Goal: Task Accomplishment & Management: Use online tool/utility

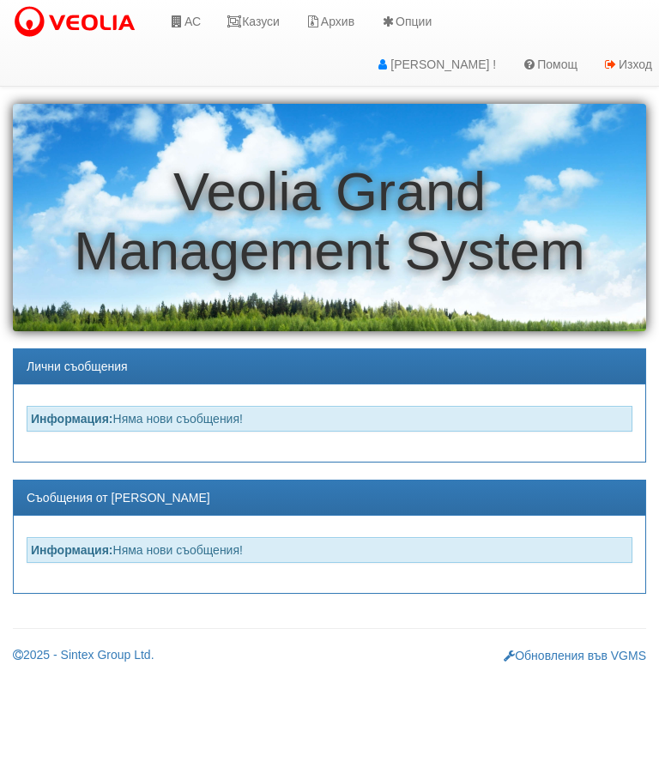
click at [187, 9] on link "АС" at bounding box center [184, 21] width 57 height 43
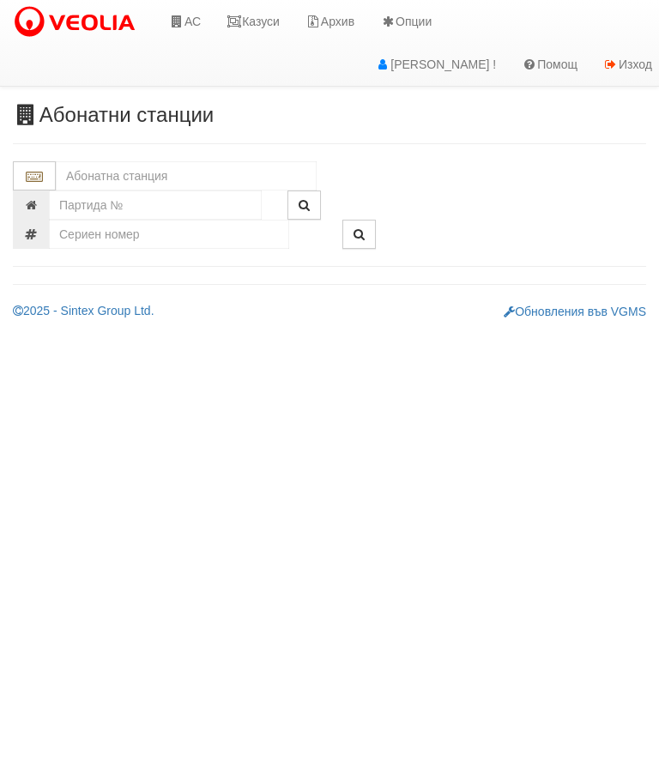
click at [97, 190] on input "text" at bounding box center [186, 175] width 261 height 29
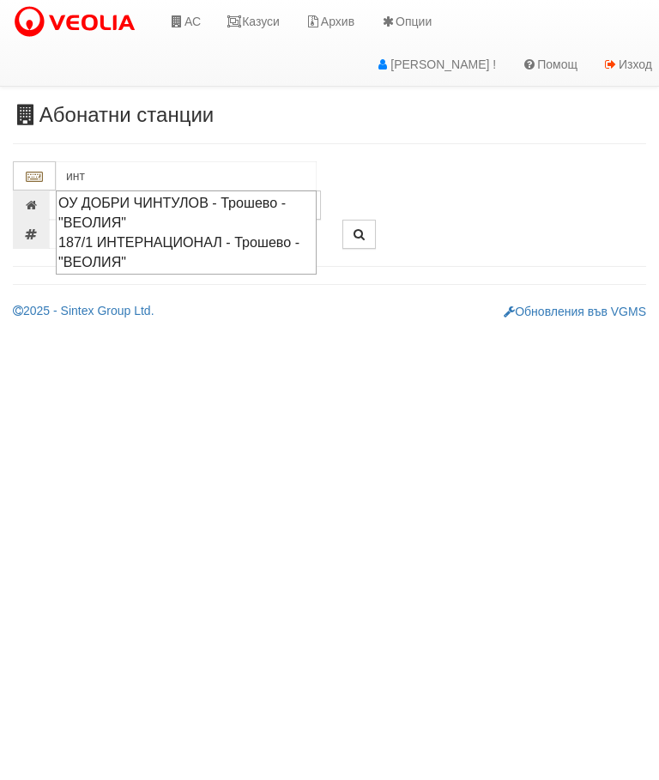
click at [116, 244] on div "187/1 ИНТЕРНАЦИОНАЛ - Трошево - "ВЕОЛИЯ"" at bounding box center [186, 252] width 256 height 39
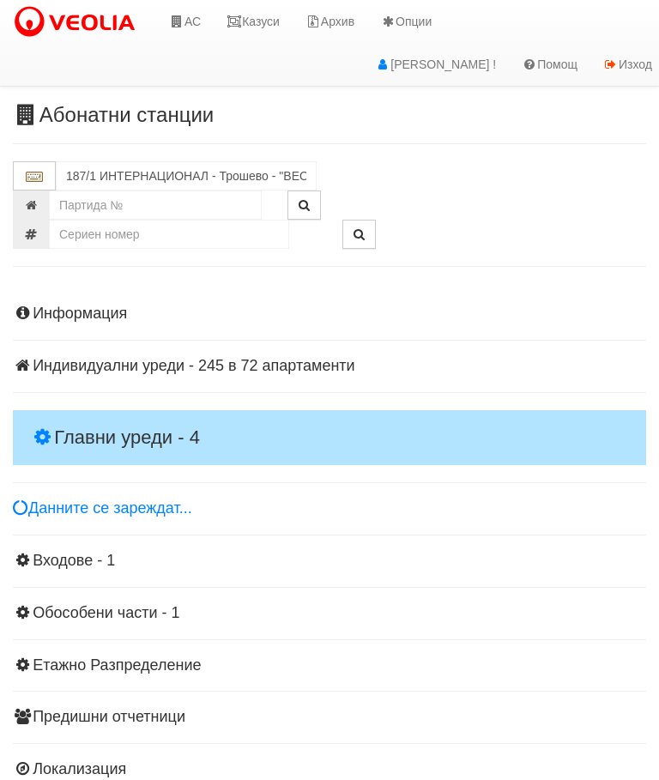
click at [112, 413] on h4 "Главни уреди - 4" at bounding box center [329, 437] width 633 height 55
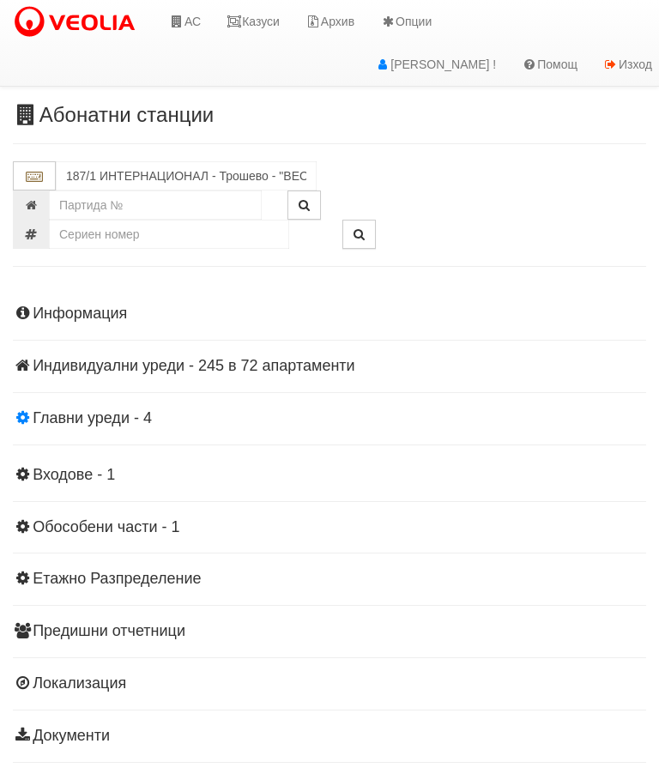
click at [97, 420] on h4 "Главни уреди - 4" at bounding box center [329, 418] width 633 height 17
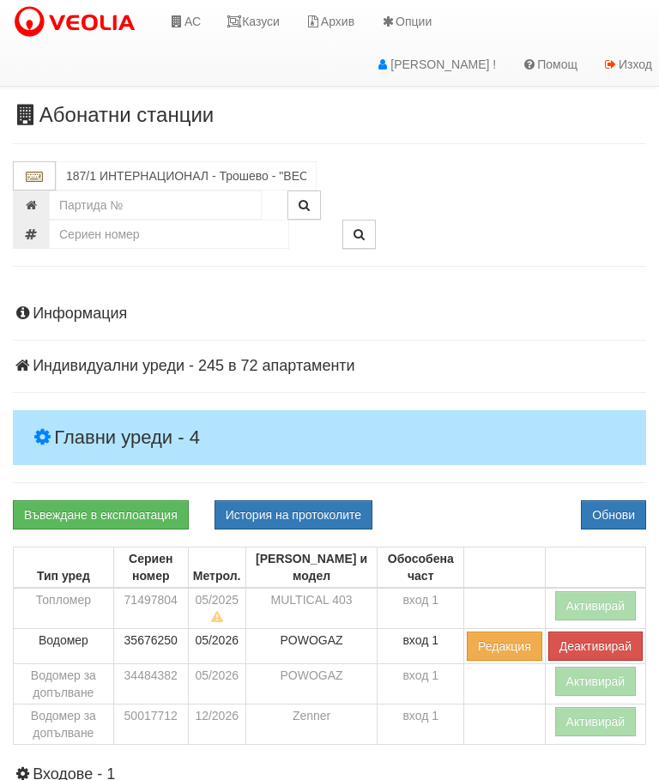
click at [595, 599] on button "Активирай" at bounding box center [596, 605] width 82 height 29
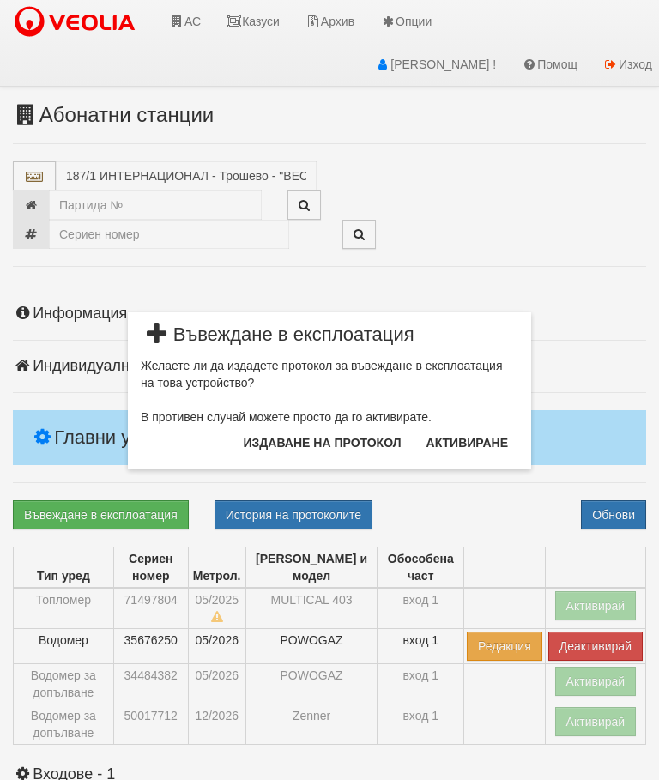
click at [295, 444] on button "Издаване на протокол" at bounding box center [322, 442] width 178 height 27
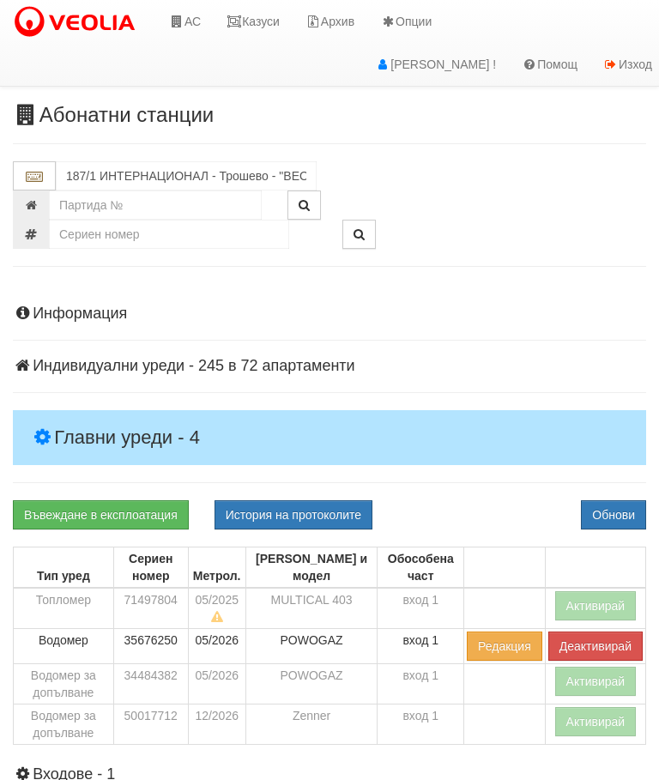
click at [625, 504] on button "Обнови" at bounding box center [613, 514] width 65 height 29
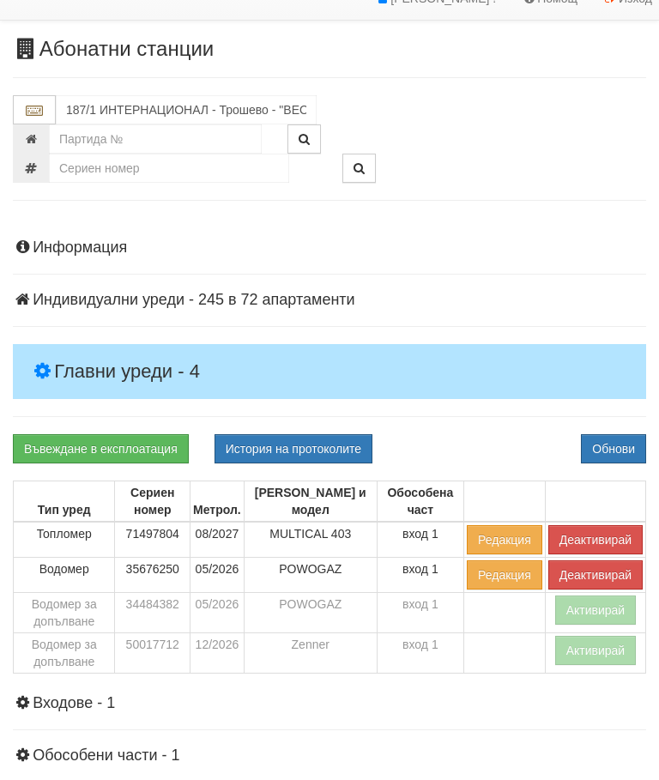
scroll to position [66, 0]
click at [598, 645] on button "Активирай" at bounding box center [596, 650] width 82 height 29
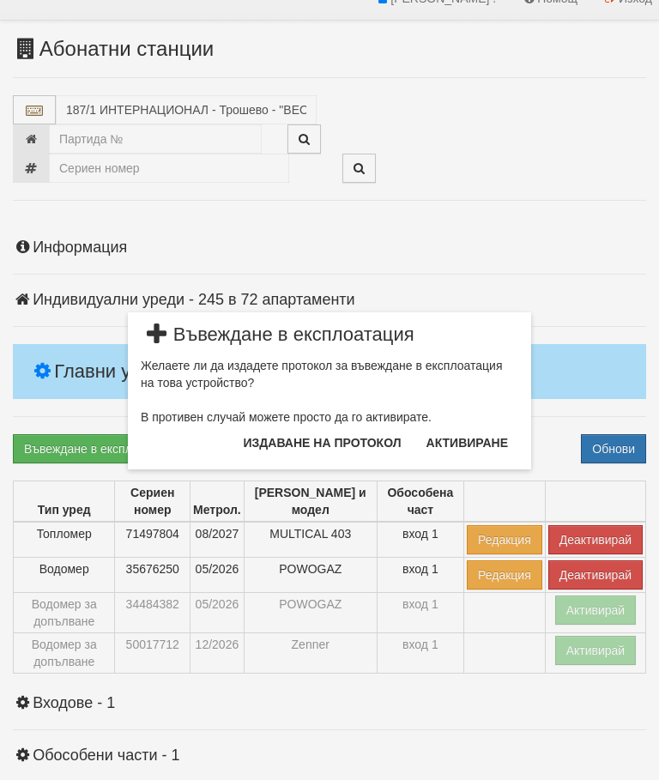
click at [329, 442] on button "Издаване на протокол" at bounding box center [322, 442] width 178 height 27
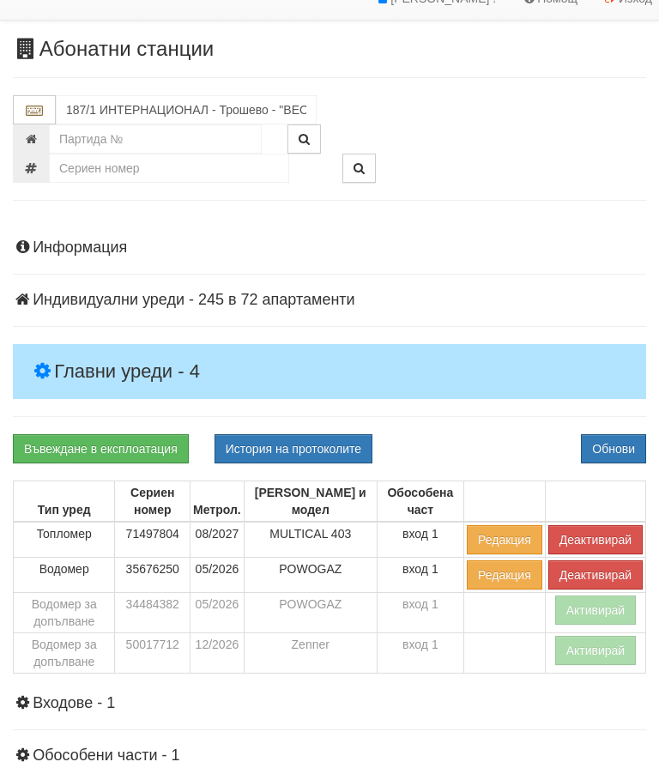
click at [625, 436] on button "Обнови" at bounding box center [613, 448] width 65 height 29
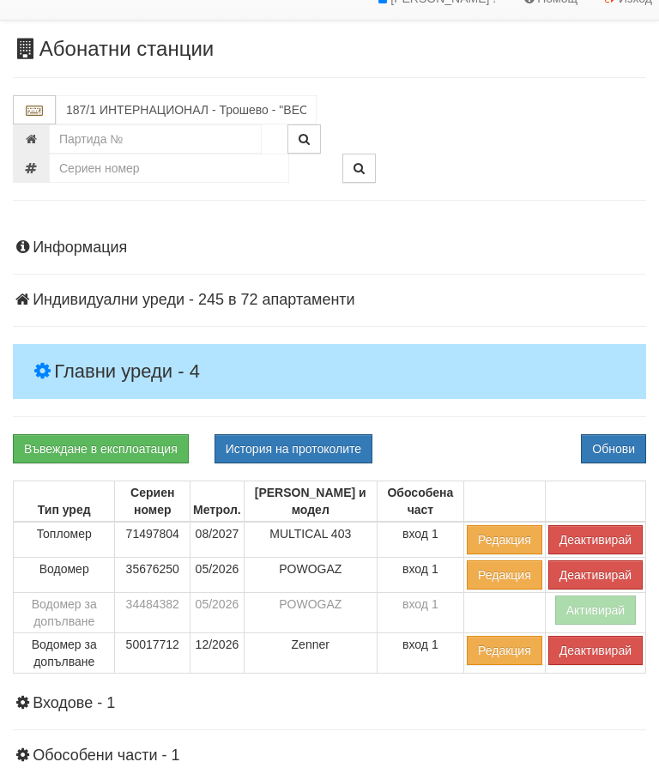
click at [600, 534] on button "Деактивирай" at bounding box center [595, 539] width 94 height 29
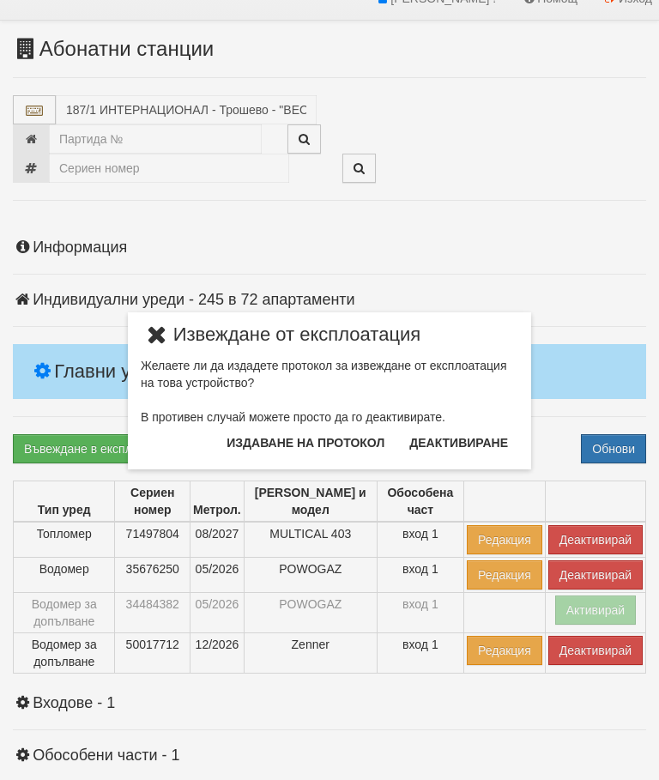
click at [274, 445] on button "Издаване на протокол" at bounding box center [305, 442] width 178 height 27
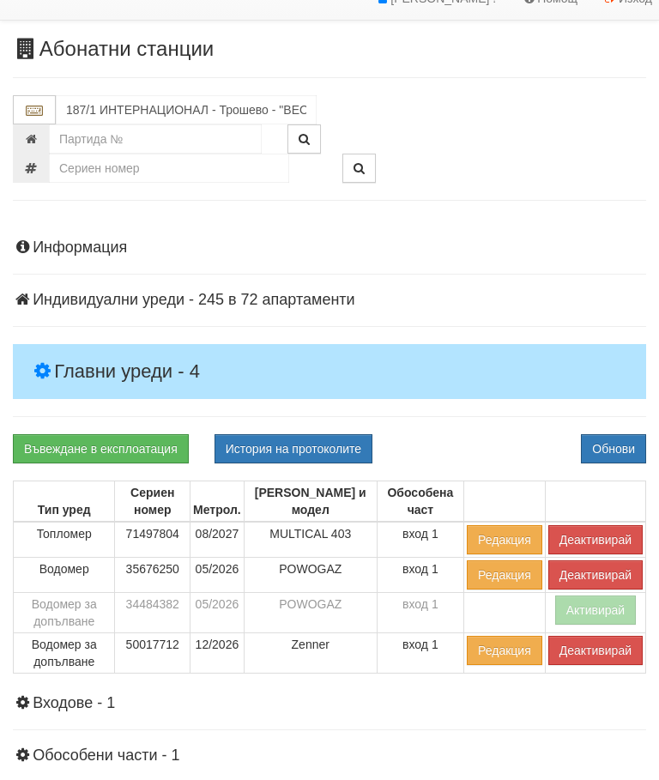
click at [623, 436] on button "Обнови" at bounding box center [613, 448] width 65 height 29
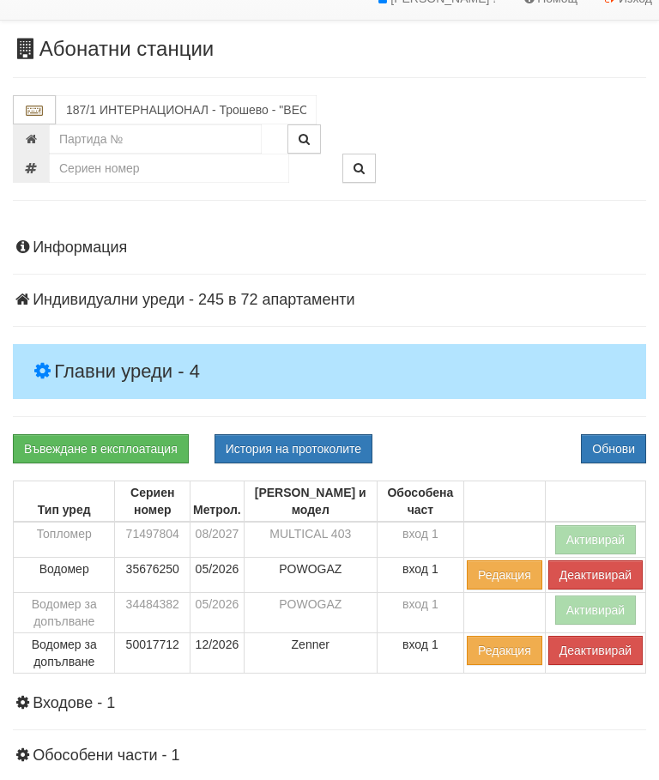
click at [600, 531] on button "Активирай" at bounding box center [596, 539] width 82 height 29
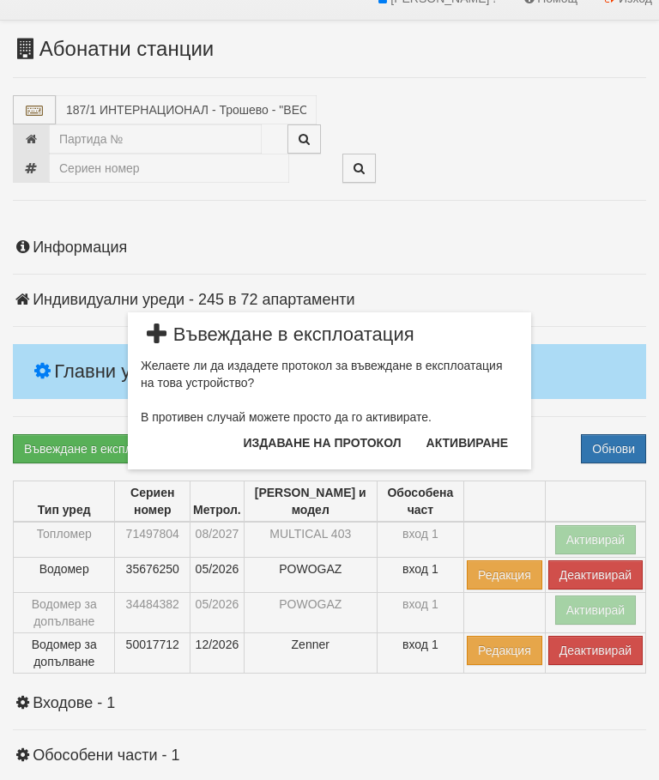
click at [295, 440] on button "Издаване на протокол" at bounding box center [322, 442] width 178 height 27
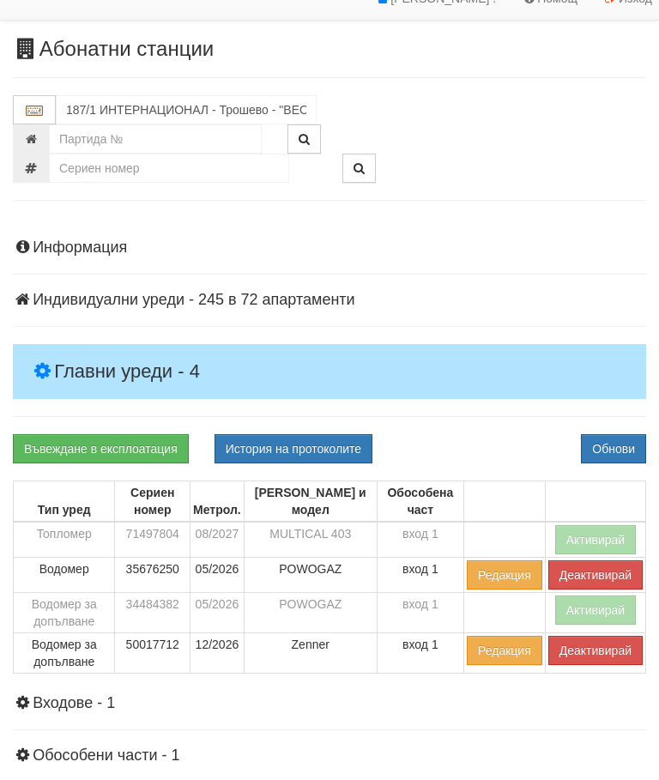
click at [587, 535] on button "Активирай" at bounding box center [596, 539] width 82 height 29
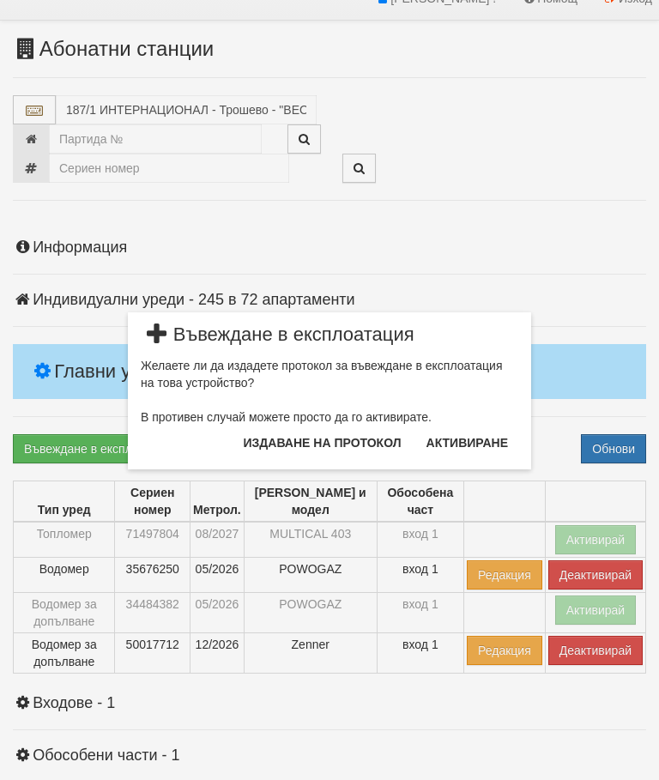
click at [282, 445] on button "Издаване на протокол" at bounding box center [322, 442] width 178 height 27
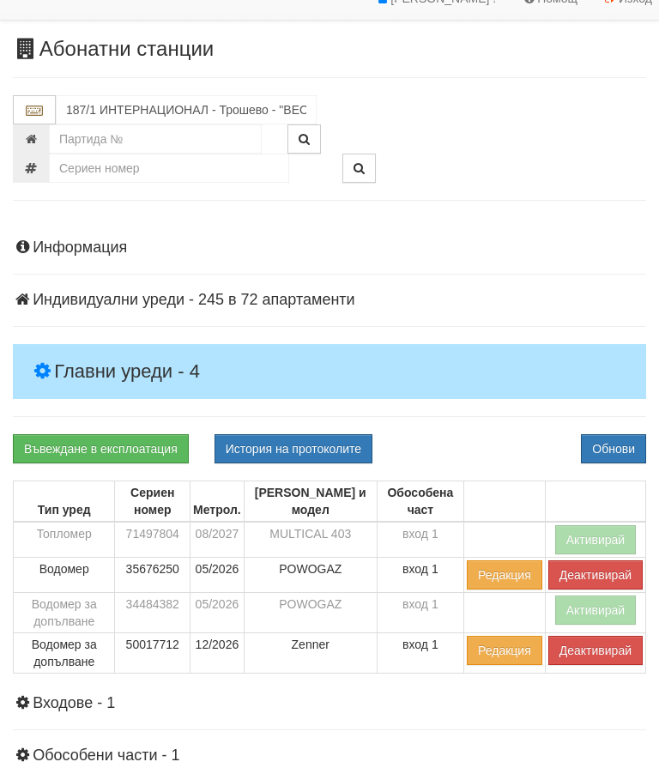
click at [630, 443] on button "Обнови" at bounding box center [613, 448] width 65 height 29
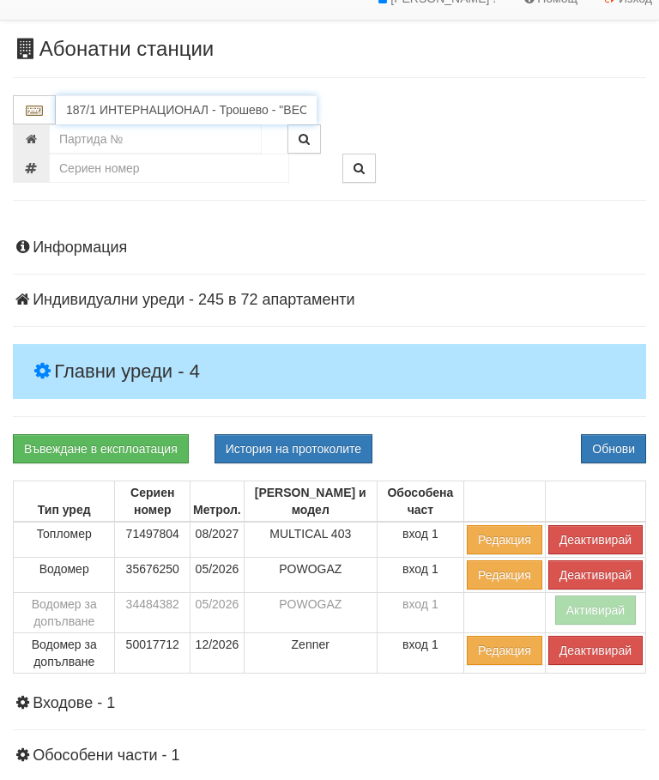
click at [127, 103] on input "187/1 ИНТЕРНАЦИОНАЛ - Трошево - "ВЕОЛИЯ"" at bounding box center [186, 109] width 261 height 29
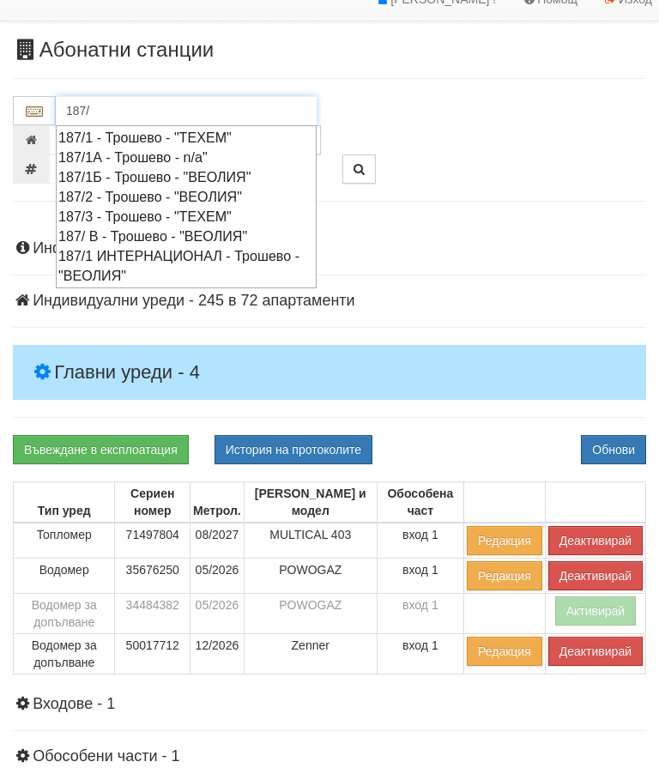
click at [142, 187] on div "187/2 - Трошево - "ВЕОЛИЯ"" at bounding box center [186, 197] width 256 height 20
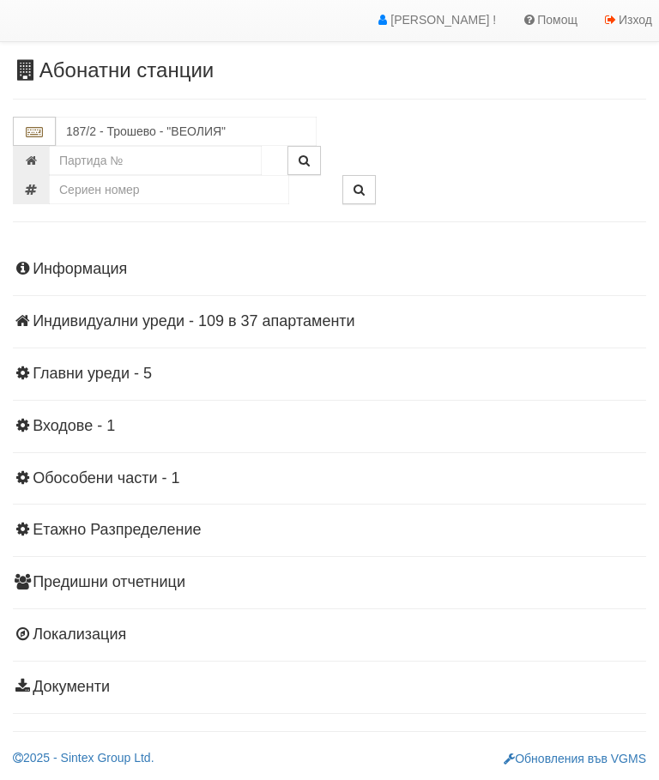
scroll to position [38, 0]
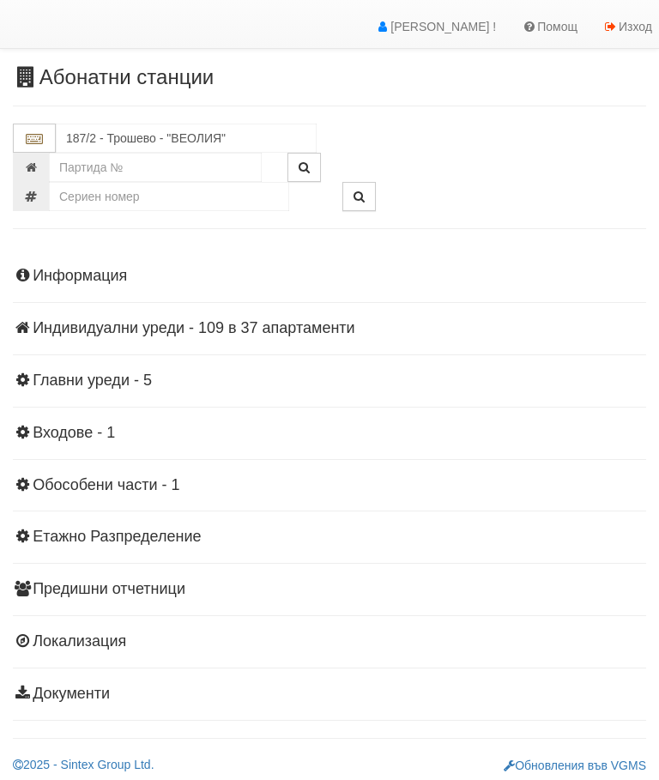
click at [657, 317] on div "Абонатни станции 187/2 - Трошево - "ВЕОЛИЯ"" at bounding box center [329, 420] width 659 height 708
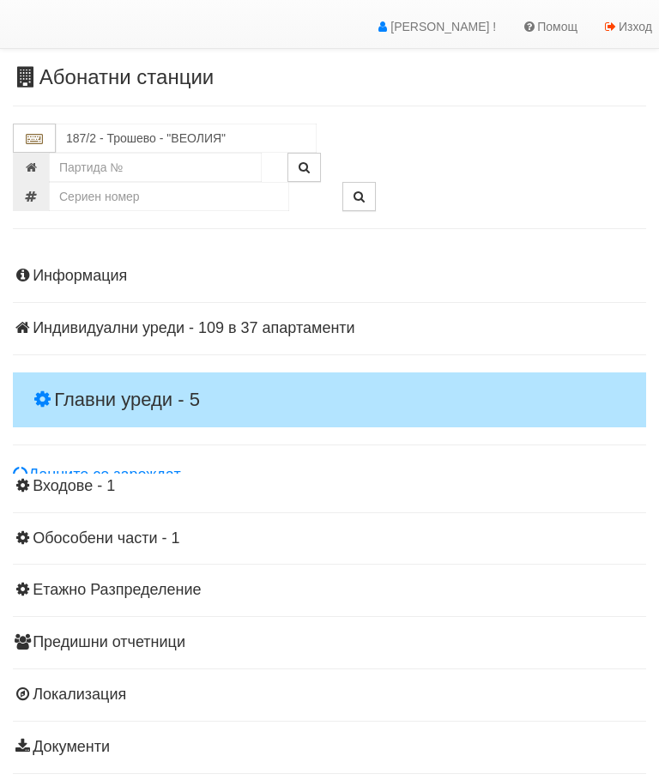
click at [91, 377] on h4 "Главни уреди - 5" at bounding box center [329, 399] width 633 height 55
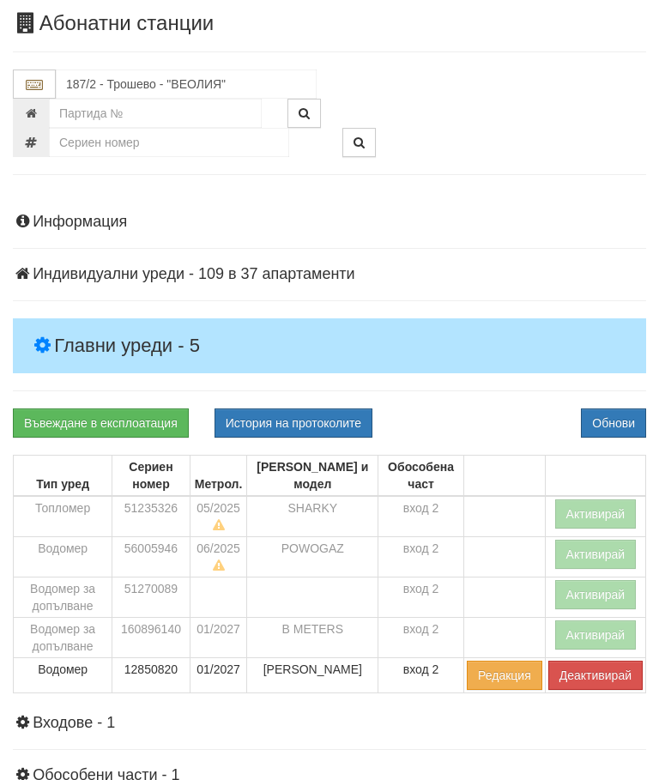
scroll to position [92, 0]
click at [597, 504] on button "Активирай" at bounding box center [596, 513] width 82 height 29
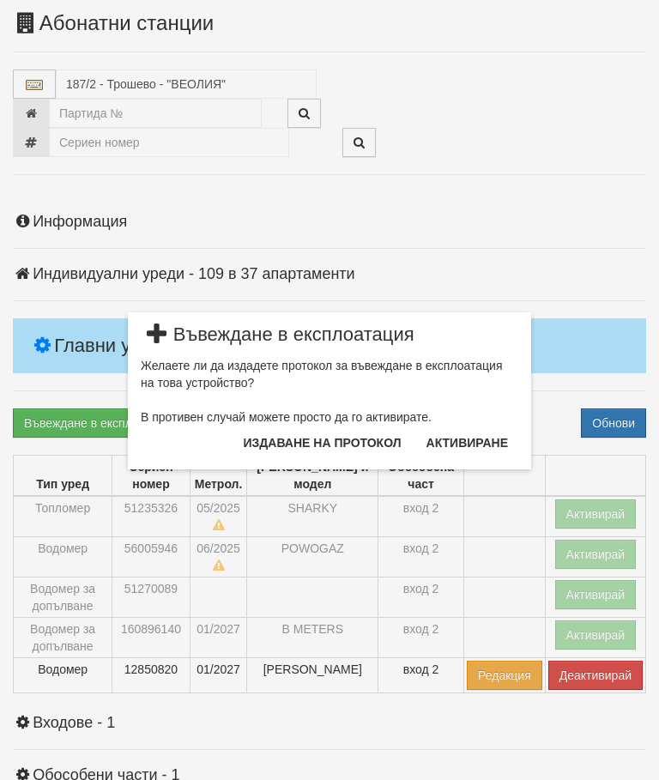
click at [291, 438] on button "Издаване на протокол" at bounding box center [322, 442] width 178 height 27
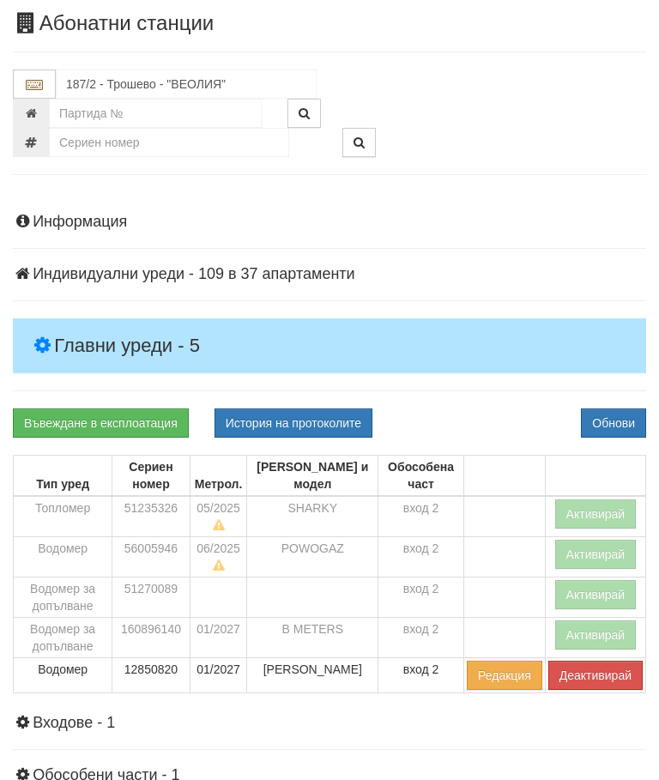
scroll to position [156, 0]
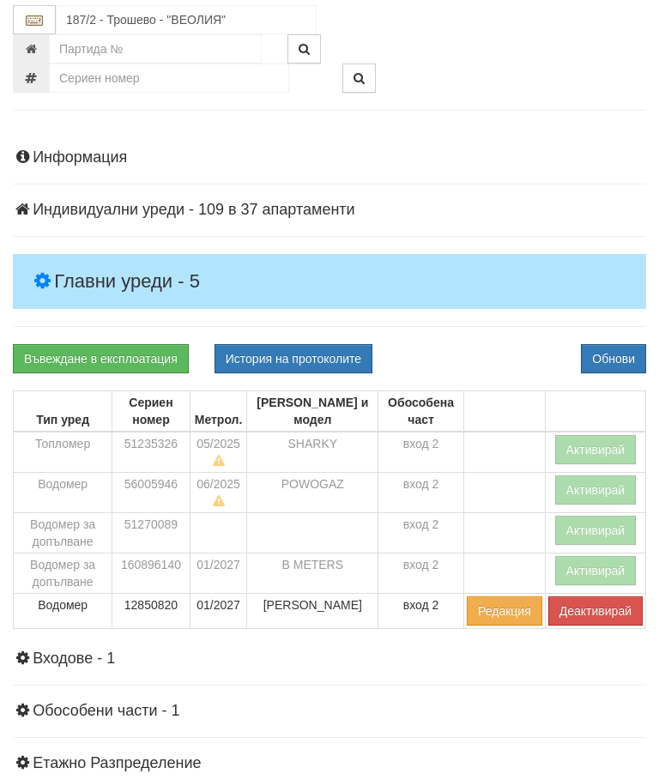
click at [638, 344] on button "Обнови" at bounding box center [613, 358] width 65 height 29
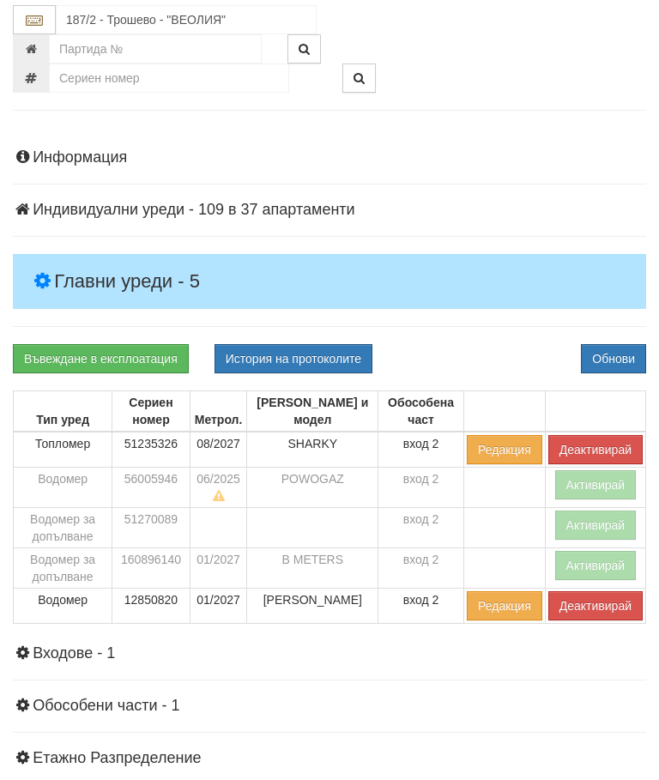
click at [591, 554] on button "Активирай" at bounding box center [596, 565] width 82 height 29
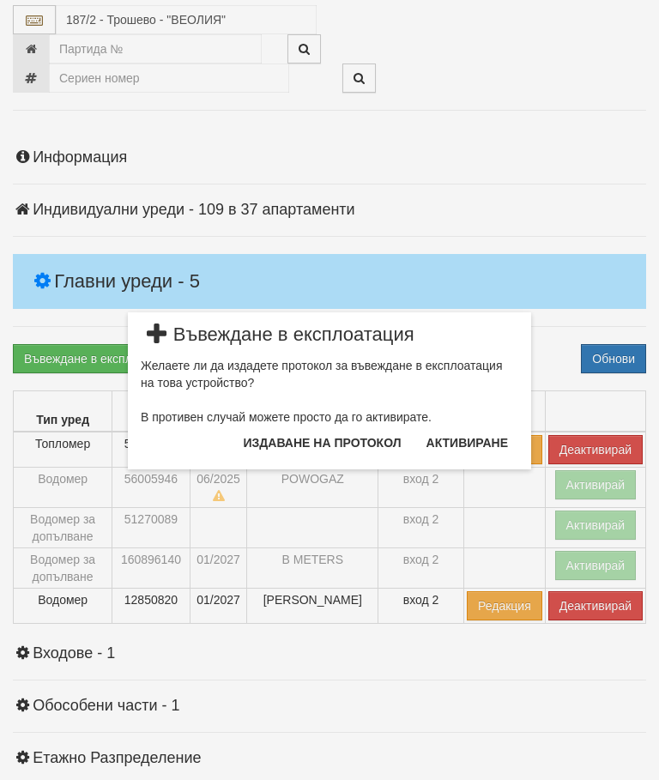
click at [333, 435] on button "Издаване на протокол" at bounding box center [322, 442] width 178 height 27
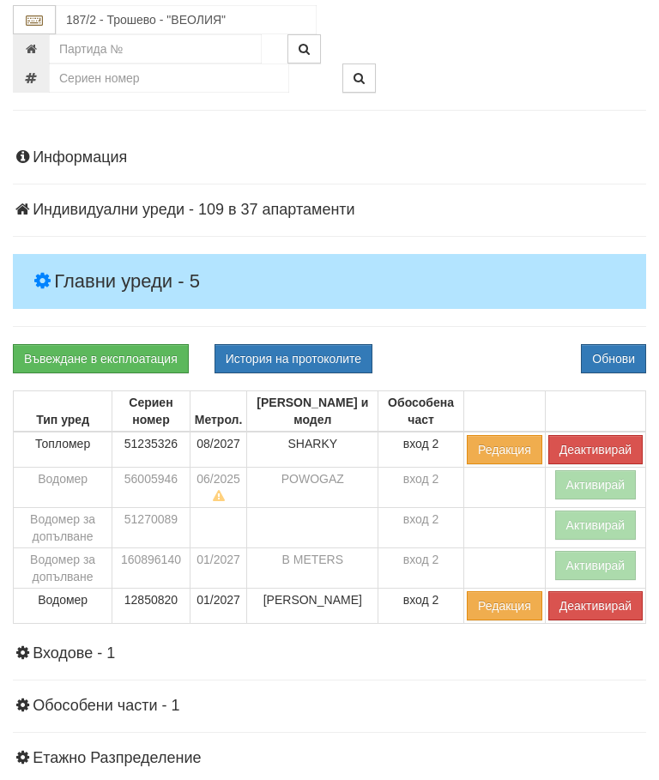
click at [627, 344] on button "Обнови" at bounding box center [613, 358] width 65 height 29
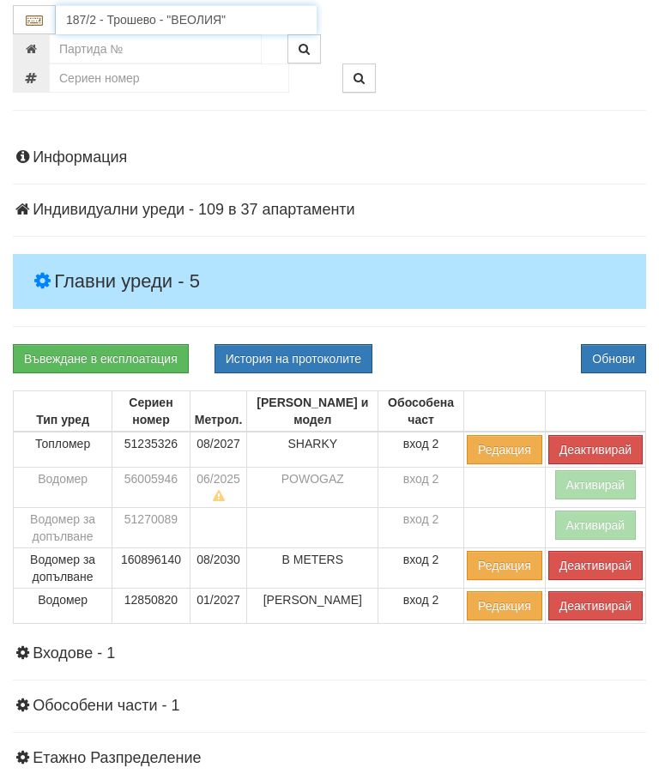
click at [145, 14] on input "187/2 - Трошево - "ВЕОЛИЯ"" at bounding box center [186, 19] width 261 height 29
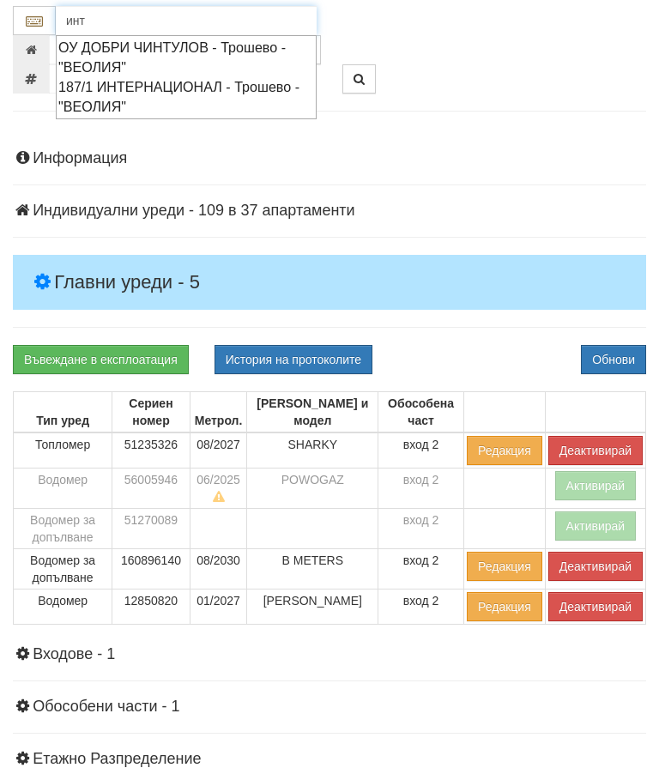
click at [156, 88] on div "187/1 ИНТЕРНАЦИОНАЛ - Трошево - "ВЕОЛИЯ"" at bounding box center [186, 96] width 256 height 39
type input "187/1 ИНТЕРНАЦИОНАЛ - Трошево - "ВЕОЛИЯ""
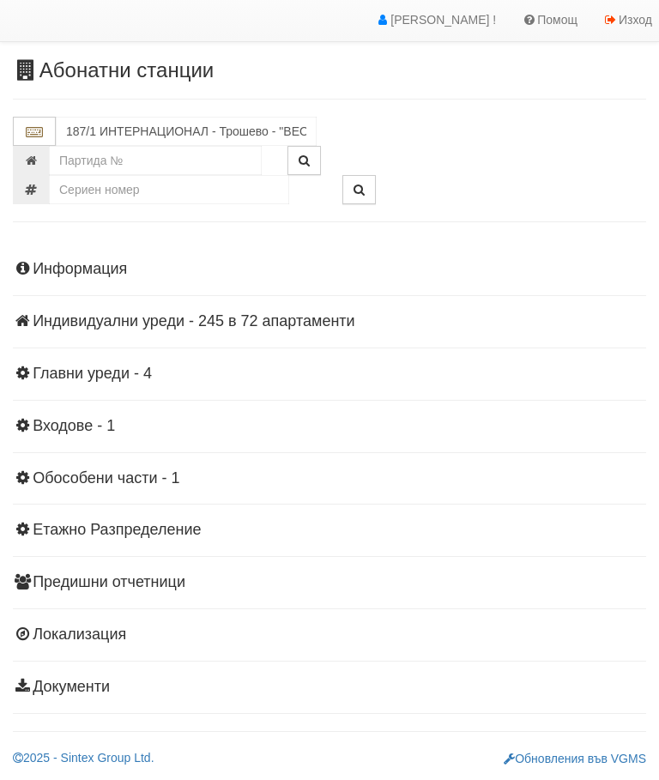
scroll to position [38, 0]
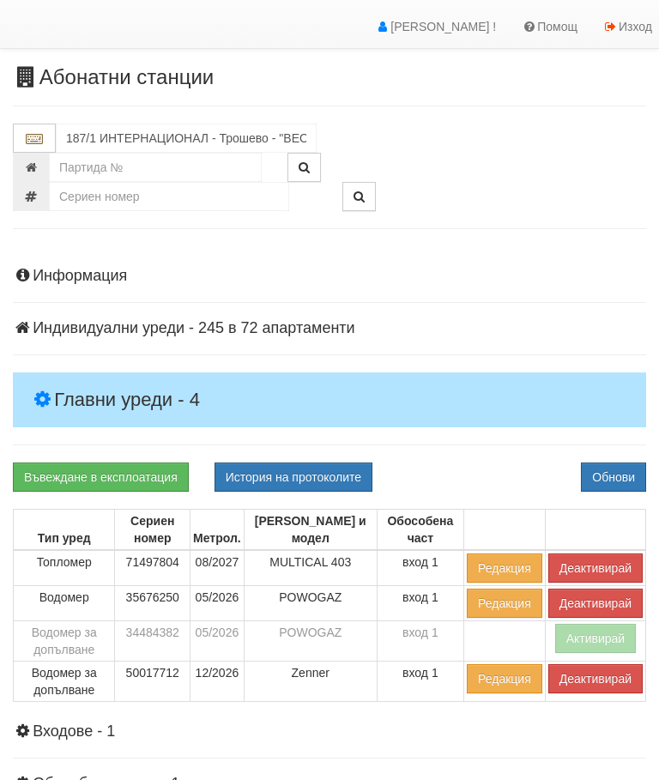
click at [93, 378] on h4 "Главни уреди - 4" at bounding box center [329, 399] width 633 height 55
click at [504, 677] on button "Редакция" at bounding box center [505, 678] width 76 height 29
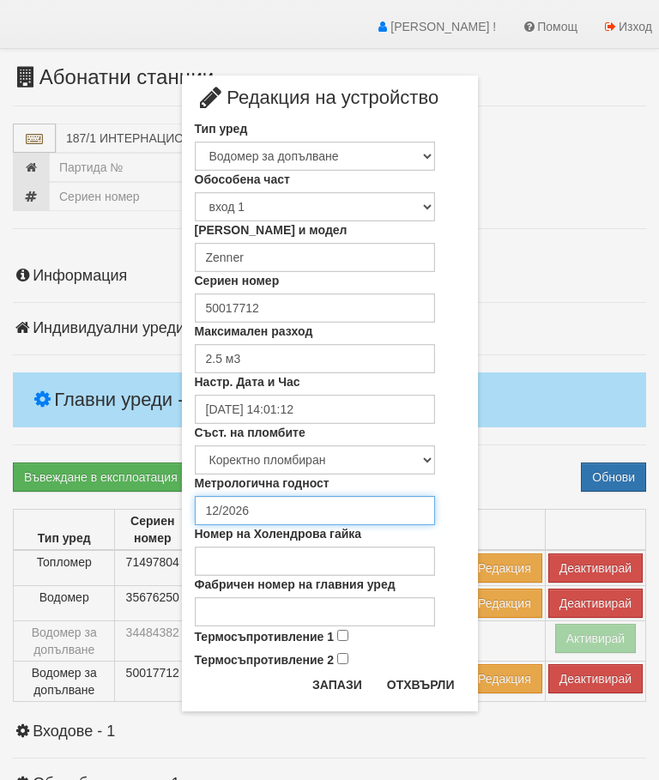
click at [254, 512] on input "12/2026" at bounding box center [315, 510] width 240 height 29
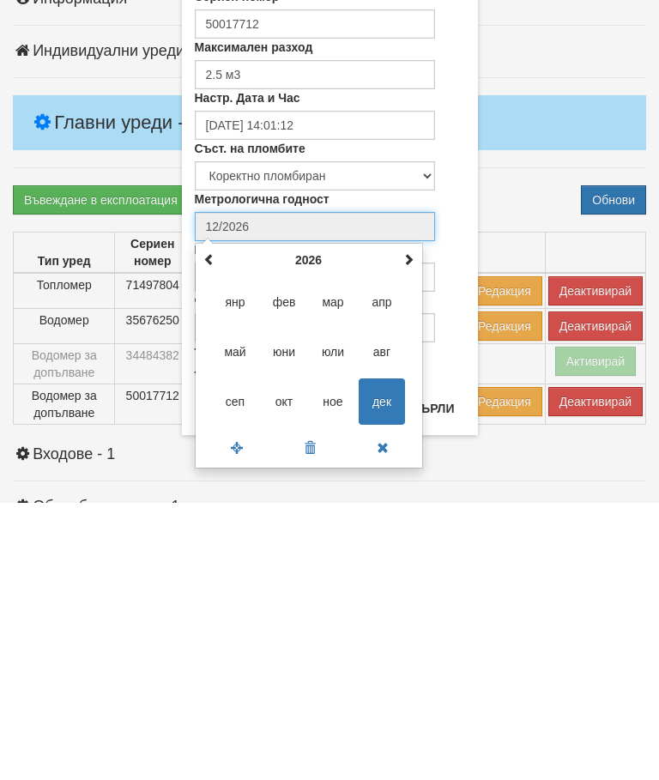
click at [303, 524] on th "2026" at bounding box center [309, 537] width 178 height 26
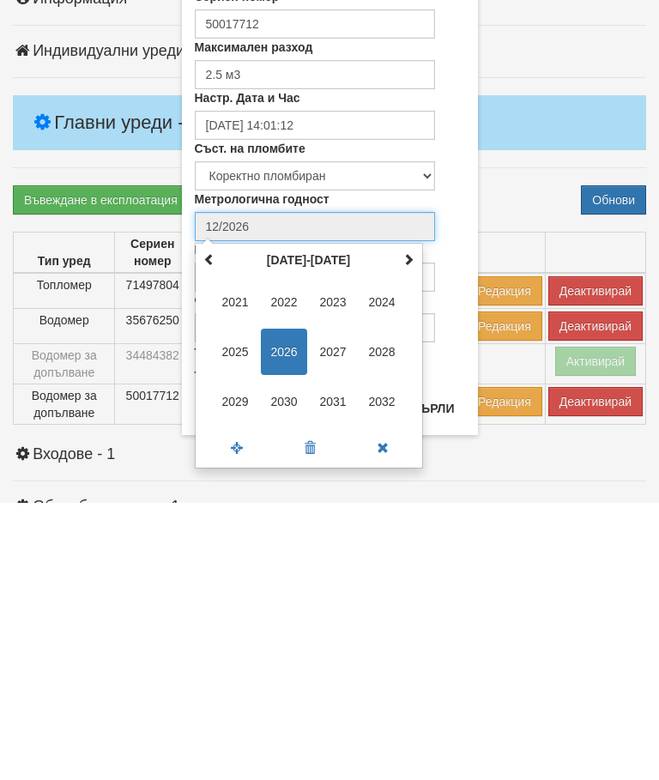
click at [283, 655] on span "2030" at bounding box center [284, 678] width 46 height 46
click at [387, 606] on span "авг" at bounding box center [382, 629] width 46 height 46
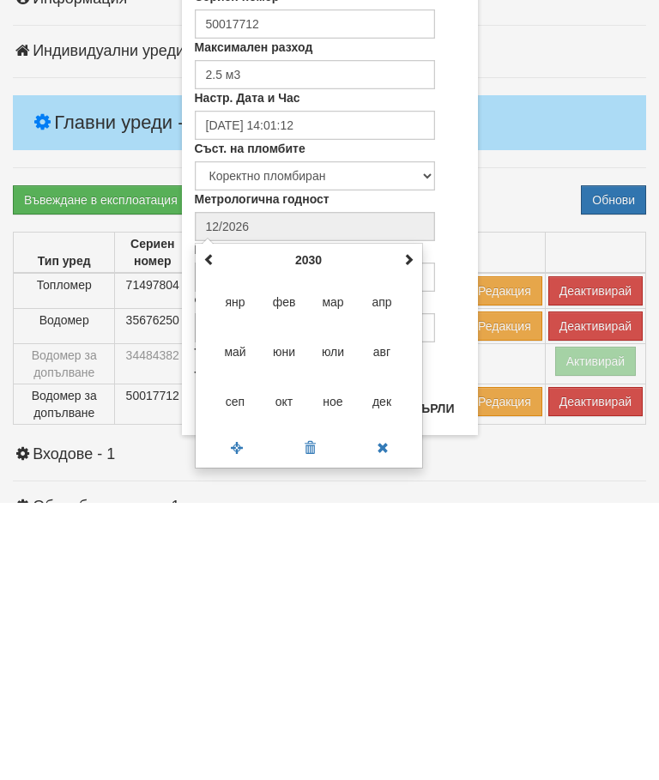
type input "08/2030"
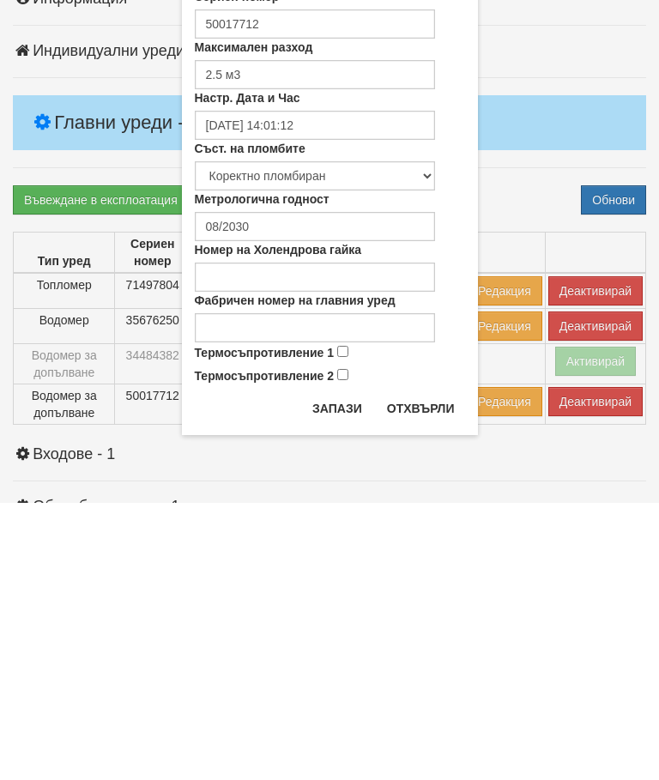
scroll to position [315, 0]
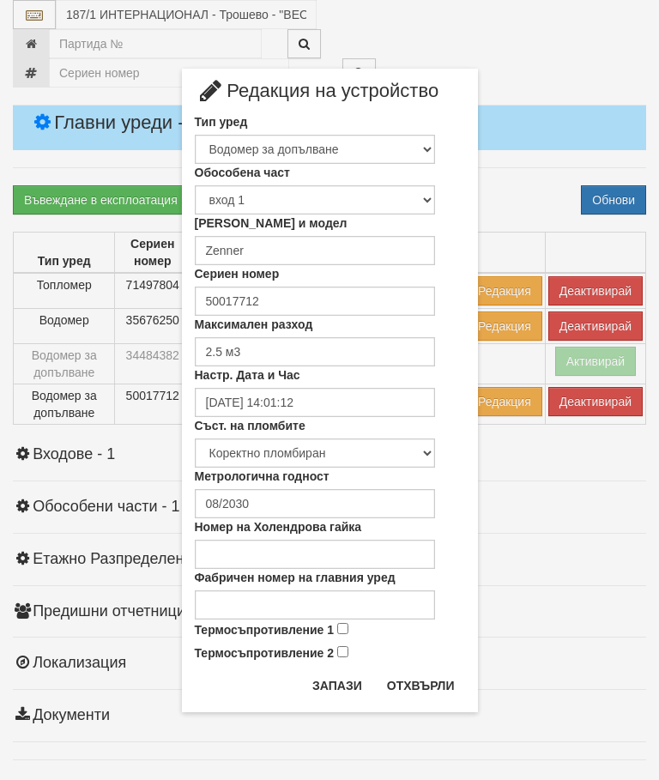
click at [329, 681] on button "Запази" at bounding box center [337, 685] width 70 height 27
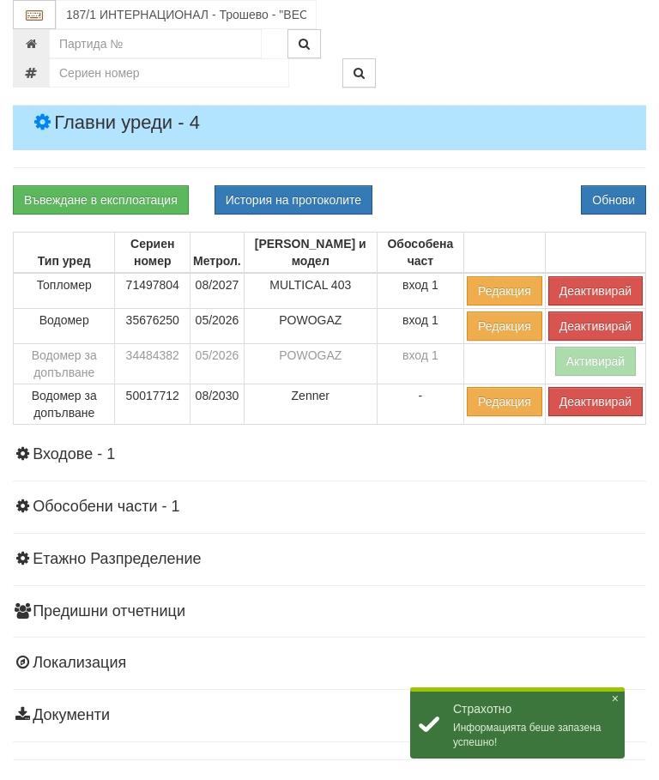
click at [601, 208] on button "Обнови" at bounding box center [613, 199] width 65 height 29
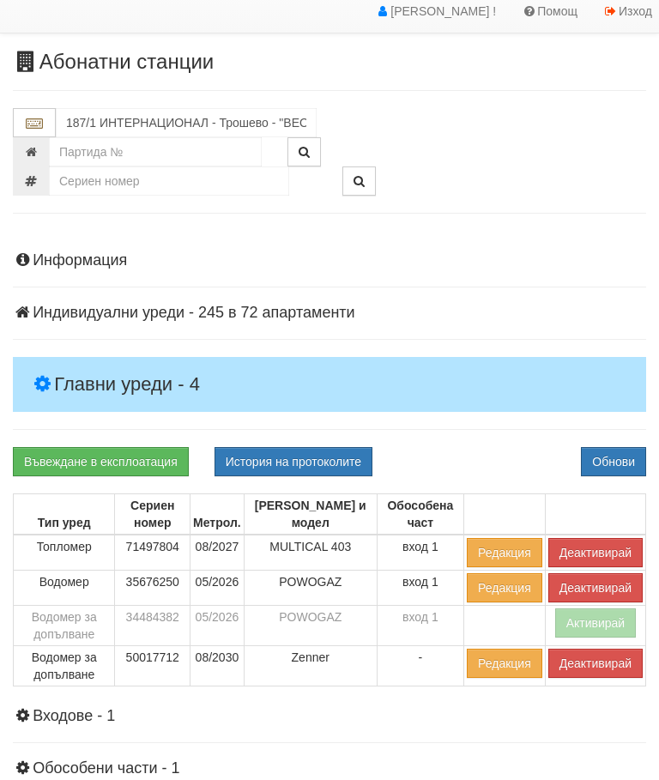
scroll to position [51, 0]
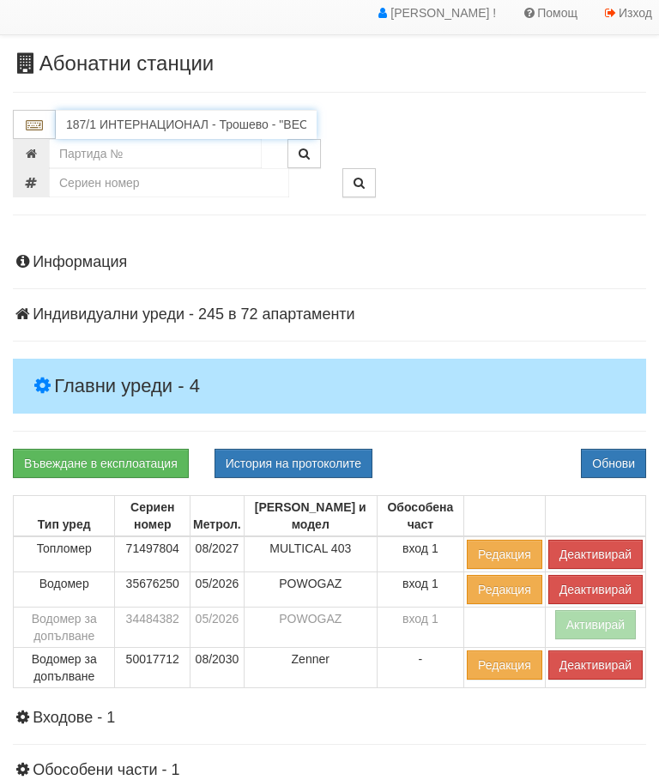
click at [129, 118] on input "187/1 ИНТЕРНАЦИОНАЛ - Трошево - "ВЕОЛИЯ"" at bounding box center [186, 124] width 261 height 29
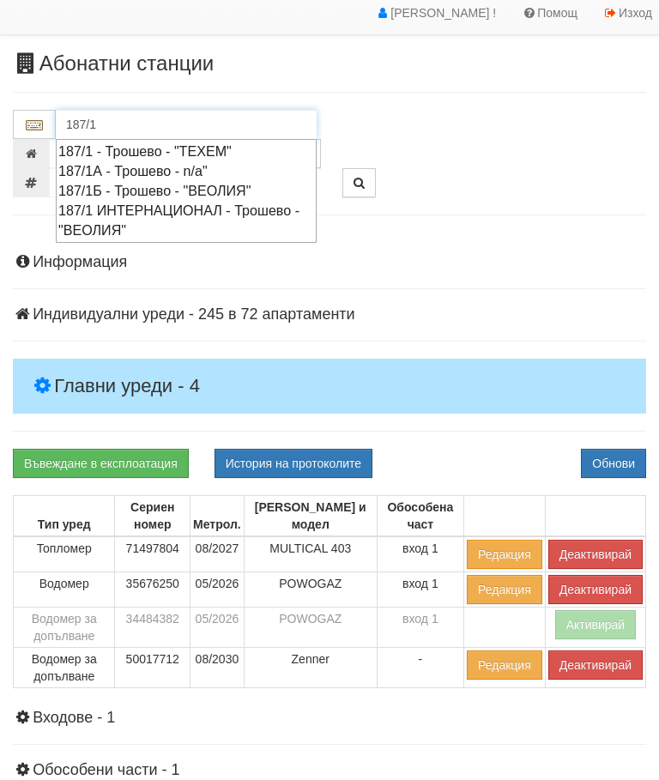
click at [157, 143] on div "187/1 - Трошево - "ТЕХЕМ"" at bounding box center [186, 152] width 256 height 20
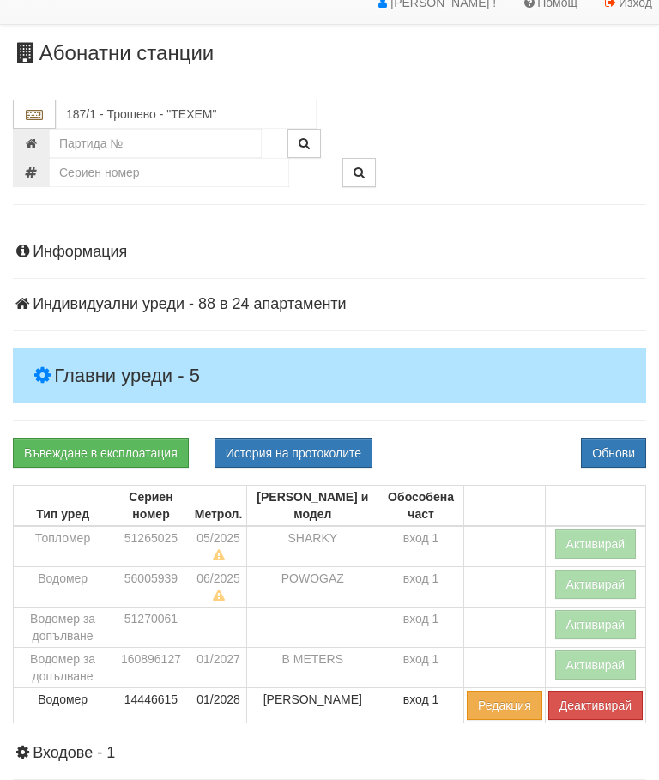
scroll to position [62, 0]
click at [591, 539] on button "Активирай" at bounding box center [596, 543] width 82 height 29
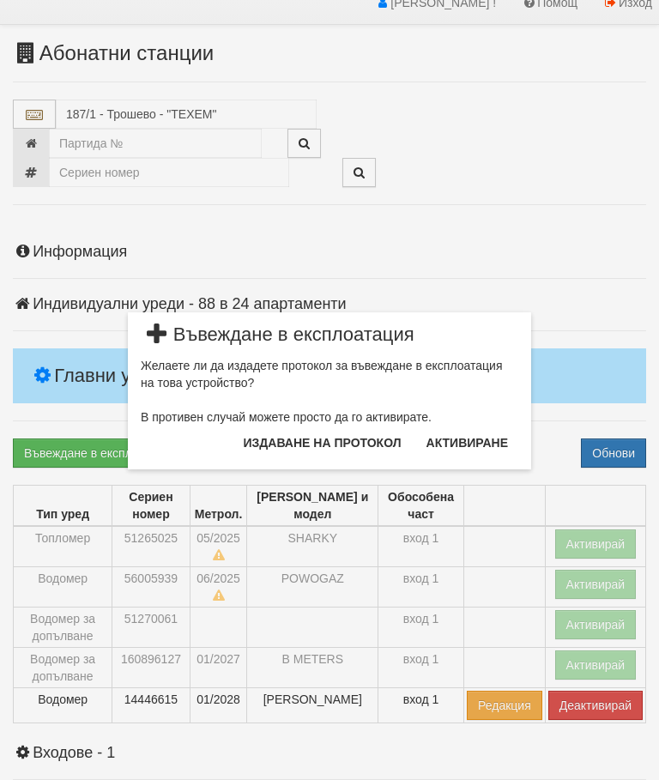
click at [277, 438] on button "Издаване на протокол" at bounding box center [322, 442] width 178 height 27
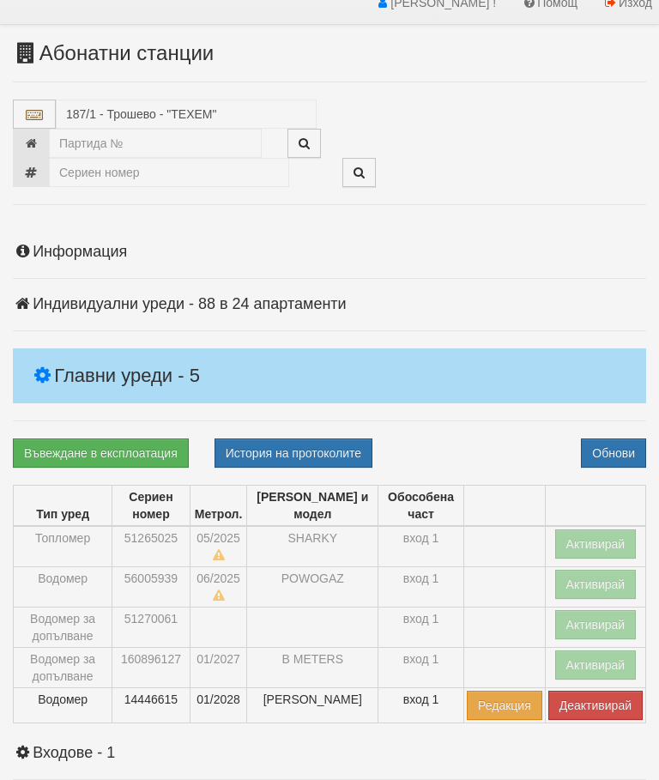
scroll to position [126, 0]
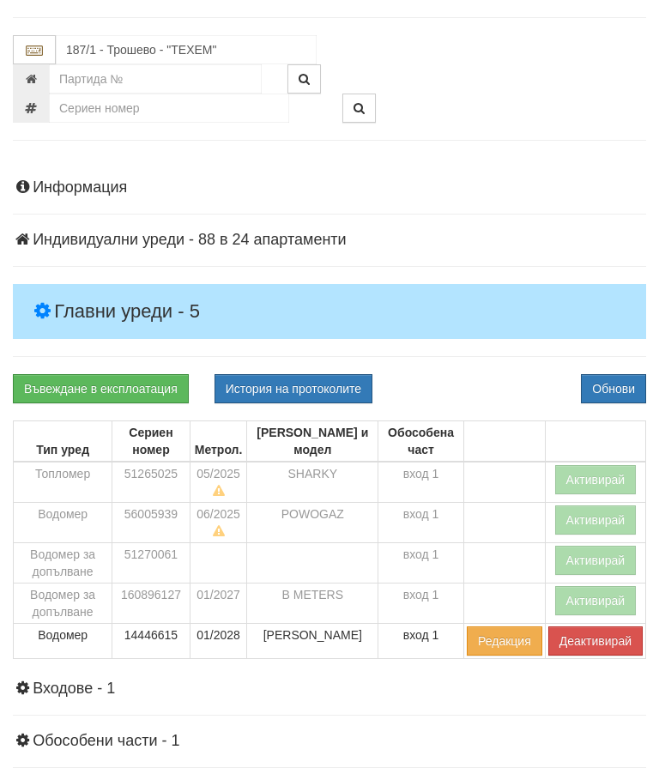
click at [628, 374] on button "Обнови" at bounding box center [613, 388] width 65 height 29
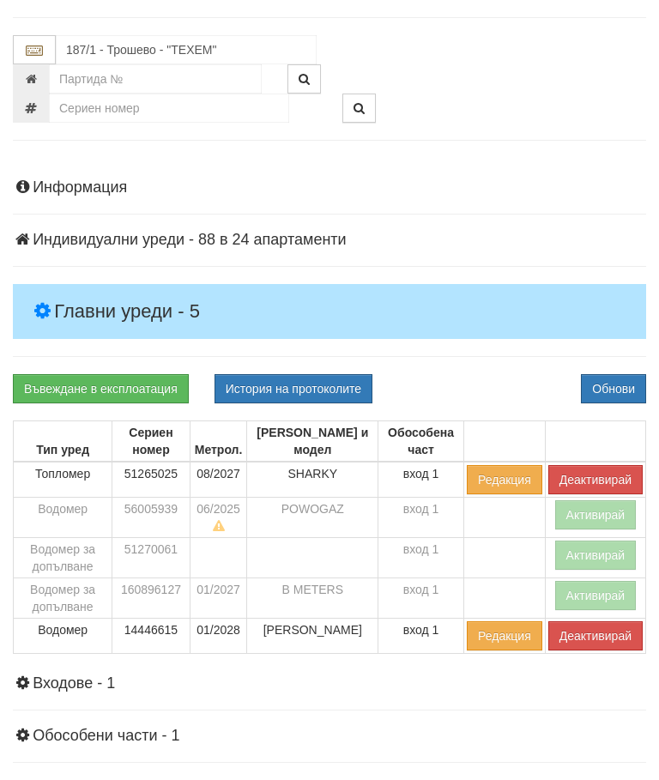
click at [595, 590] on button "Активирай" at bounding box center [596, 595] width 82 height 29
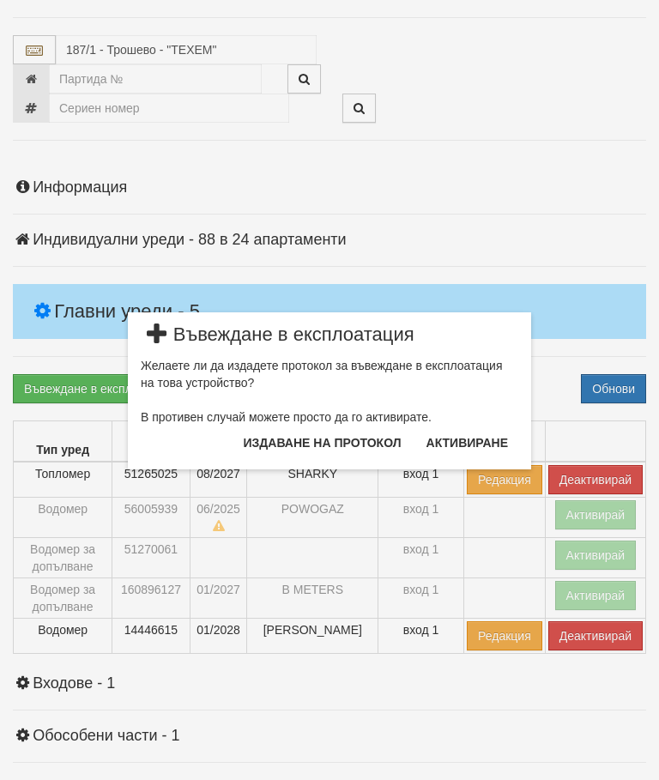
click at [275, 437] on button "Издаване на протокол" at bounding box center [322, 442] width 178 height 27
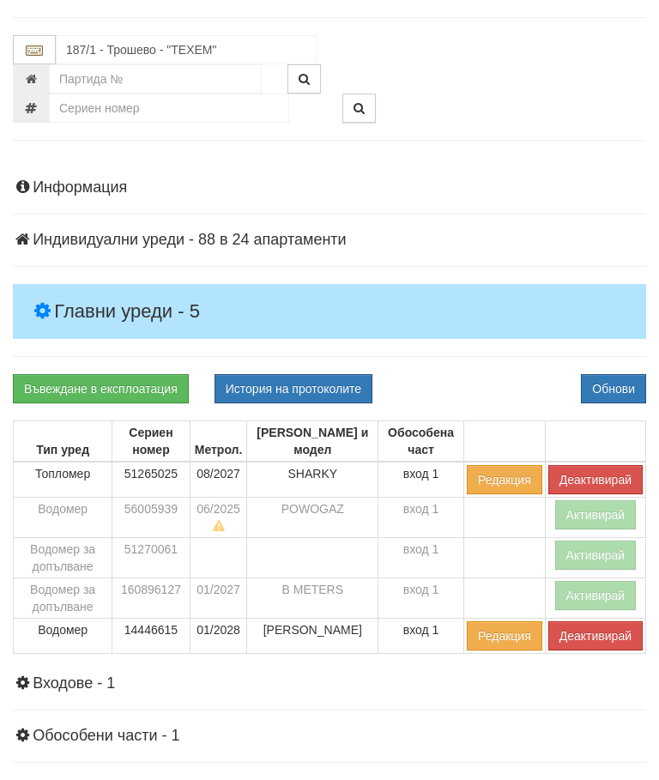
click at [619, 374] on button "Обнови" at bounding box center [613, 388] width 65 height 29
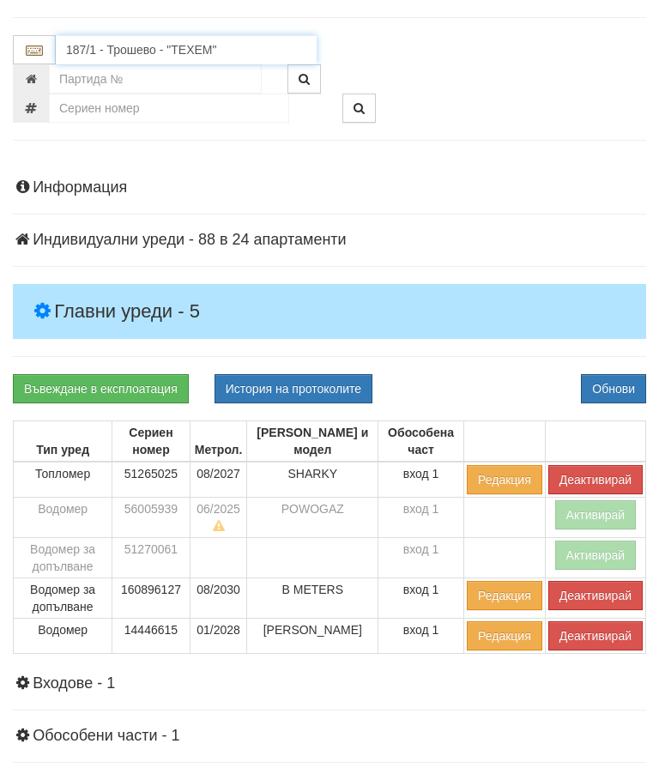
click at [111, 39] on input "187/1 - Трошево - "ТЕХЕМ"" at bounding box center [186, 49] width 261 height 29
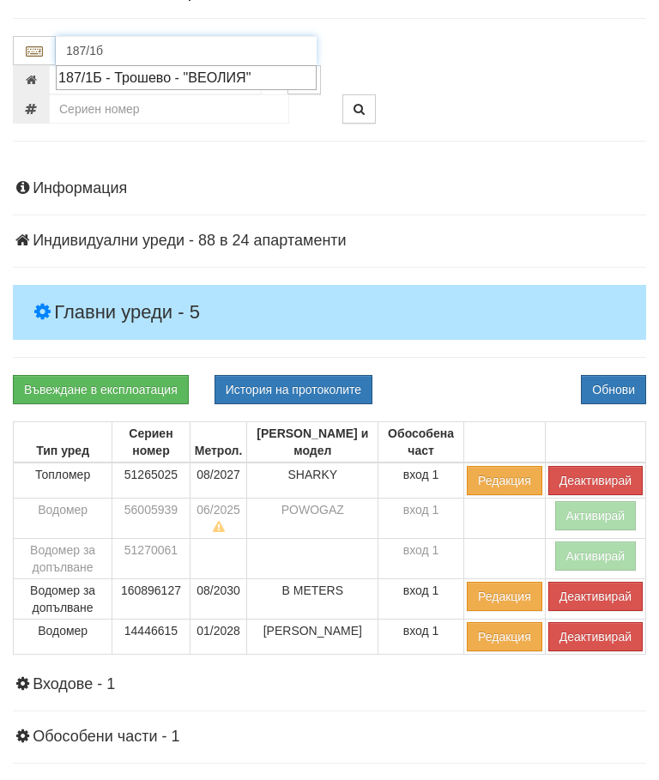
click at [168, 68] on div "187/1Б - Трошево - "ВЕОЛИЯ"" at bounding box center [186, 78] width 256 height 20
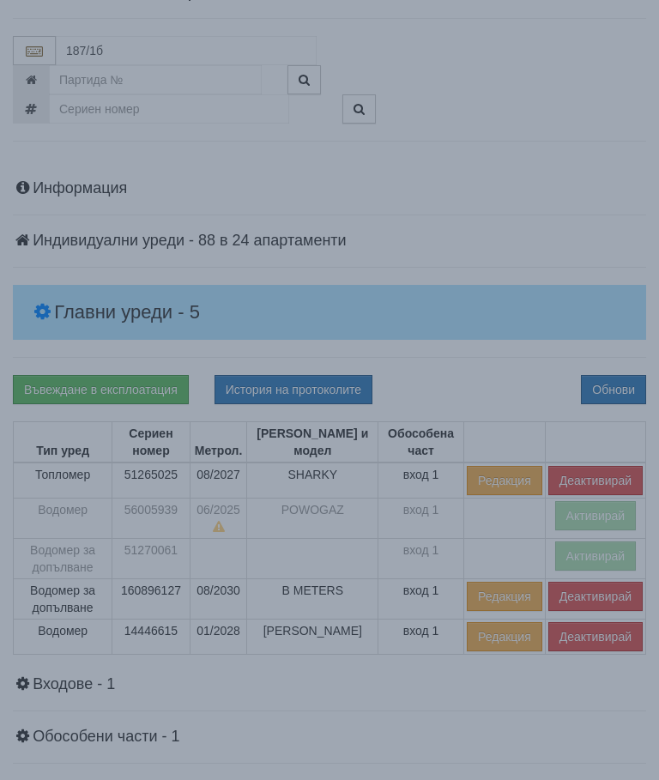
type input "187/1Б - Трошево - "ВЕОЛИЯ""
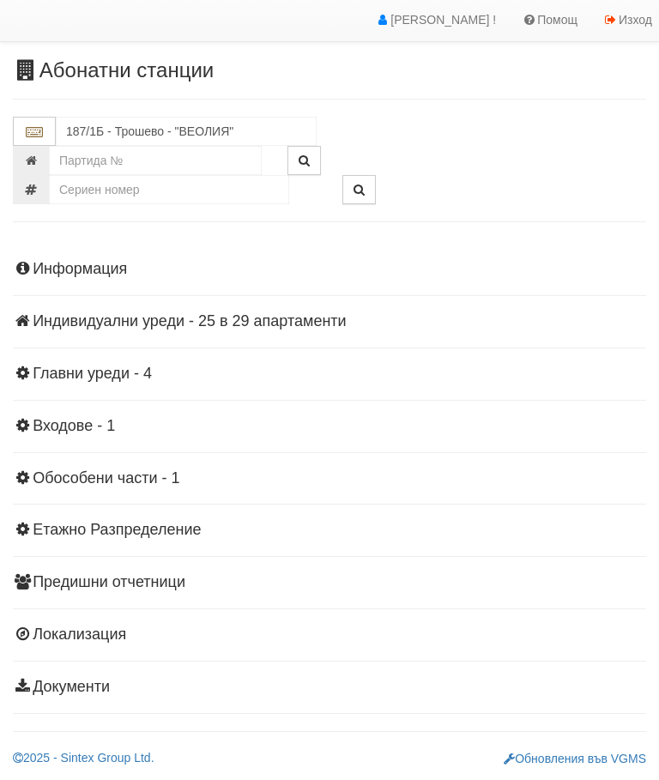
scroll to position [38, 0]
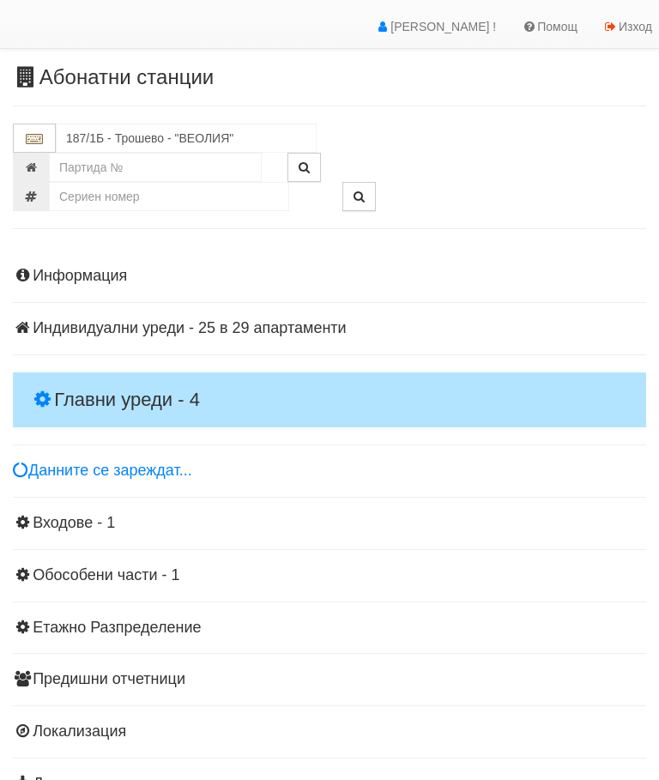
click at [112, 373] on h4 "Главни уреди - 4" at bounding box center [329, 399] width 633 height 55
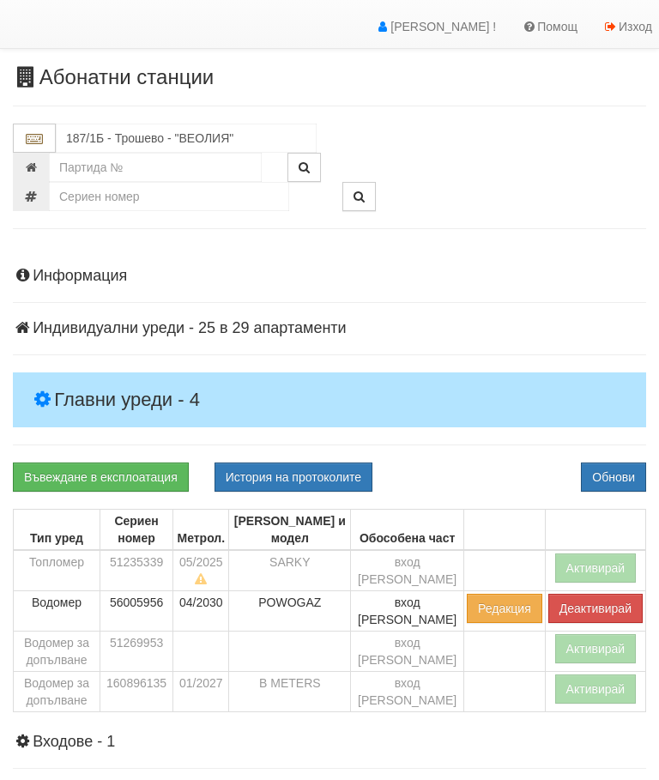
click at [596, 563] on button "Активирай" at bounding box center [596, 567] width 82 height 29
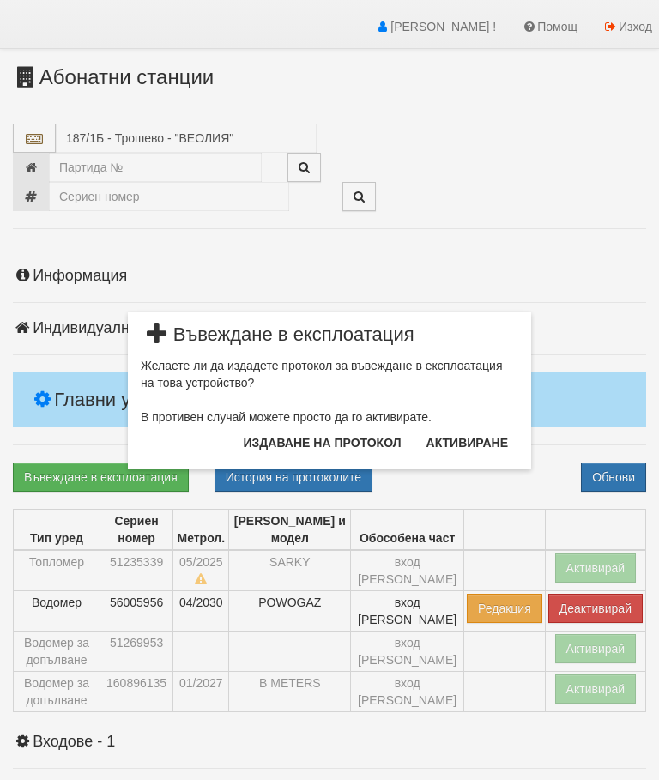
click at [331, 443] on button "Издаване на протокол" at bounding box center [322, 442] width 178 height 27
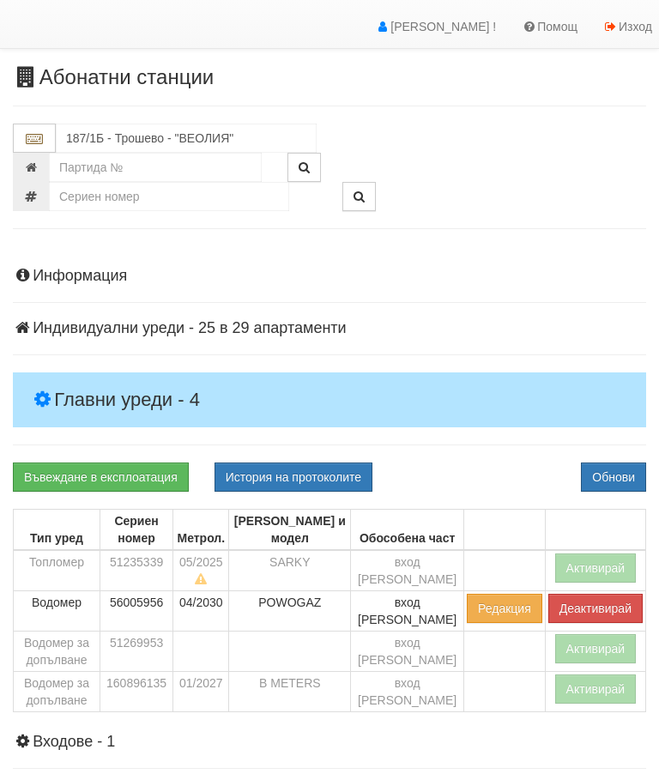
click at [624, 478] on button "Обнови" at bounding box center [613, 476] width 65 height 29
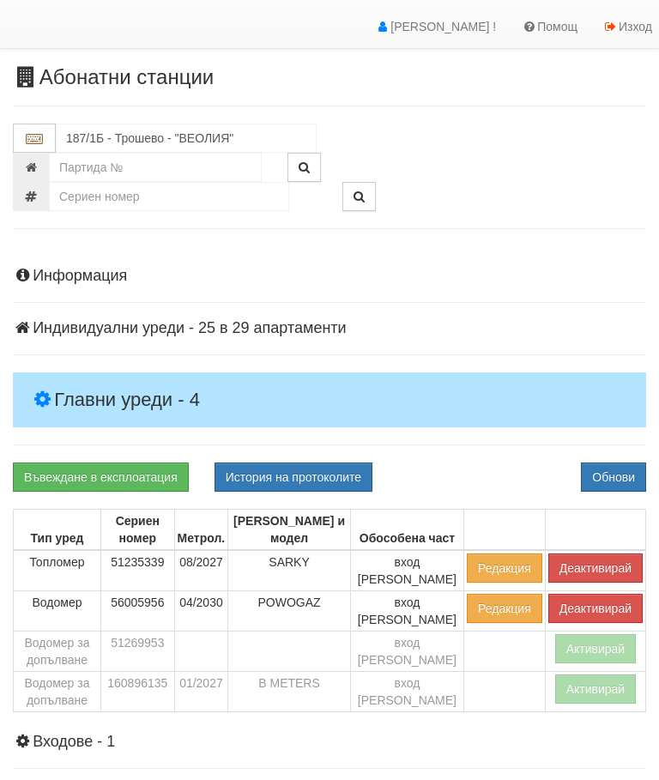
click at [598, 674] on button "Активирай" at bounding box center [596, 688] width 82 height 29
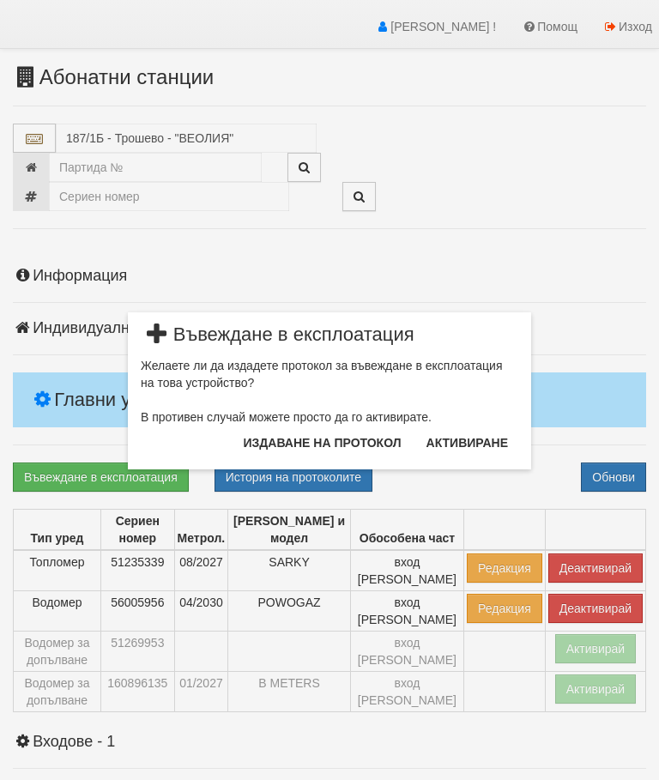
click at [338, 442] on button "Издаване на протокол" at bounding box center [322, 442] width 178 height 27
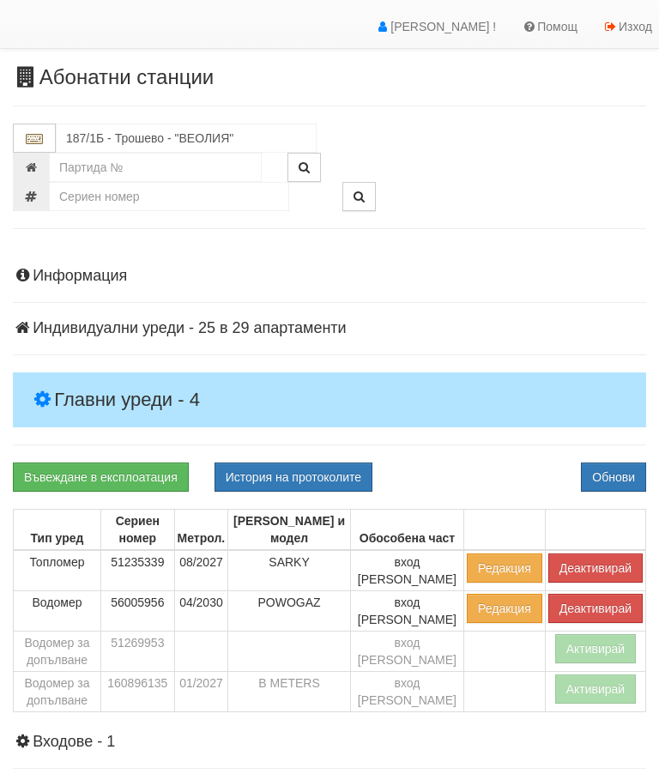
click at [620, 462] on button "Обнови" at bounding box center [613, 476] width 65 height 29
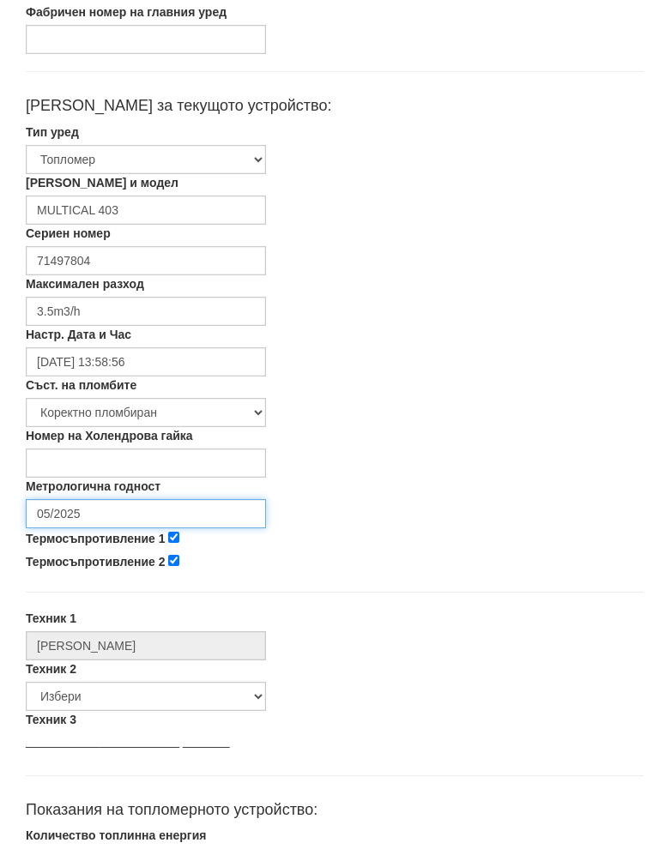
click at [92, 517] on input "05/2025" at bounding box center [146, 531] width 240 height 29
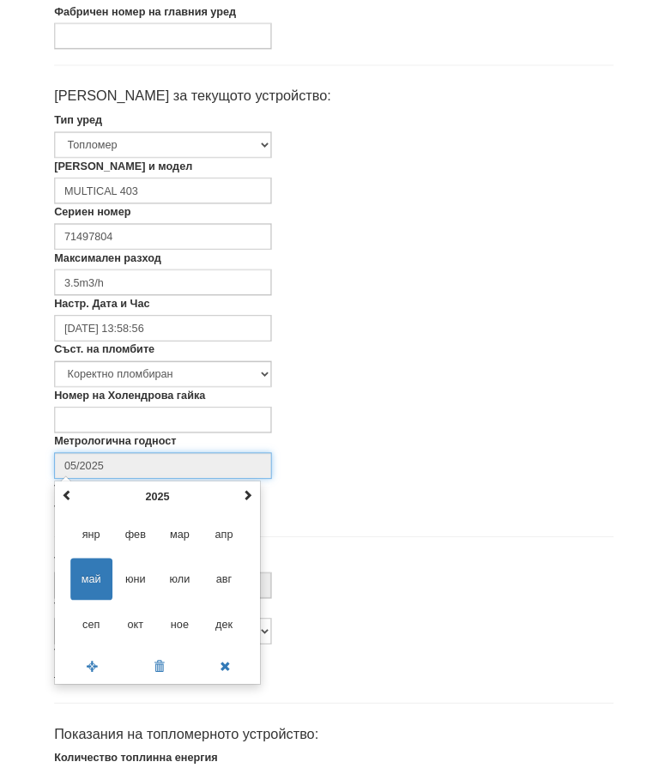
scroll to position [305, 0]
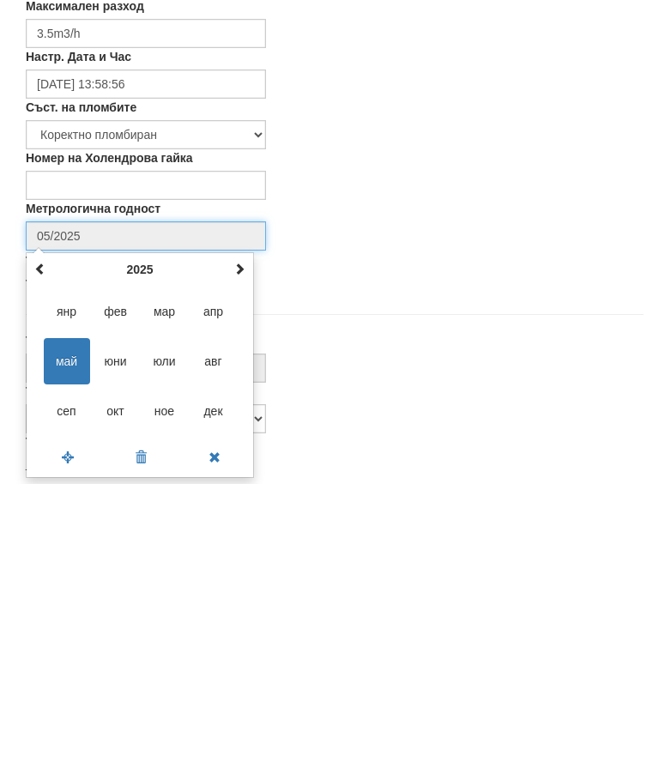
click at [216, 634] on span "авг" at bounding box center [213, 657] width 46 height 46
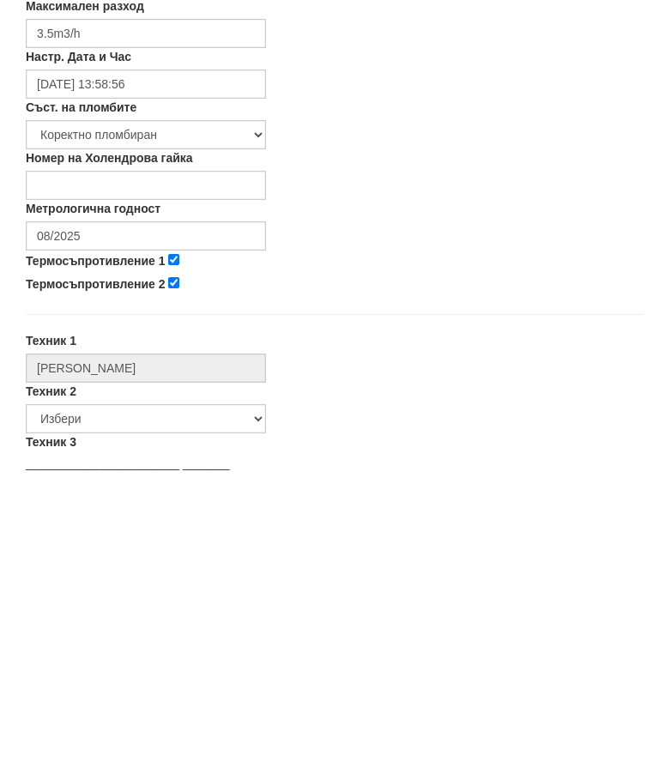
scroll to position [601, 0]
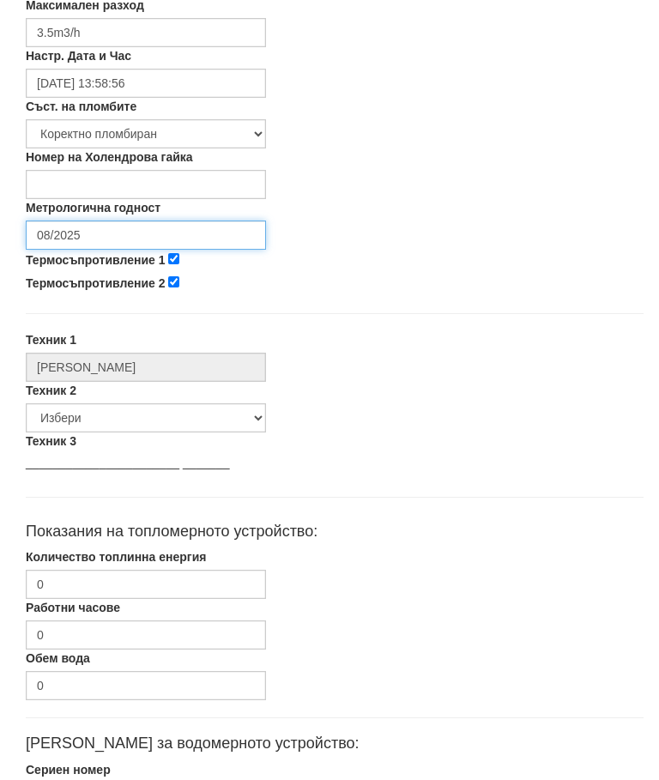
click at [88, 228] on input "08/2025" at bounding box center [146, 235] width 240 height 29
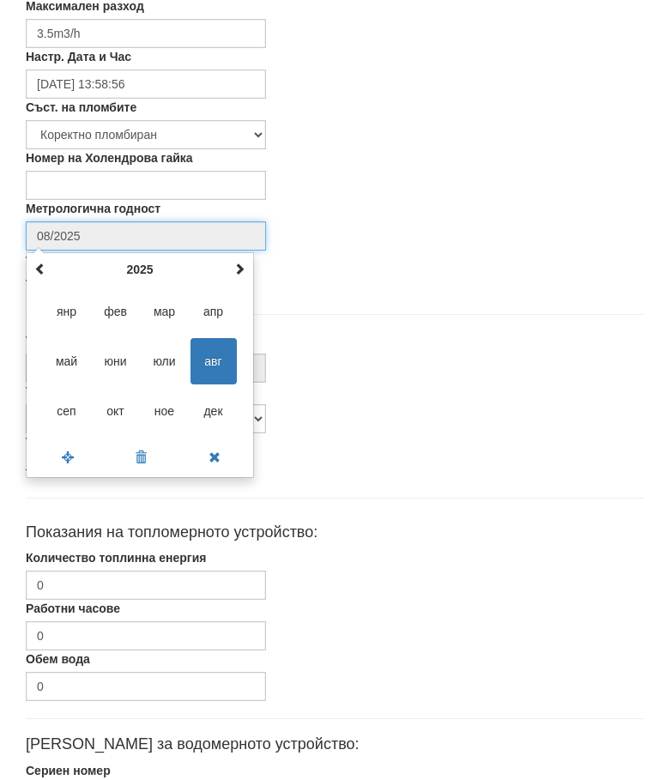
click at [138, 266] on th "2025" at bounding box center [140, 270] width 178 height 26
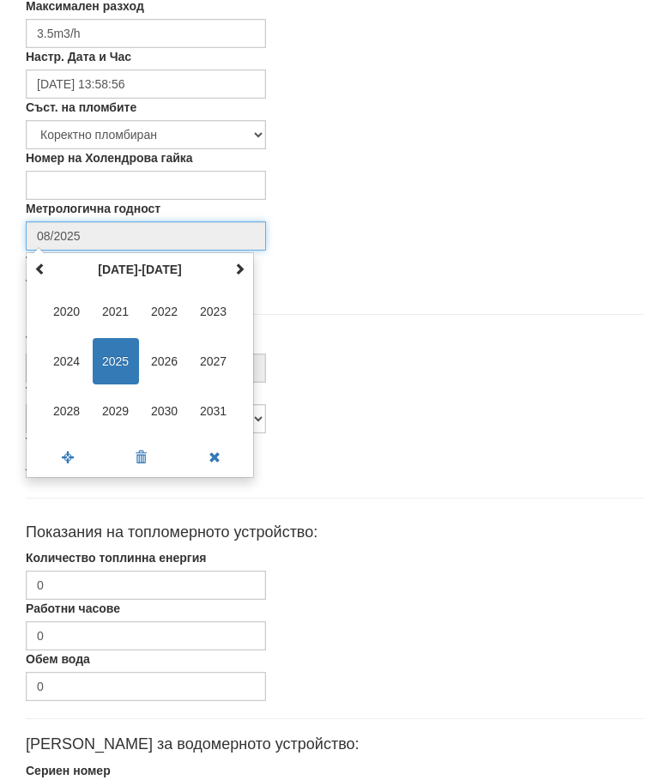
click at [164, 408] on span "2030" at bounding box center [165, 411] width 46 height 46
click at [143, 269] on th "2030" at bounding box center [140, 270] width 178 height 26
click at [166, 309] on span "2027" at bounding box center [165, 311] width 46 height 46
click at [210, 362] on span "авг" at bounding box center [213, 361] width 46 height 46
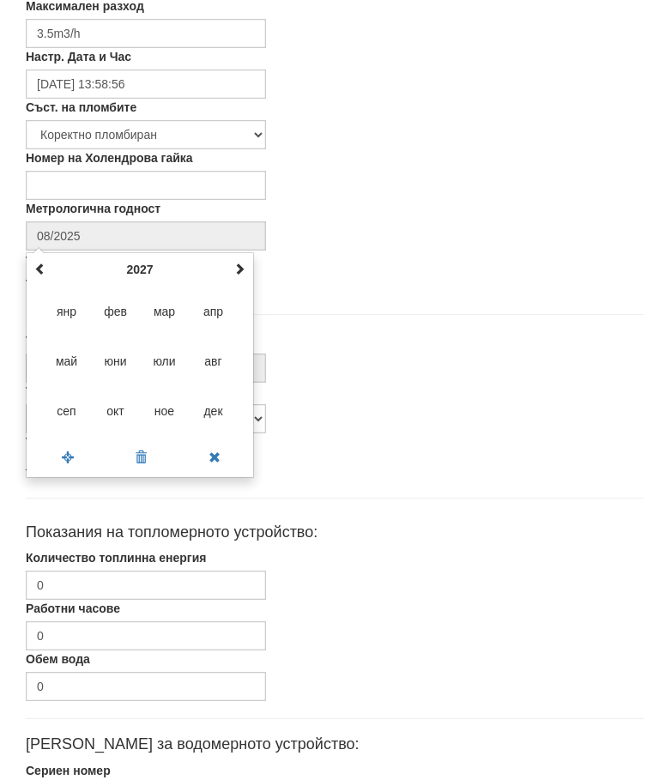
type input "08/2027"
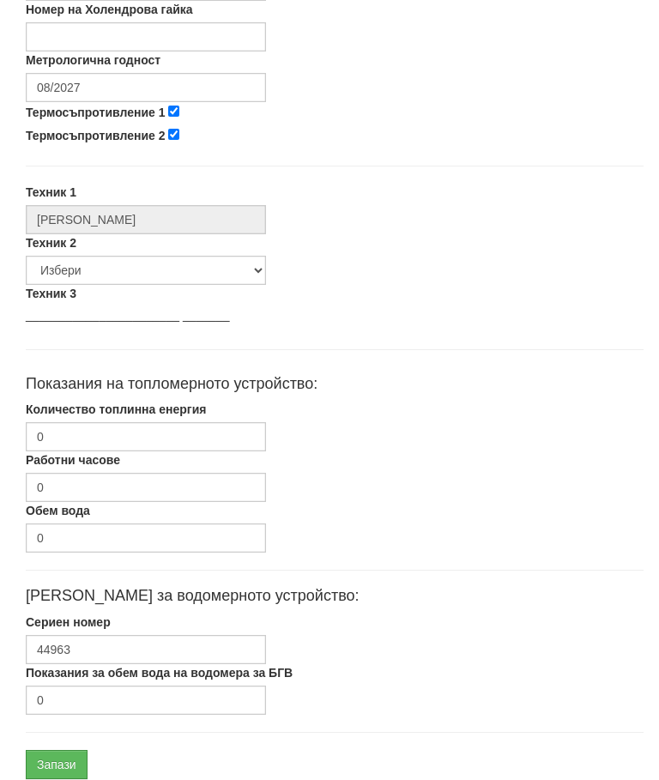
scroll to position [749, 0]
click at [75, 433] on input "0" at bounding box center [146, 436] width 240 height 29
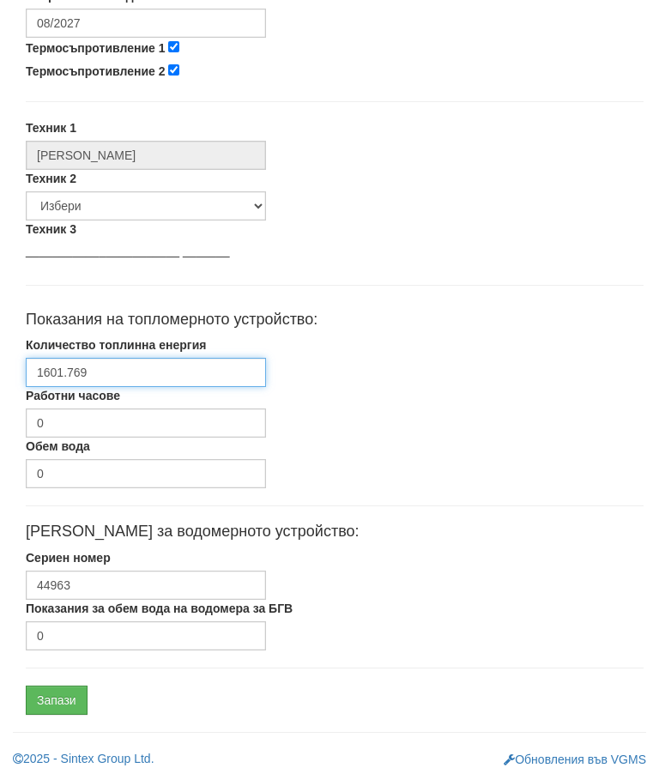
scroll to position [813, 0]
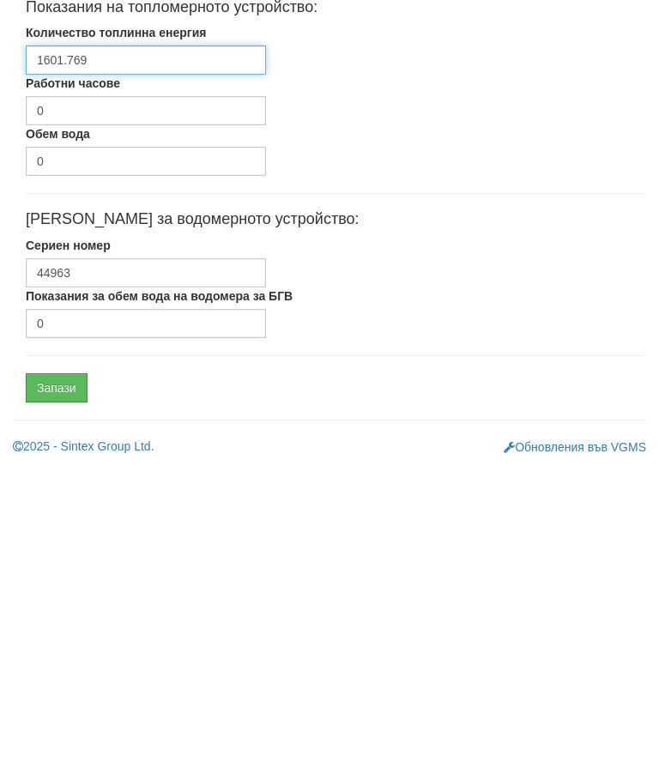
type input "1601.769"
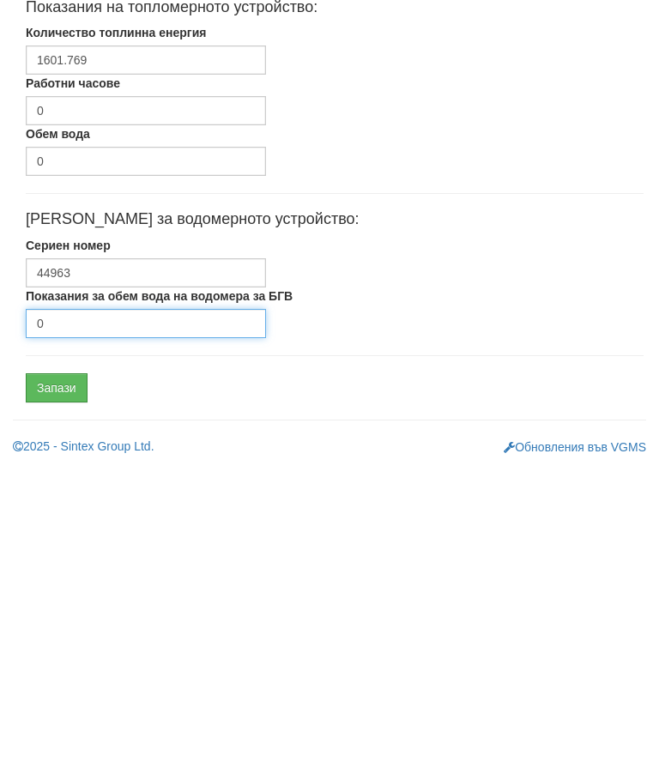
click at [63, 621] on input "0" at bounding box center [146, 635] width 240 height 29
click at [73, 621] on input "0" at bounding box center [146, 635] width 240 height 29
type input "492"
click at [47, 686] on input "Запази" at bounding box center [57, 700] width 62 height 29
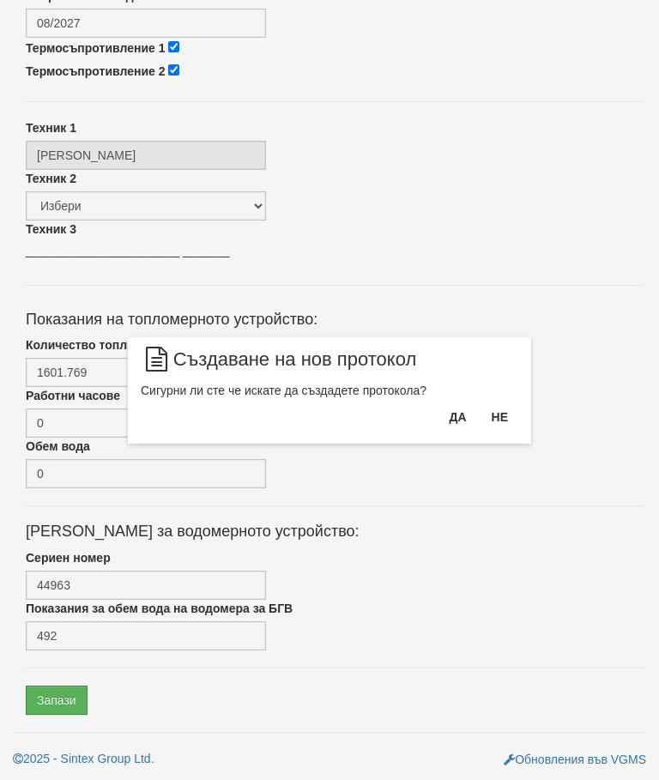
click at [451, 413] on button "Да" at bounding box center [457, 416] width 38 height 27
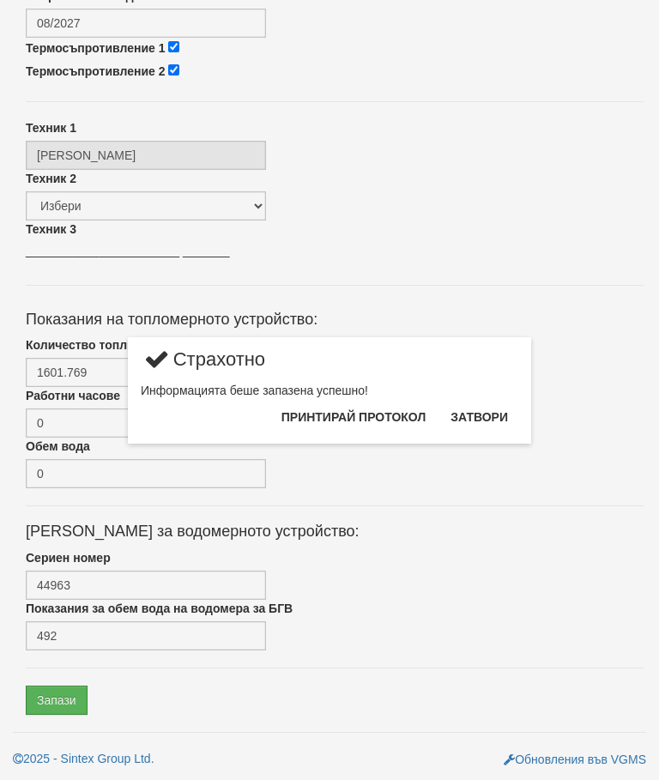
click at [487, 413] on button "Затвори" at bounding box center [479, 416] width 78 height 27
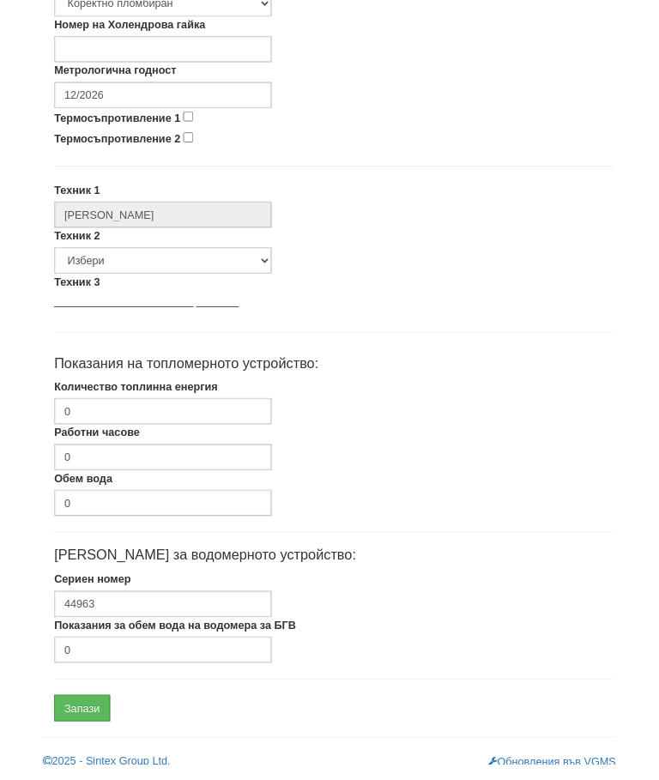
scroll to position [732, 0]
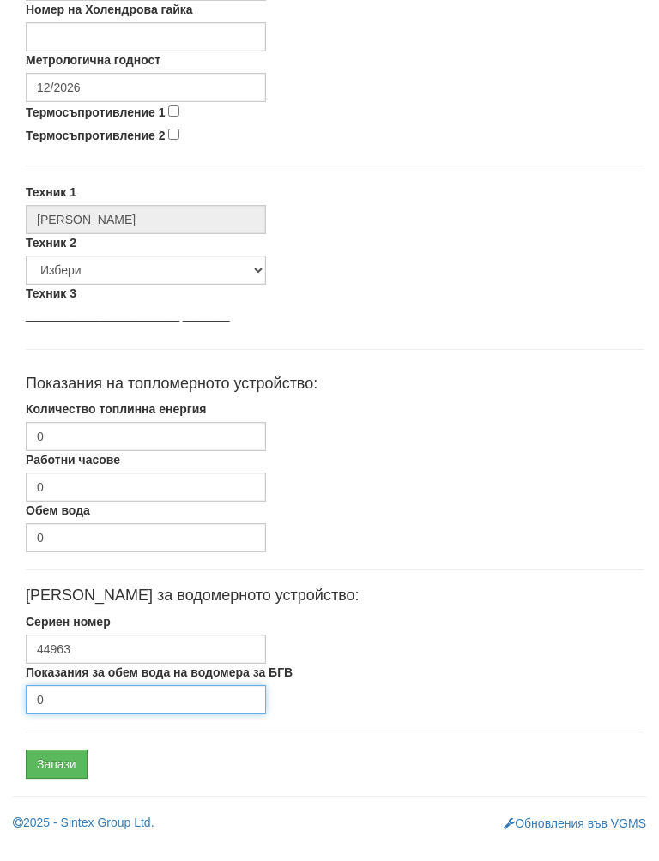
click at [69, 703] on input "0" at bounding box center [146, 717] width 240 height 29
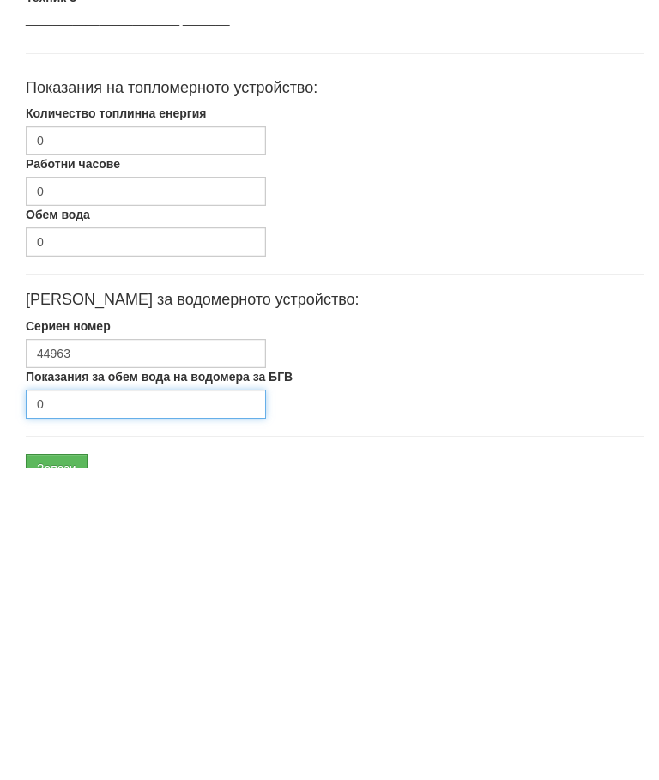
scroll to position [813, 0]
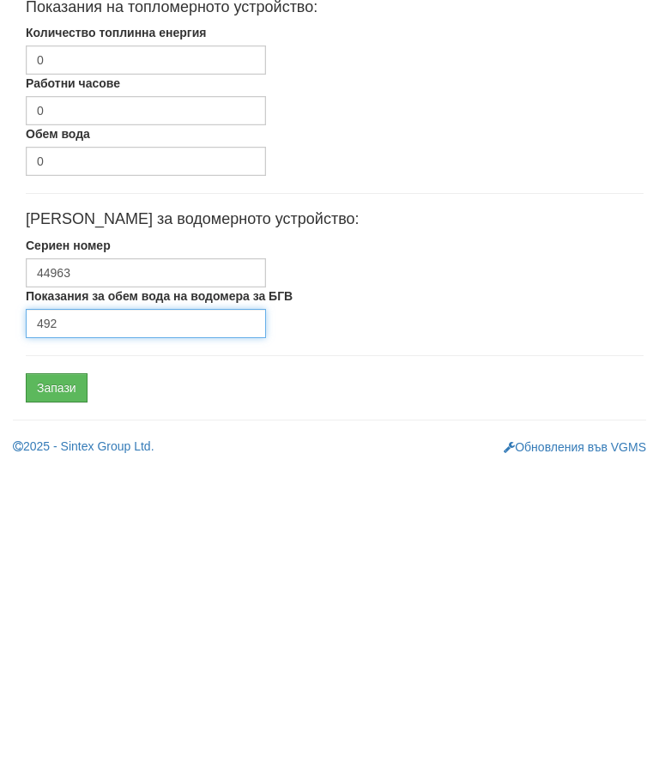
type input "492"
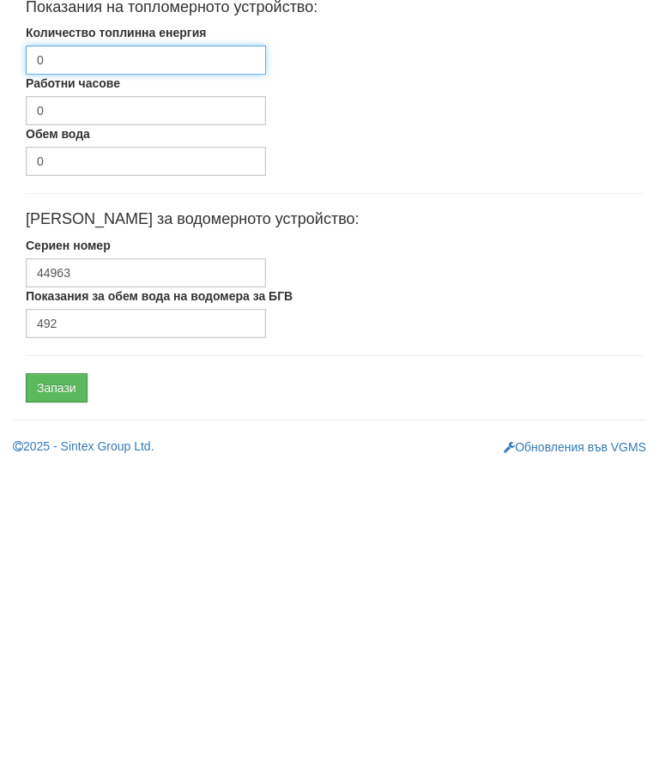
click at [75, 358] on input "0" at bounding box center [146, 372] width 240 height 29
click at [83, 358] on input "0" at bounding box center [146, 372] width 240 height 29
type input "1601."
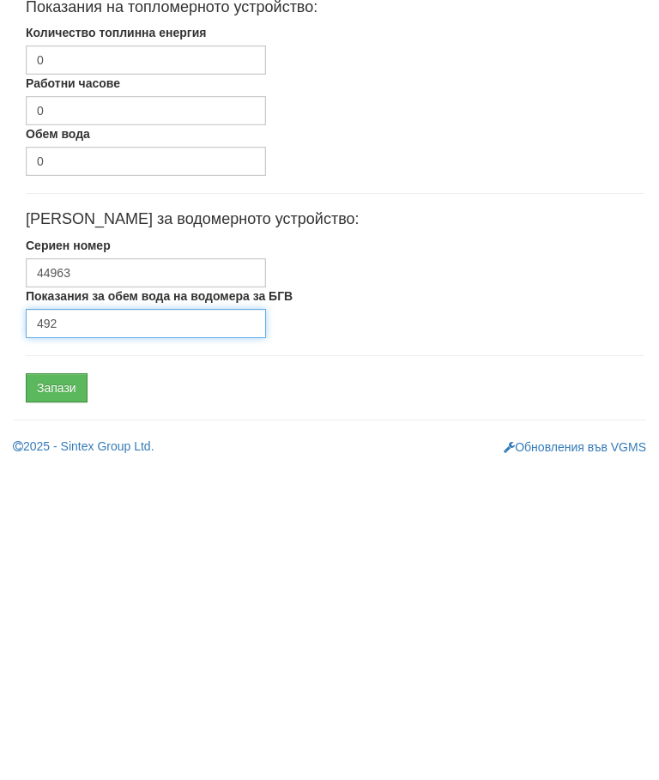
click at [89, 621] on input "492" at bounding box center [146, 635] width 240 height 29
type input "4"
type input "8838"
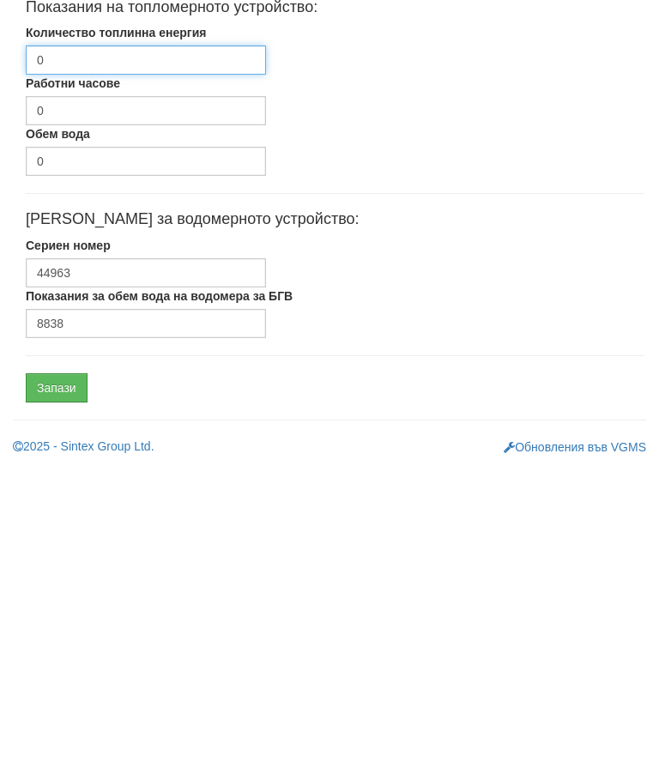
click at [100, 358] on input "1601." at bounding box center [146, 372] width 240 height 29
type input "1601.769"
click at [54, 686] on input "Запази" at bounding box center [57, 700] width 62 height 29
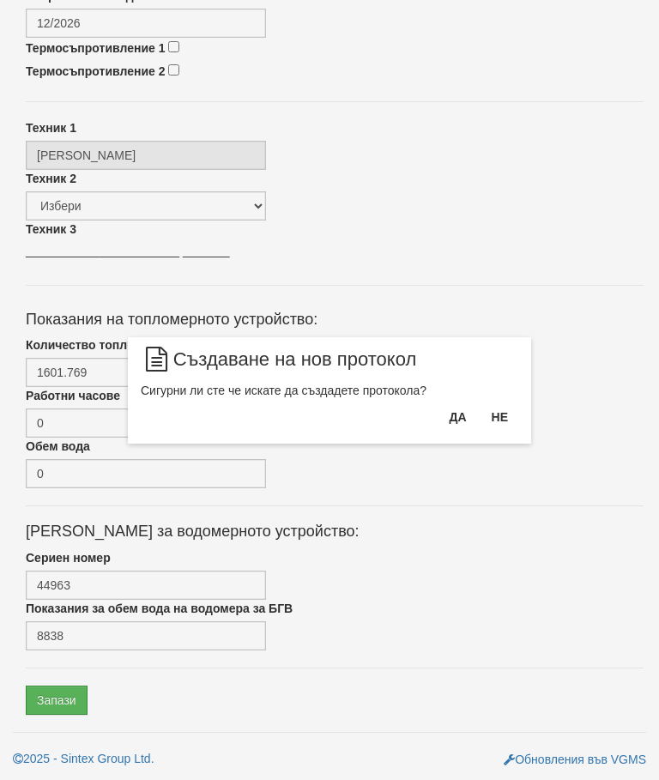
click at [451, 414] on button "Да" at bounding box center [457, 416] width 38 height 27
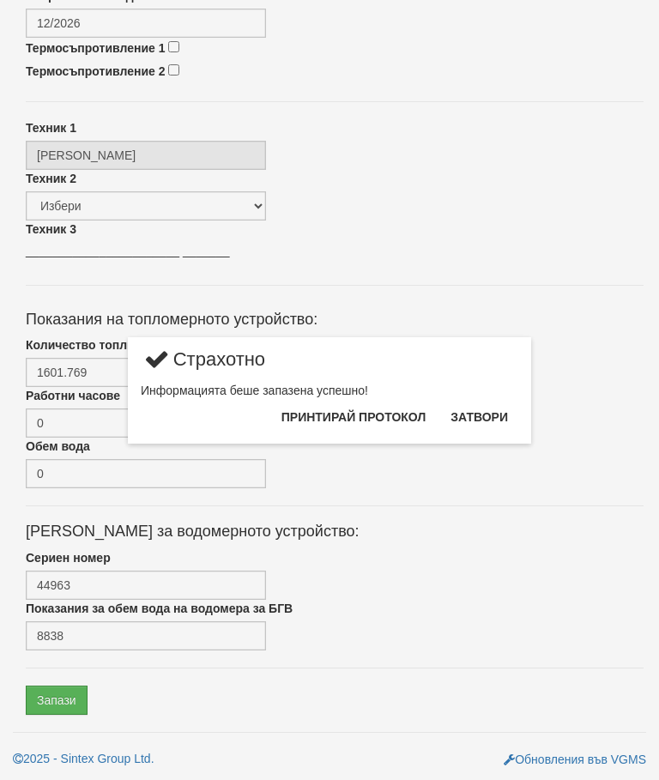
click at [485, 412] on button "Затвори" at bounding box center [479, 416] width 78 height 27
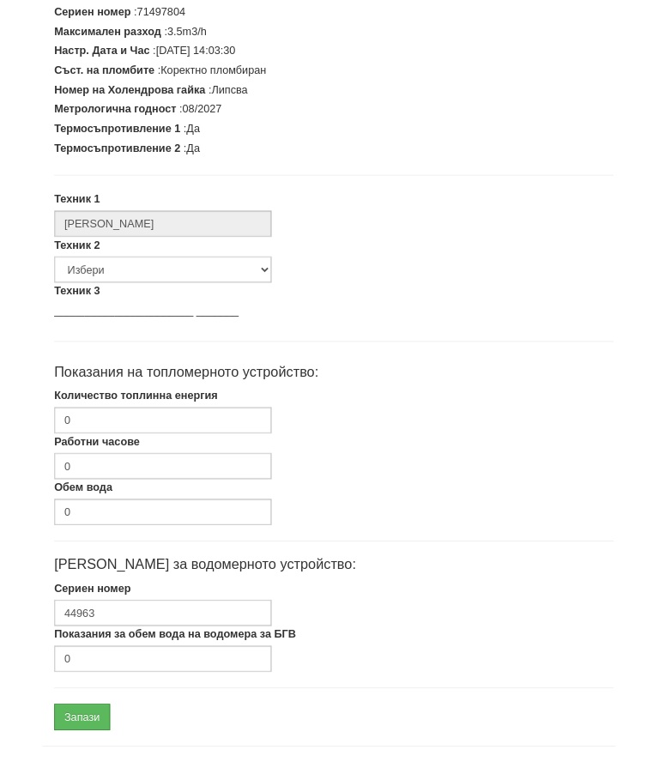
scroll to position [435, 0]
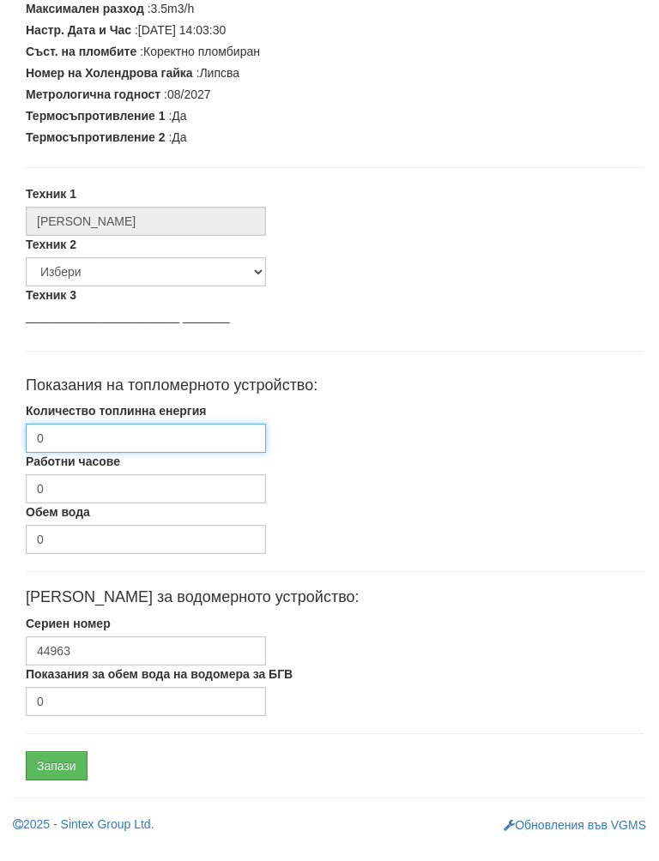
click at [70, 441] on input "0" at bounding box center [146, 455] width 240 height 29
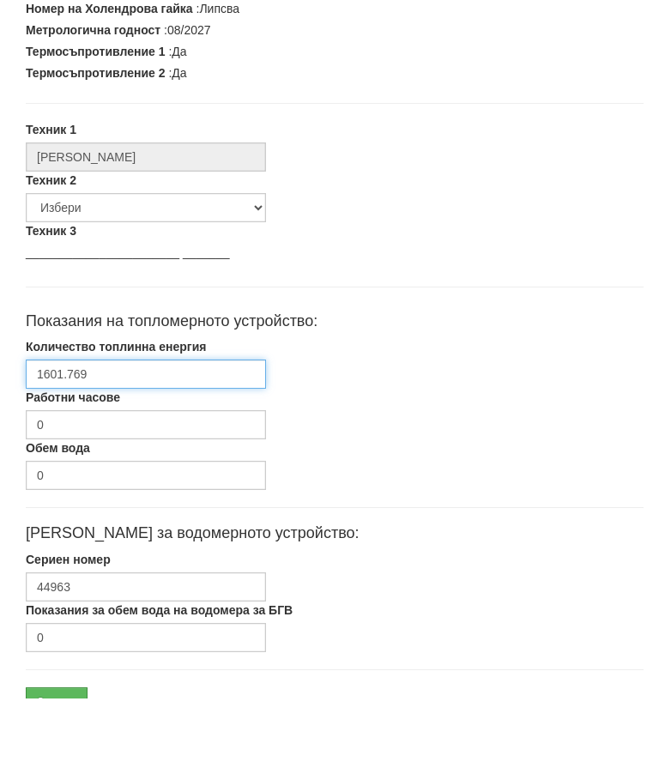
scroll to position [516, 0]
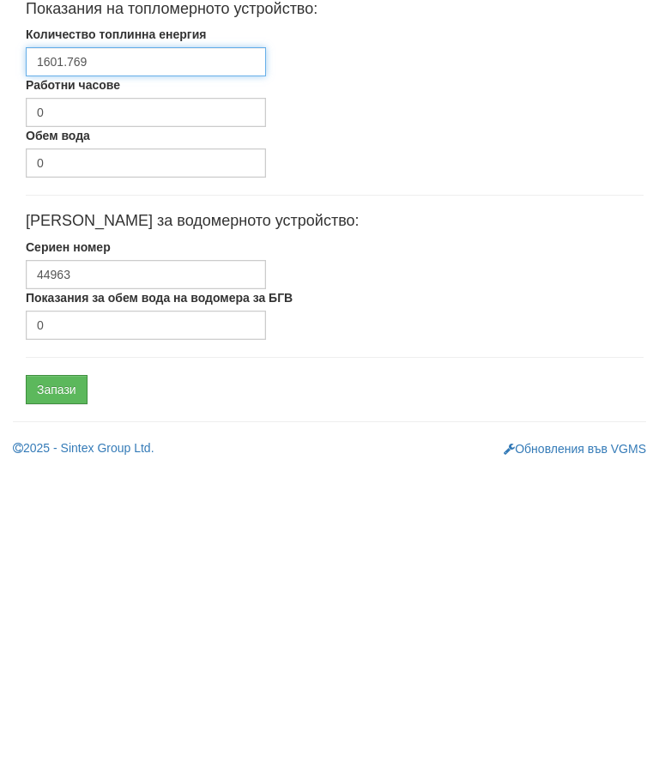
type input "1601.769"
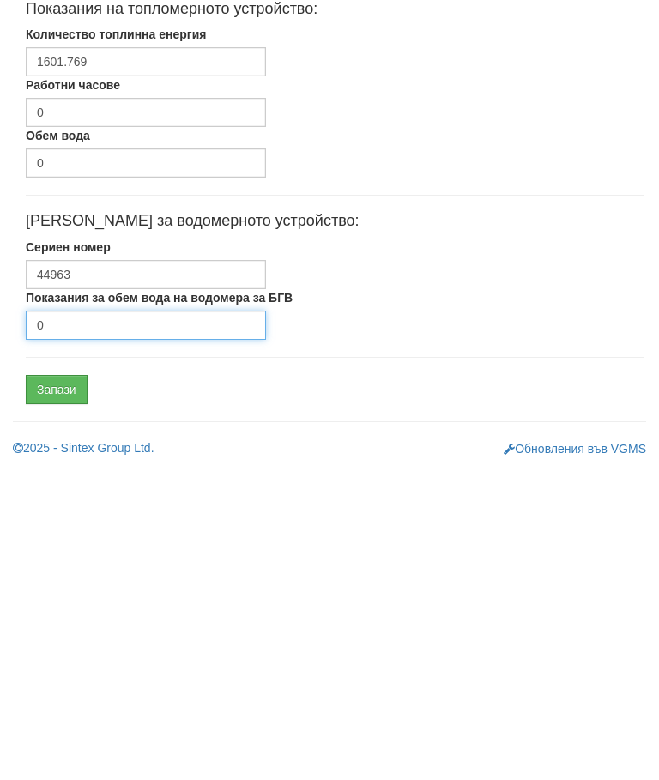
click at [64, 623] on input "0" at bounding box center [146, 637] width 240 height 29
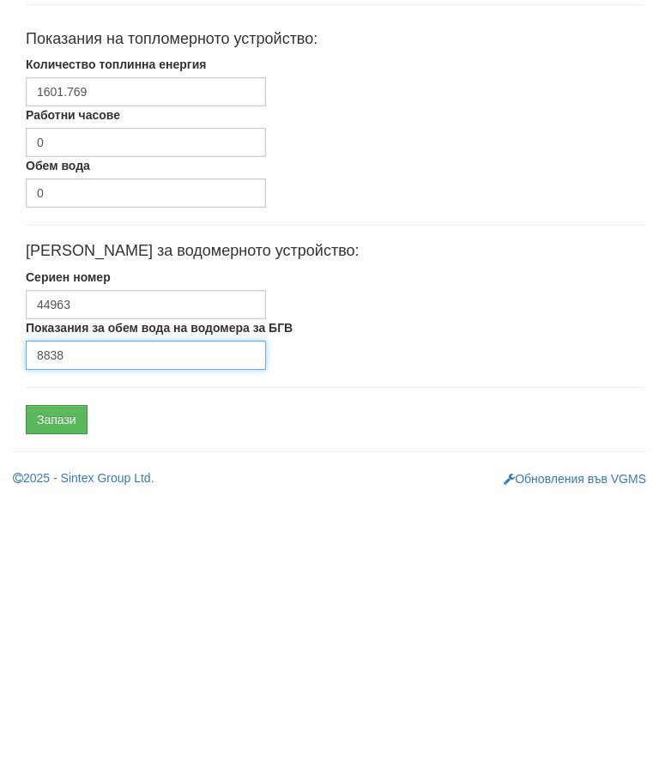
type input "8838"
click at [51, 687] on input "Запази" at bounding box center [57, 701] width 62 height 29
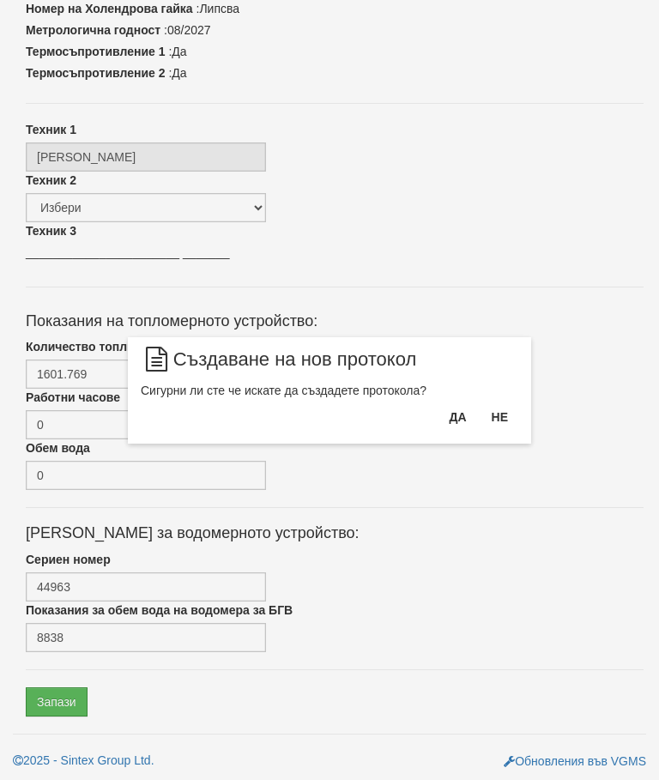
click at [454, 408] on button "Да" at bounding box center [457, 416] width 38 height 27
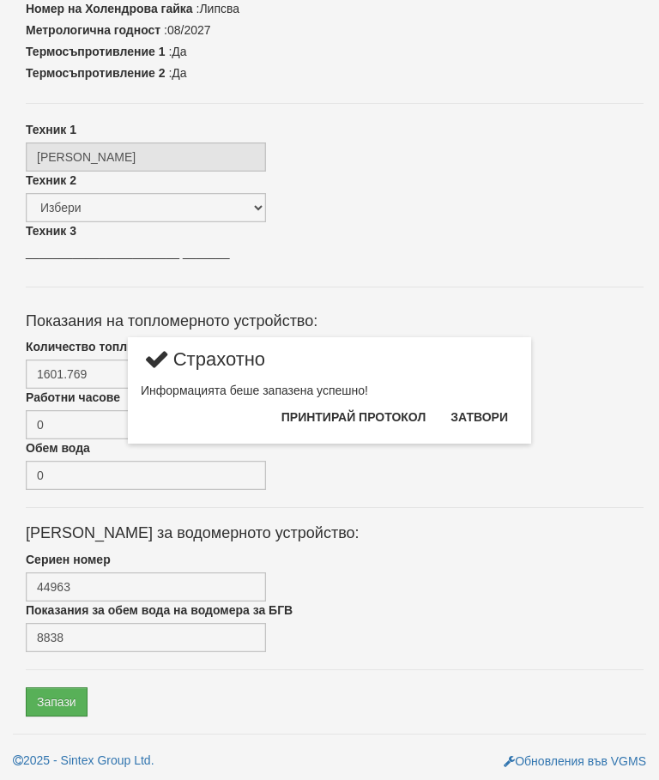
click at [490, 405] on button "Затвори" at bounding box center [479, 416] width 78 height 27
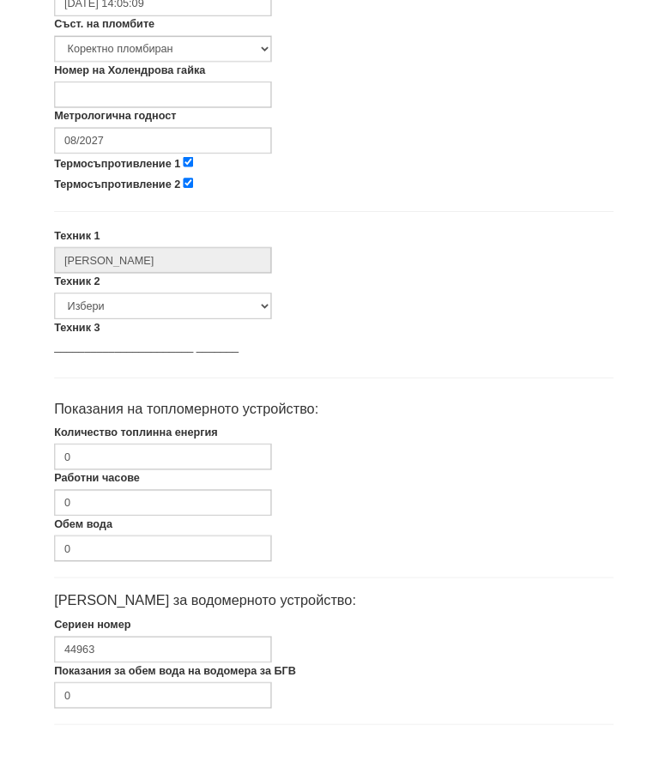
scroll to position [732, 0]
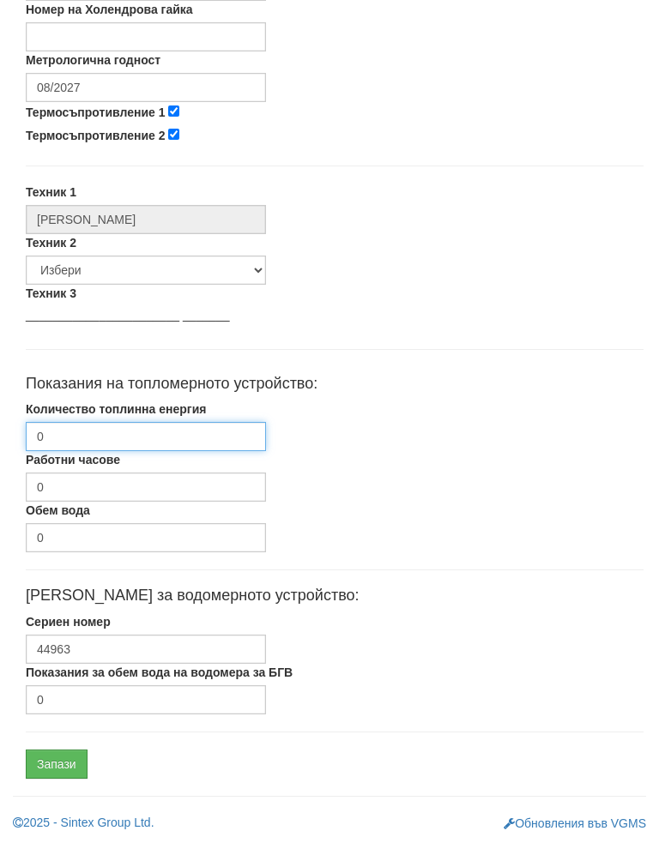
click at [68, 440] on input "0" at bounding box center [146, 453] width 240 height 29
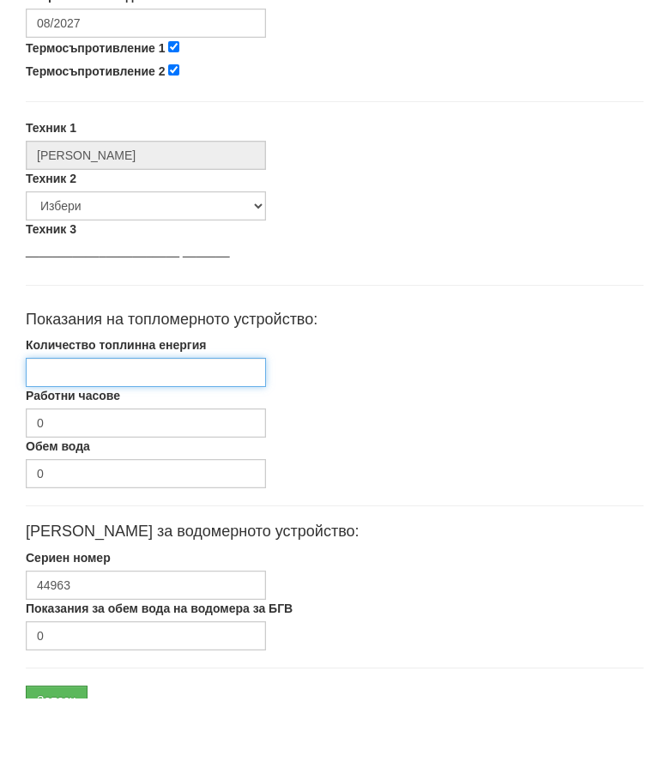
click at [65, 439] on input "Количество топлинна енергия" at bounding box center [146, 453] width 240 height 29
paste input "1601.769"
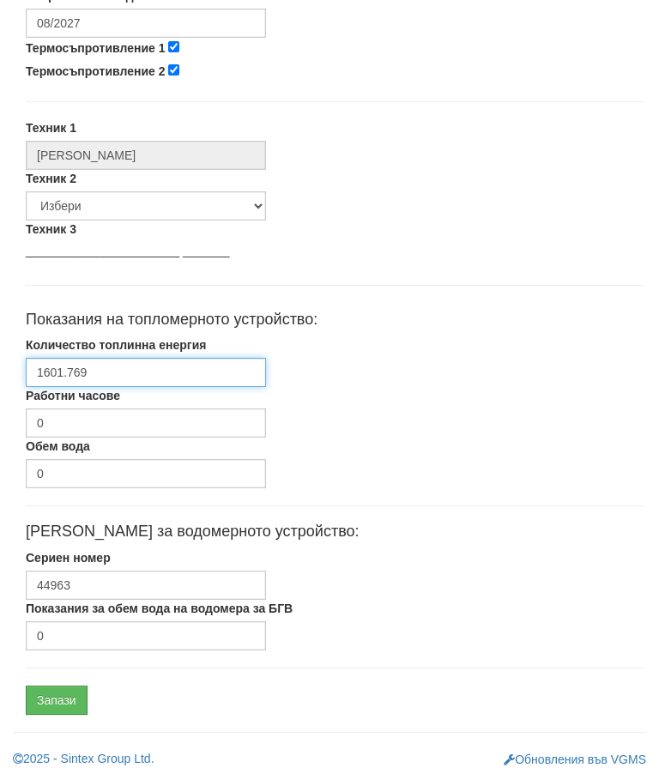
scroll to position [813, 0]
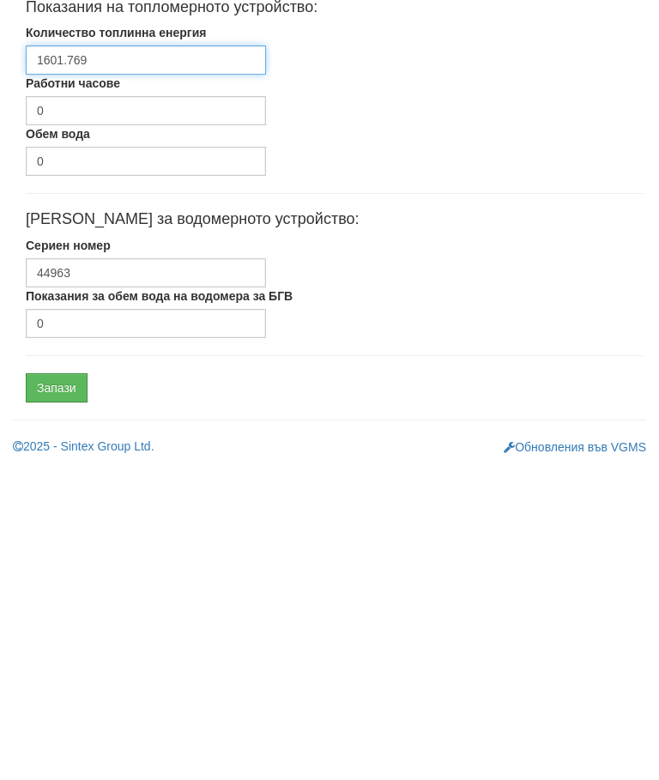
type input "1601.769"
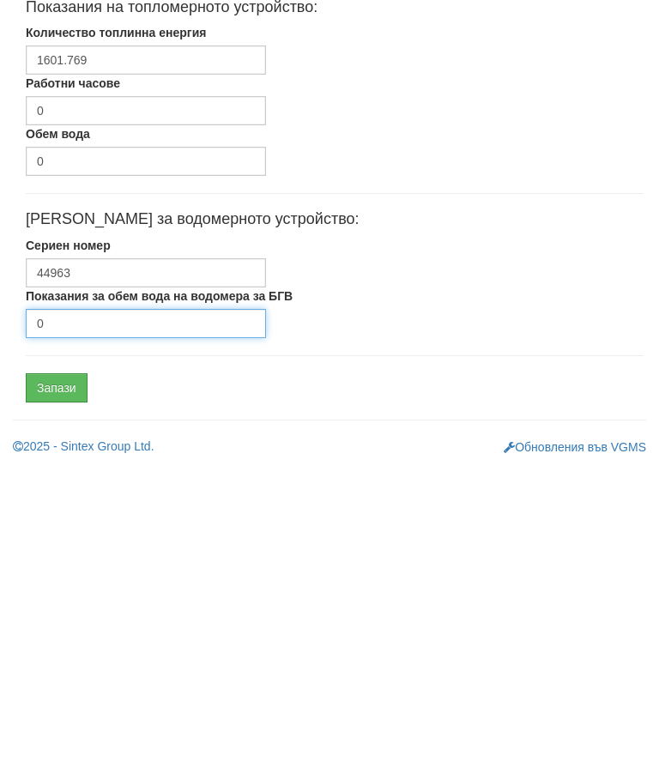
click at [69, 621] on input "0" at bounding box center [146, 635] width 240 height 29
type input "8838"
click at [52, 686] on input "Запази" at bounding box center [57, 700] width 62 height 29
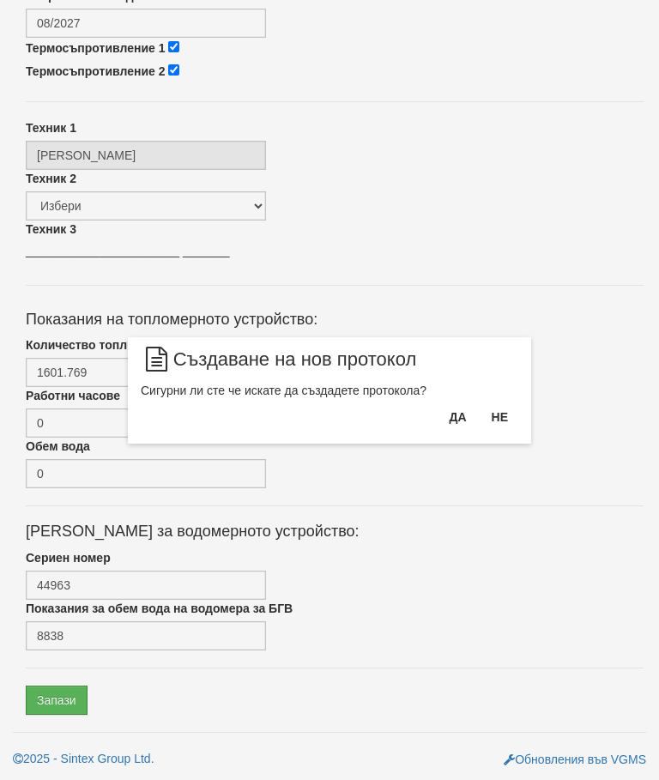
click at [454, 412] on button "Да" at bounding box center [457, 416] width 38 height 27
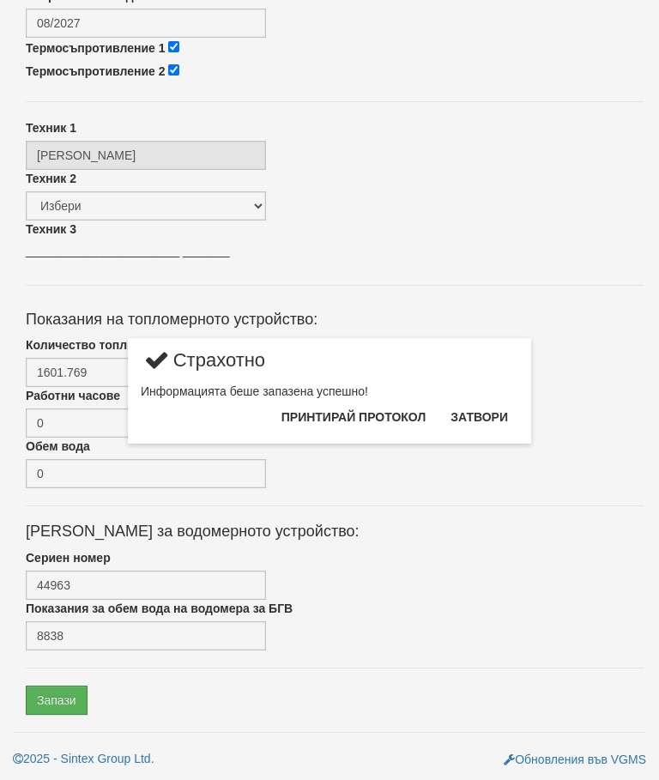
click at [484, 414] on button "Затвори" at bounding box center [479, 416] width 78 height 27
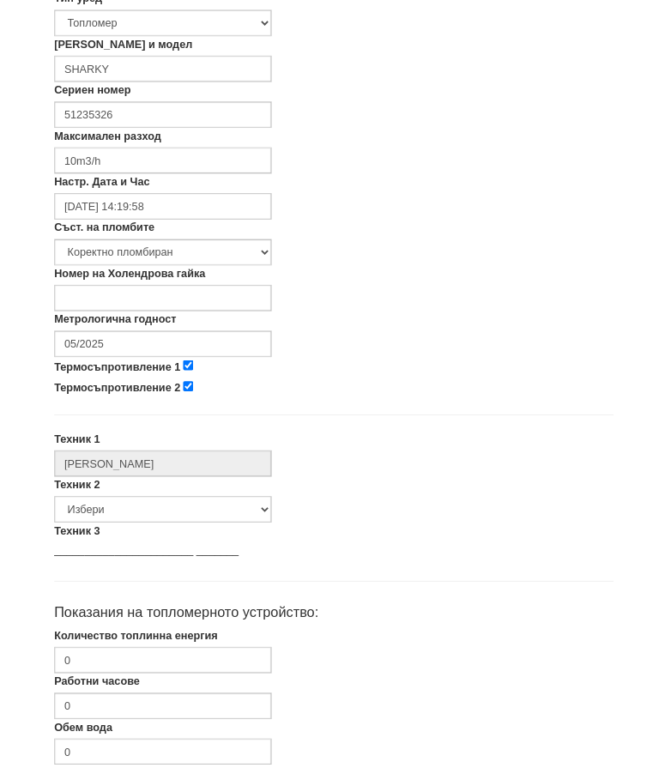
scroll to position [440, 0]
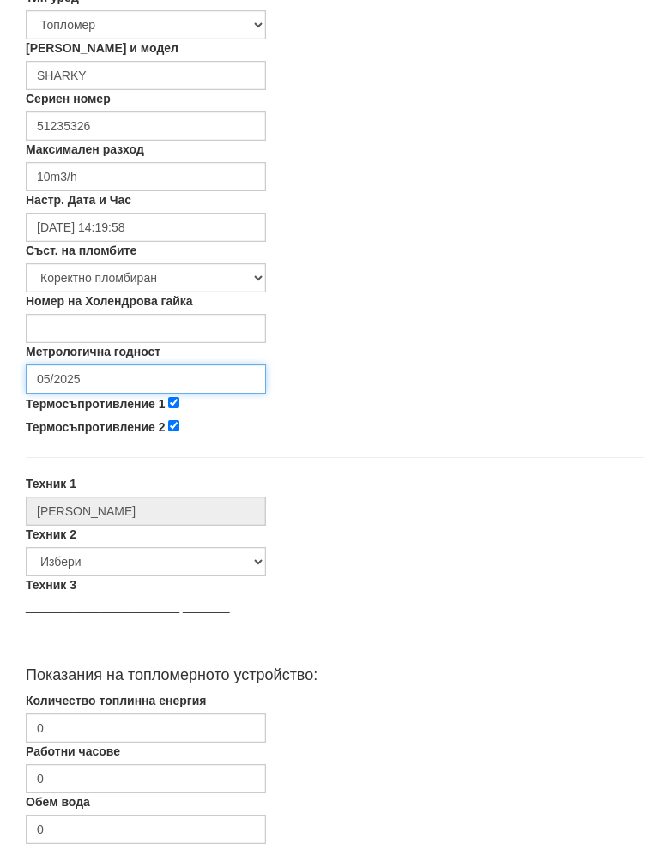
click at [72, 382] on input "05/2025" at bounding box center [146, 396] width 240 height 29
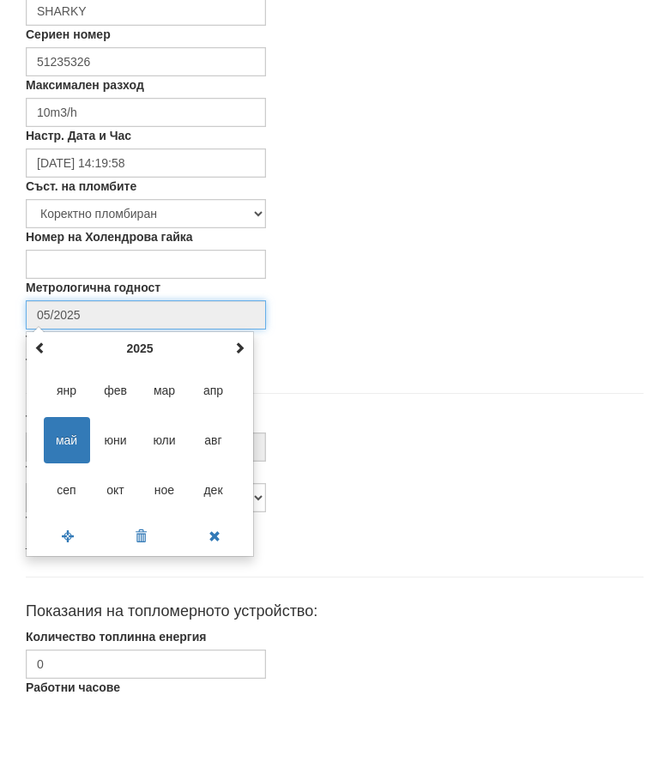
click at [135, 417] on th "2025" at bounding box center [140, 430] width 178 height 26
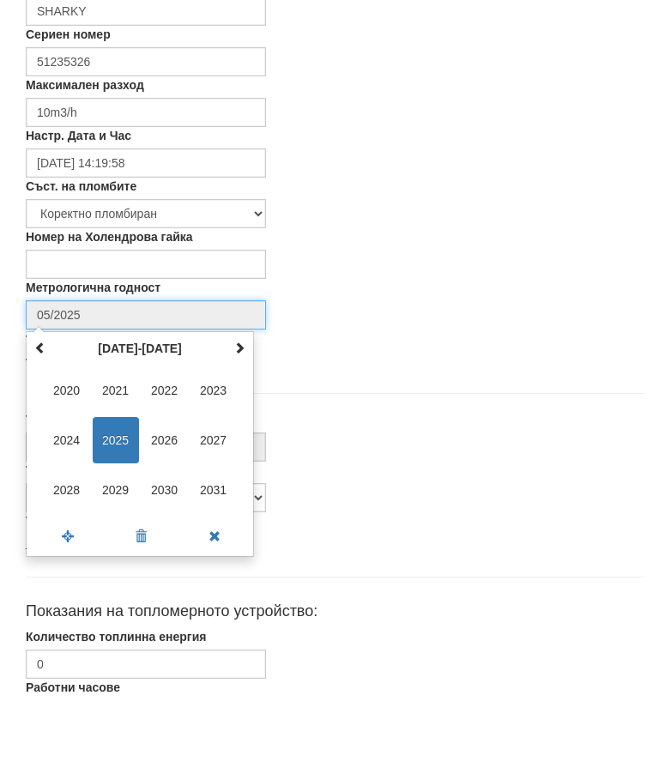
click at [203, 498] on span "2027" at bounding box center [213, 521] width 46 height 46
click at [213, 498] on span "авг" at bounding box center [213, 521] width 46 height 46
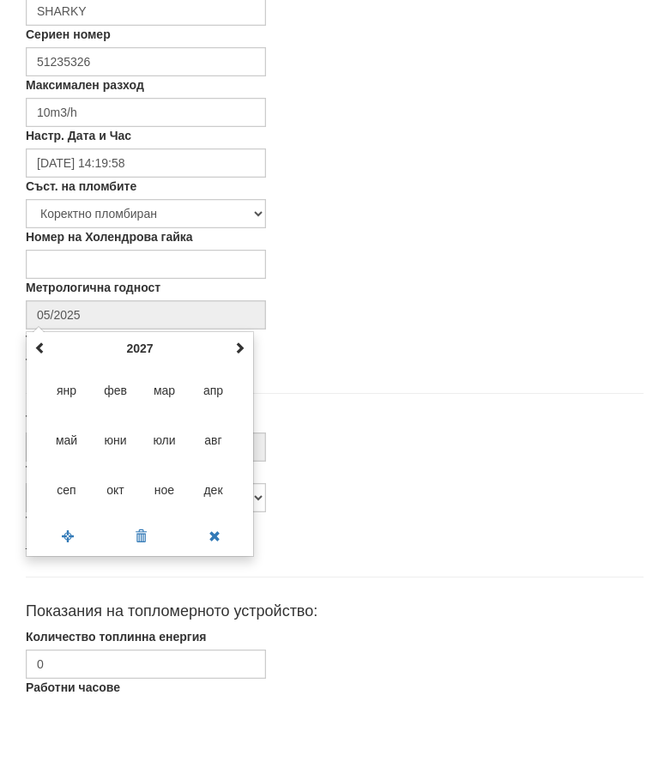
type input "08/2027"
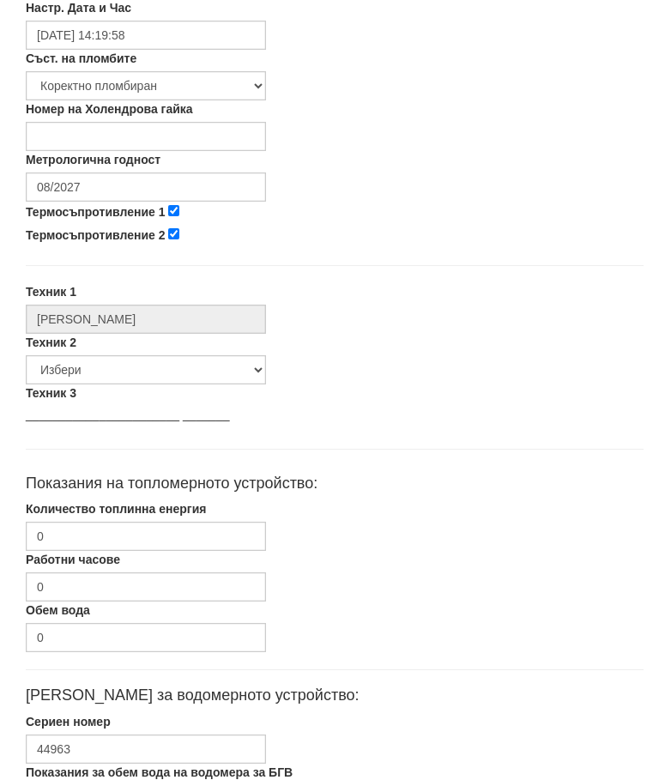
scroll to position [653, 0]
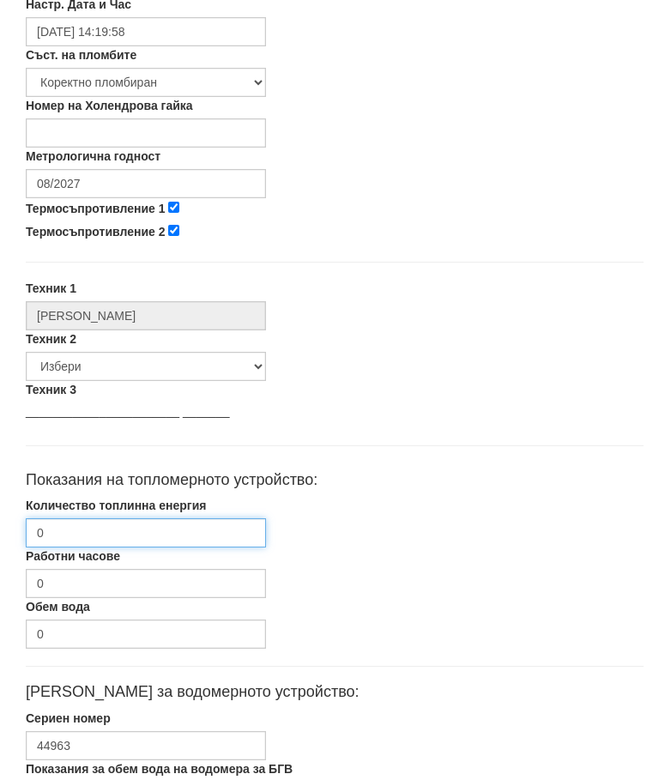
click at [75, 535] on input "0" at bounding box center [146, 532] width 240 height 29
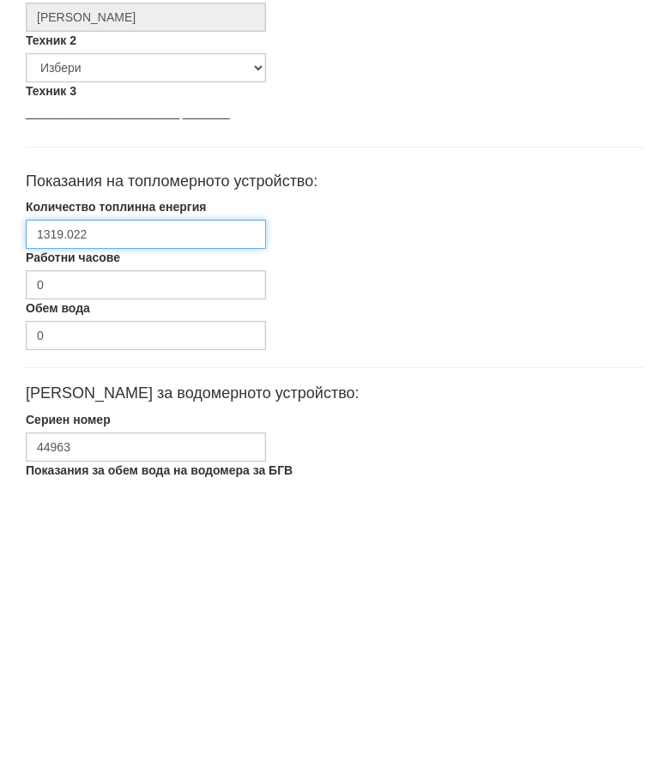
click at [77, 518] on input "1319.022" at bounding box center [146, 532] width 240 height 29
click at [64, 518] on input "1319.022" at bounding box center [146, 532] width 240 height 29
click at [126, 518] on input "1319.022" at bounding box center [146, 532] width 240 height 29
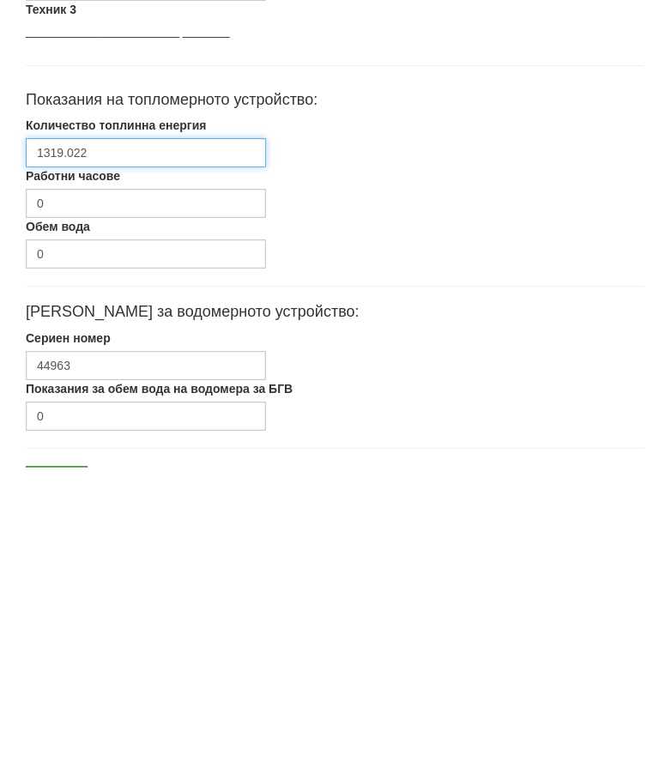
type input "1319.022"
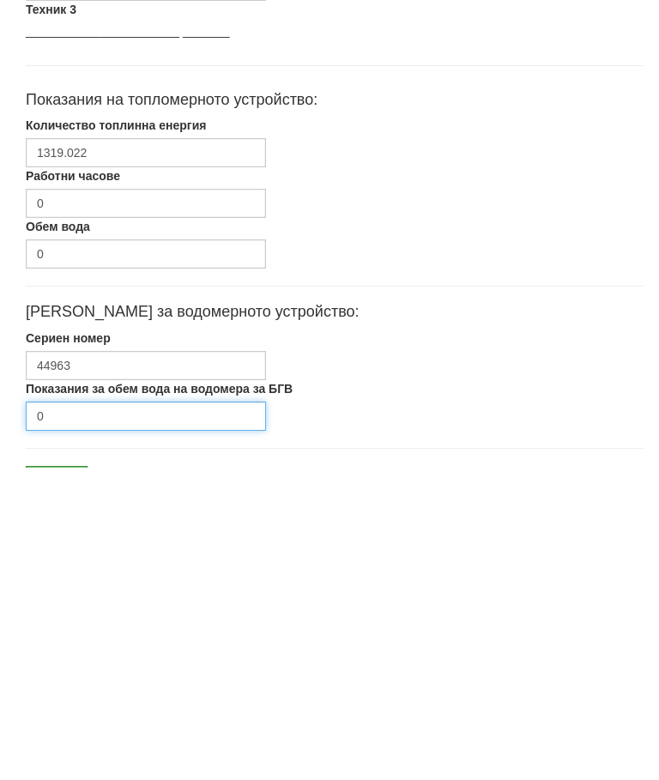
click at [69, 714] on input "0" at bounding box center [146, 728] width 240 height 29
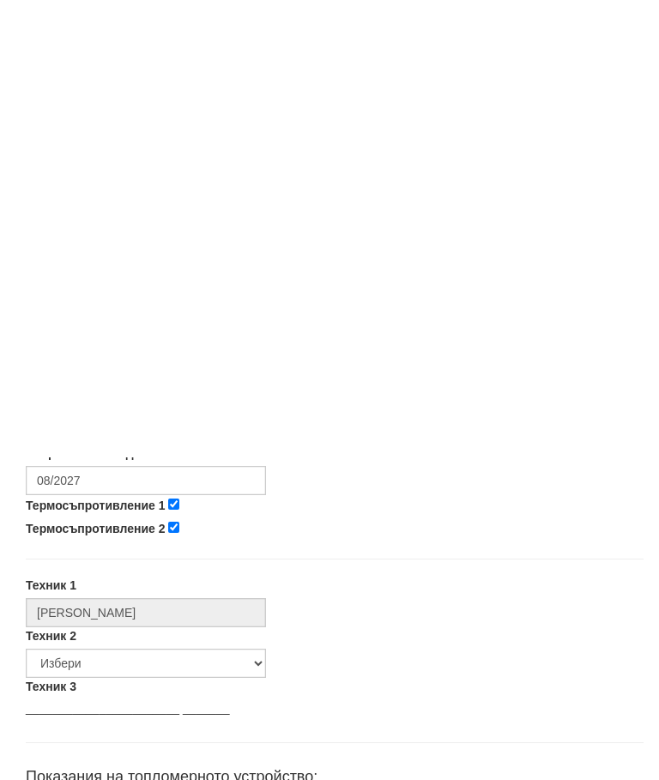
scroll to position [813, 0]
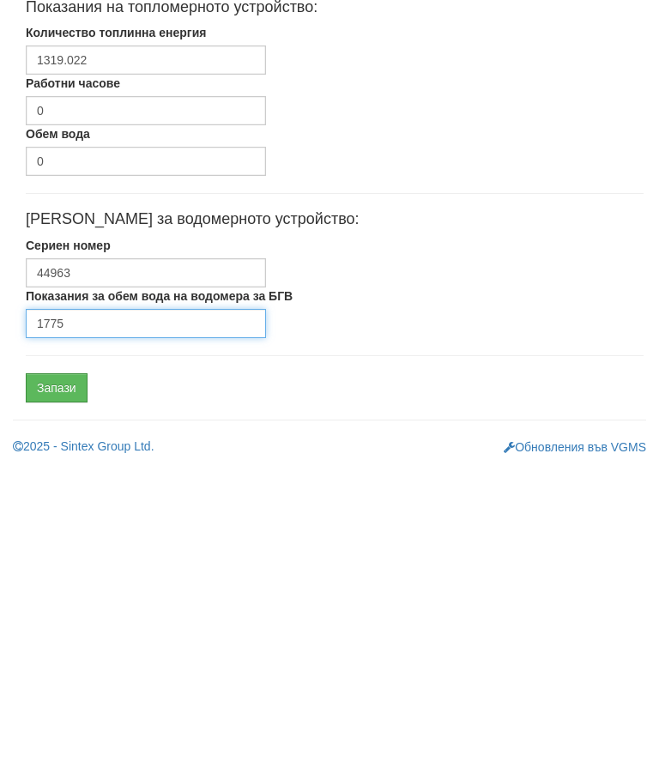
type input "1775"
click at [62, 686] on input "Запази" at bounding box center [57, 700] width 62 height 29
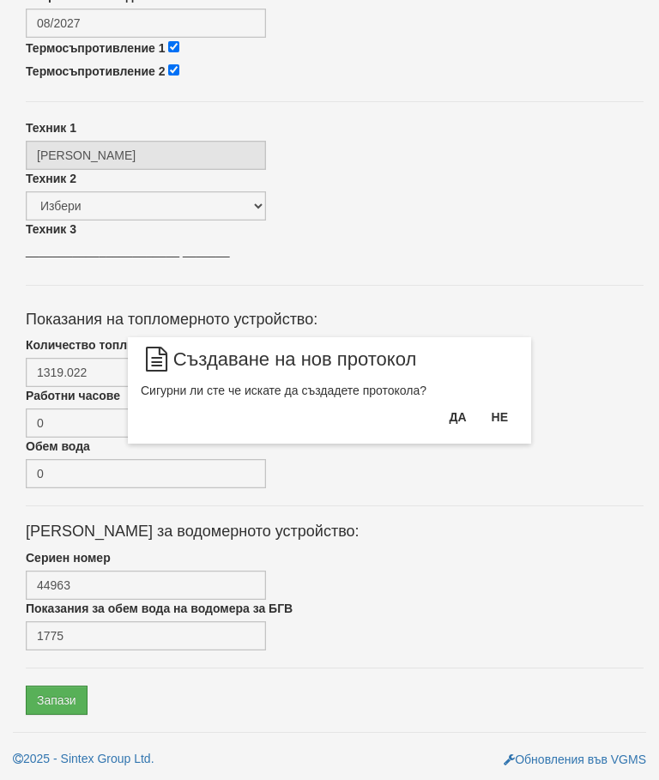
click at [452, 410] on button "Да" at bounding box center [457, 416] width 38 height 27
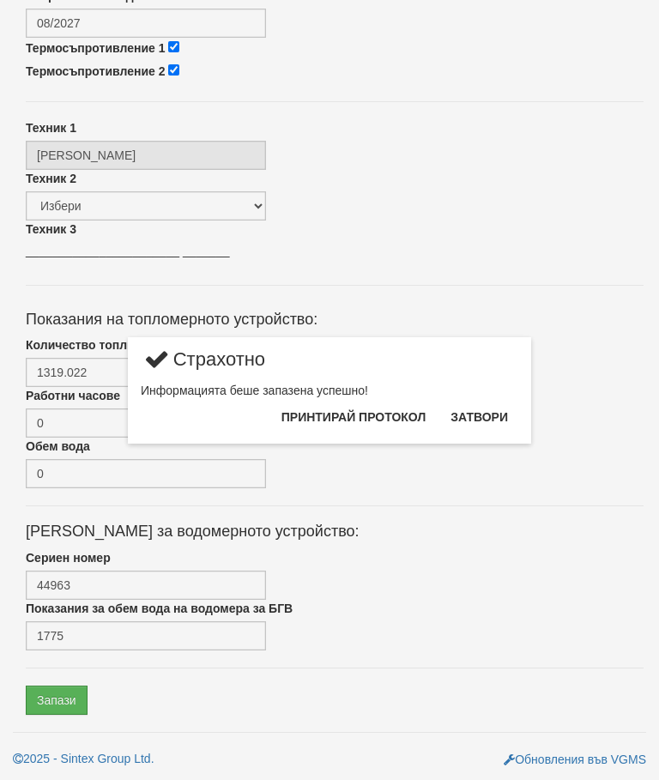
click at [495, 408] on button "Затвори" at bounding box center [479, 416] width 78 height 27
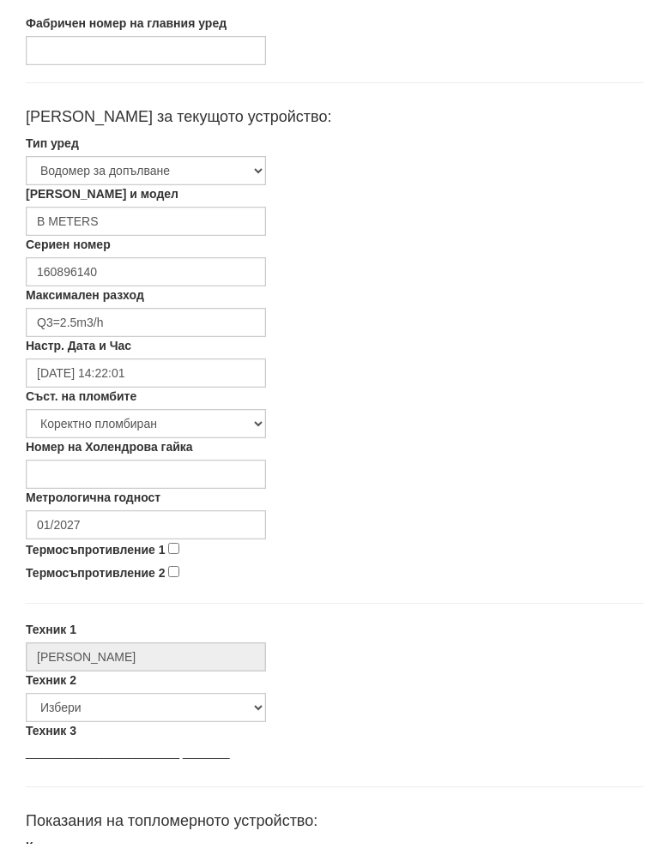
scroll to position [295, 0]
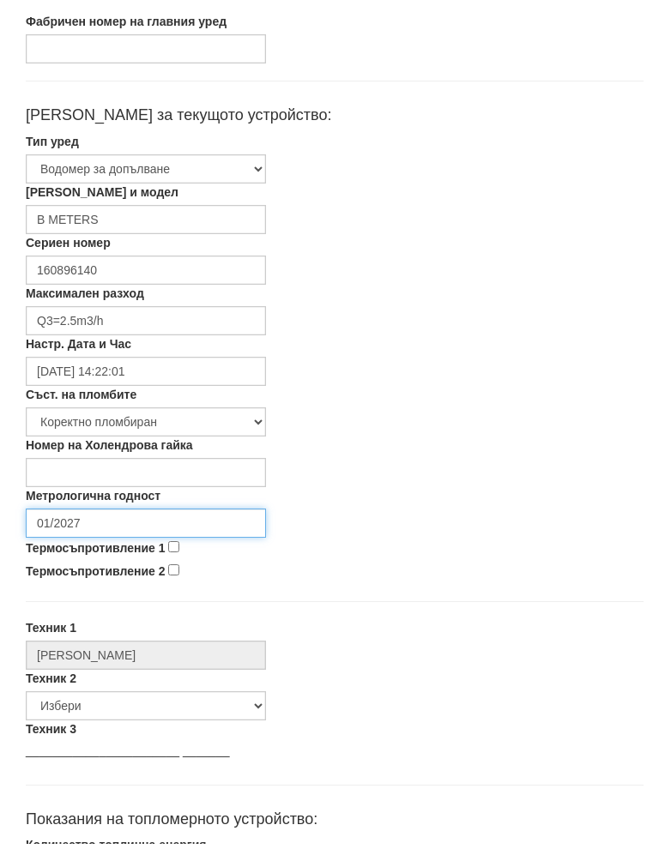
click at [97, 527] on input "01/2027" at bounding box center [146, 541] width 240 height 29
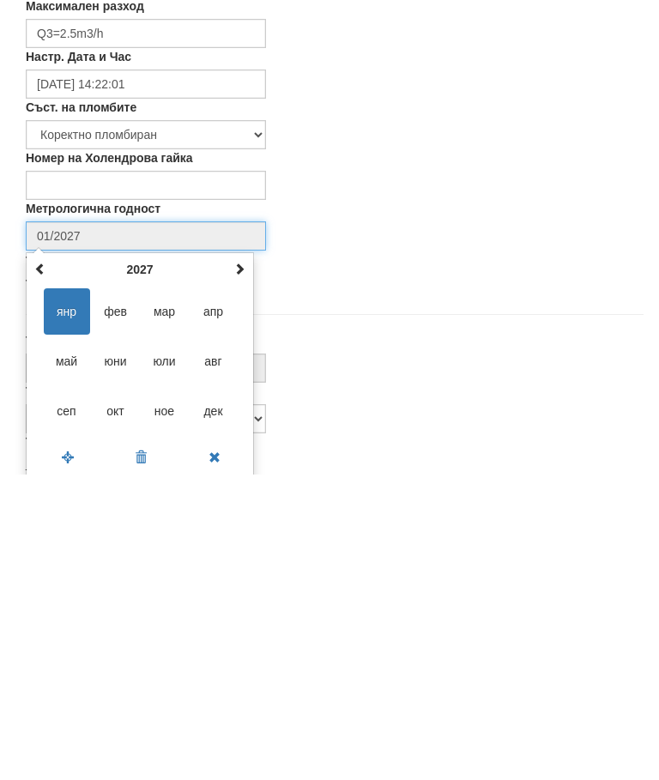
click at [130, 562] on th "2027" at bounding box center [140, 575] width 178 height 26
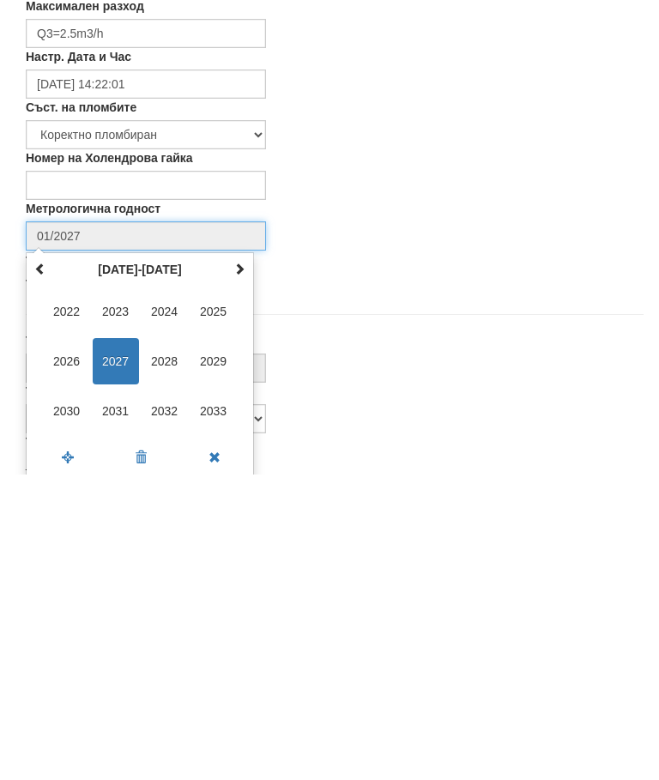
click at [62, 693] on span "2030" at bounding box center [67, 716] width 46 height 46
click at [210, 643] on span "авг" at bounding box center [213, 666] width 46 height 46
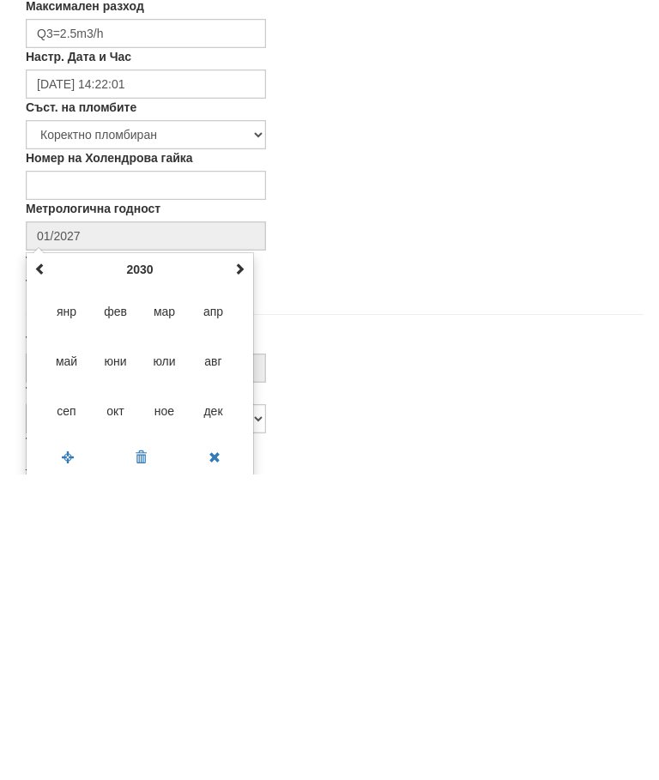
type input "08/2030"
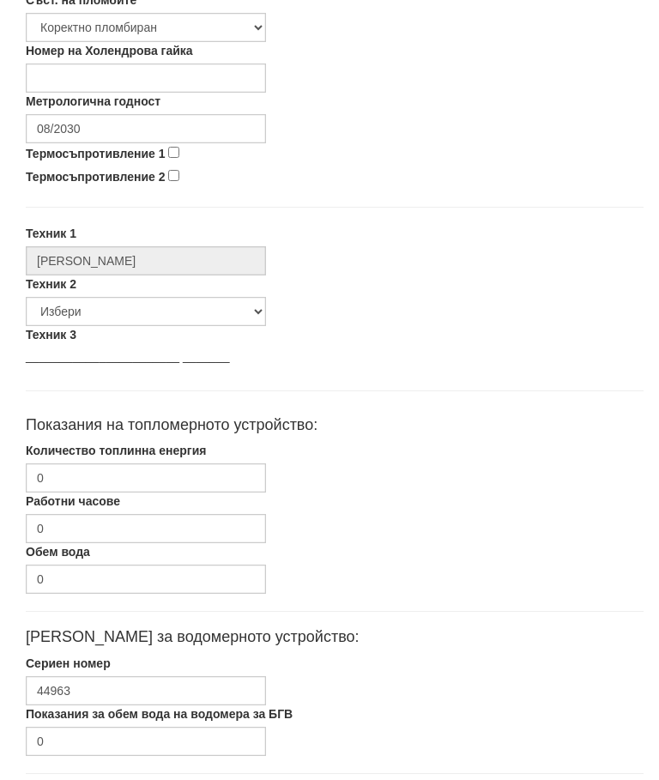
scroll to position [749, 0]
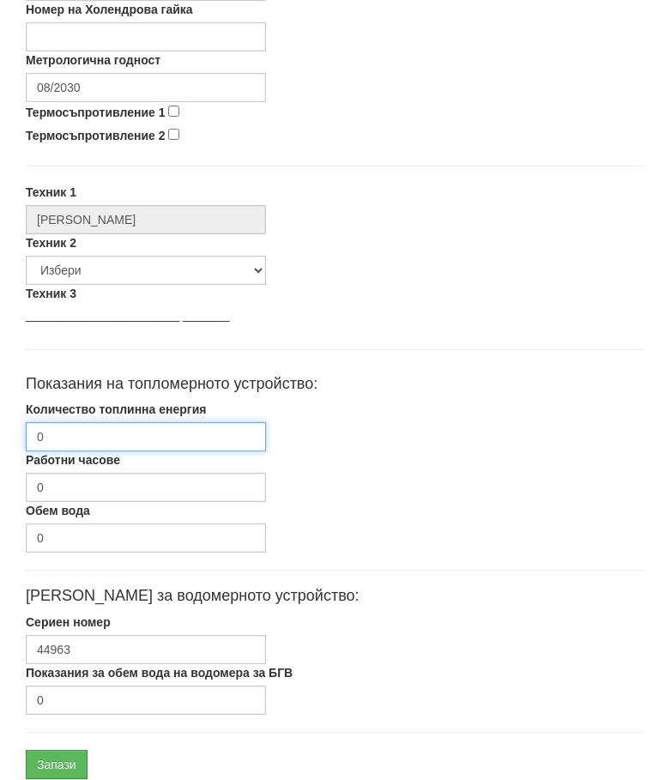
click at [65, 440] on input "0" at bounding box center [146, 436] width 240 height 29
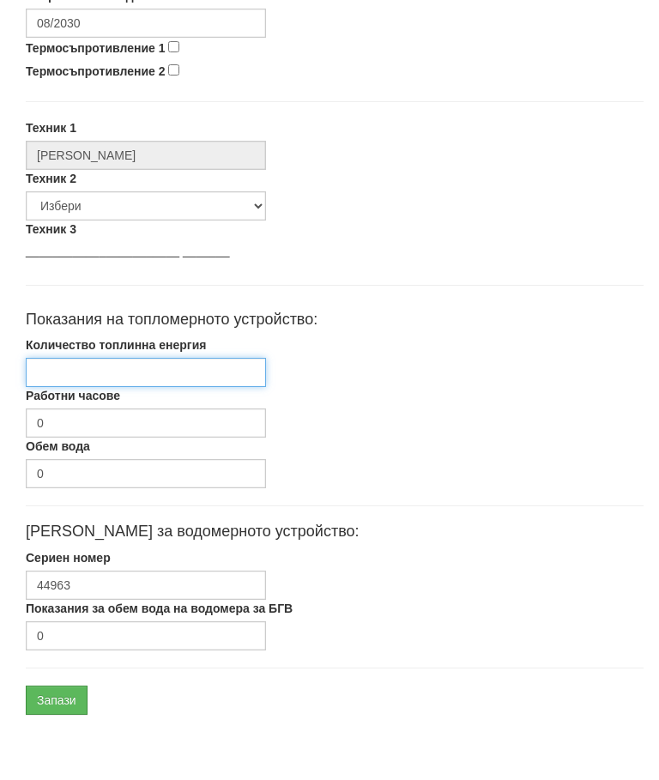
click at [85, 422] on input "Количество топлинна енергия" at bounding box center [146, 436] width 240 height 29
click at [84, 422] on input "Количество топлинна енергия" at bounding box center [146, 436] width 240 height 29
paste input "1319.022"
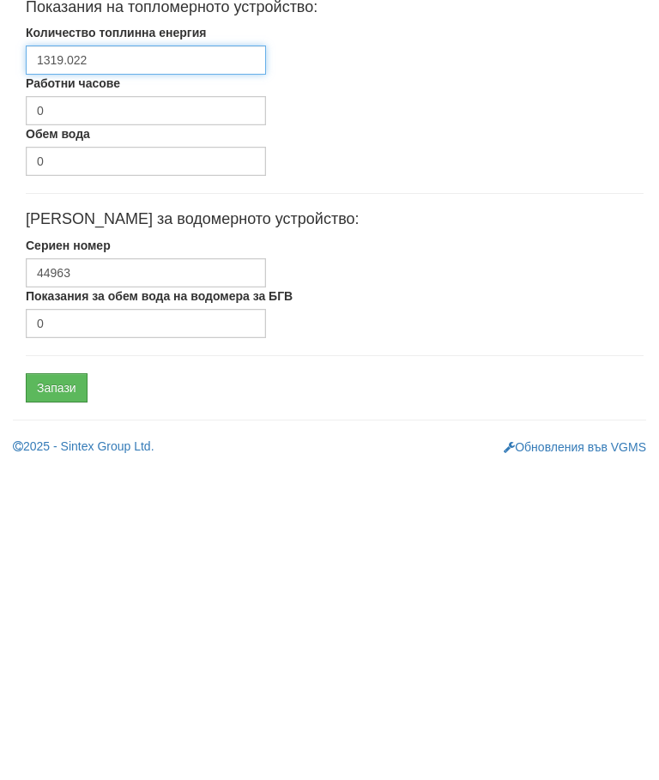
type input "1319.022"
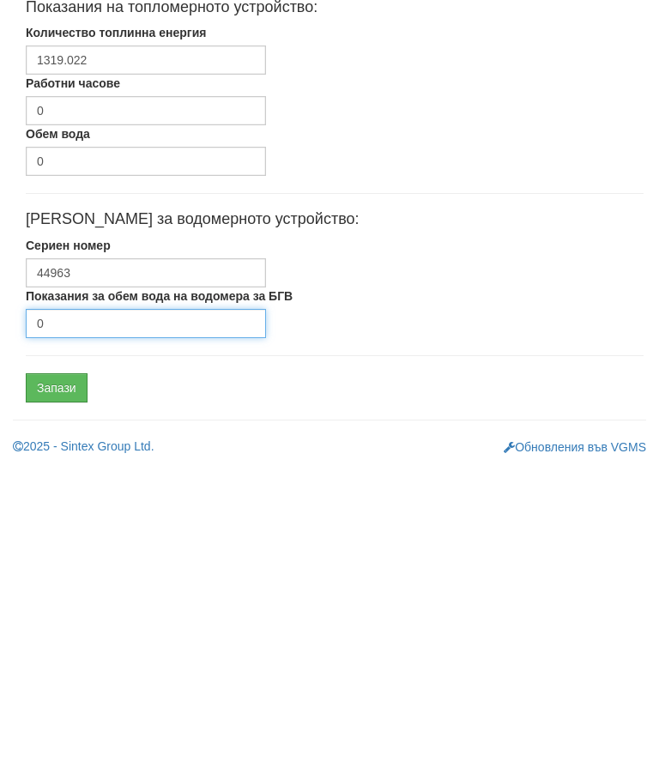
click at [57, 621] on input "0" at bounding box center [146, 635] width 240 height 29
type input "1775"
click at [53, 686] on input "Запази" at bounding box center [57, 700] width 62 height 29
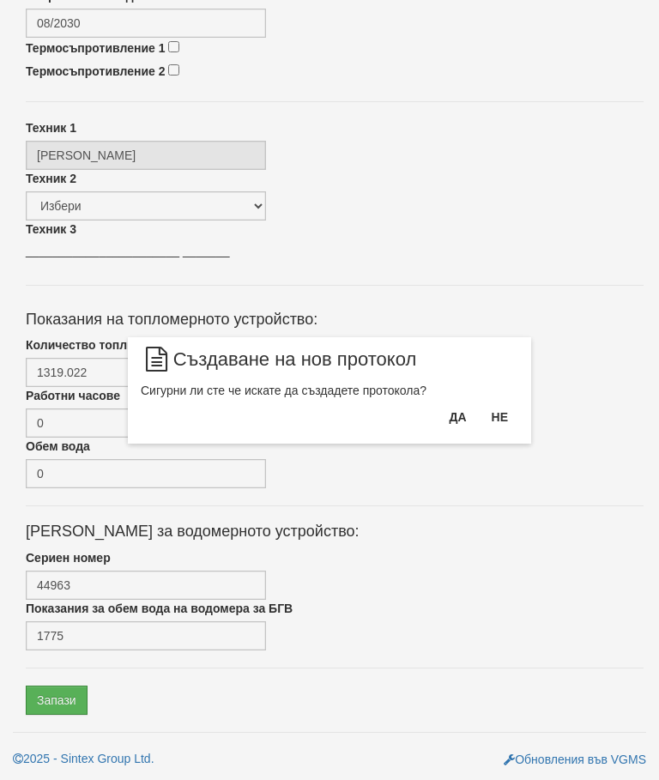
click at [461, 414] on button "Да" at bounding box center [457, 416] width 38 height 27
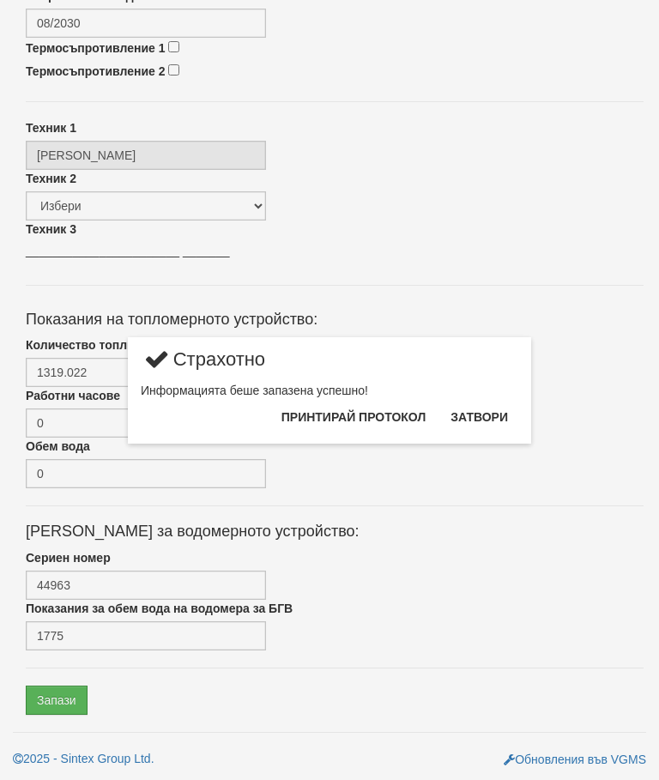
click at [492, 414] on button "Затвори" at bounding box center [479, 416] width 78 height 27
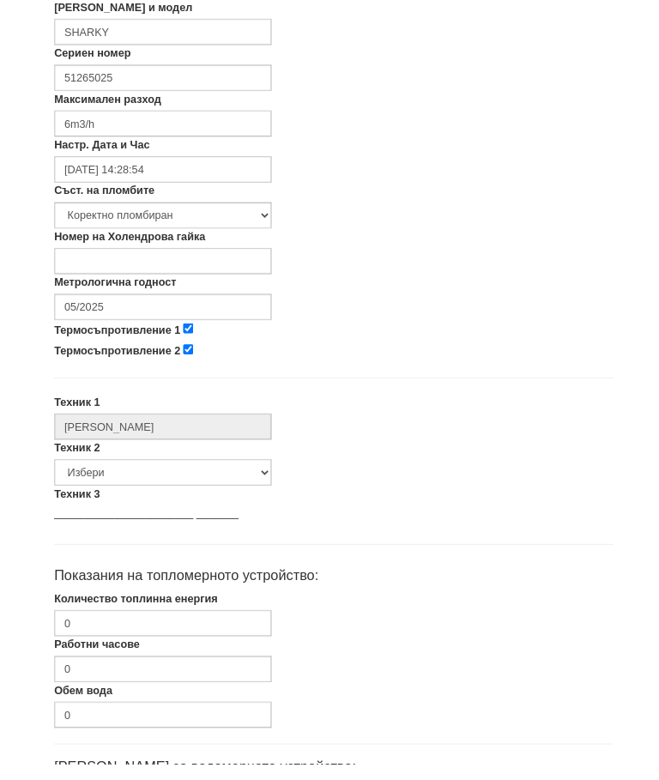
scroll to position [484, 0]
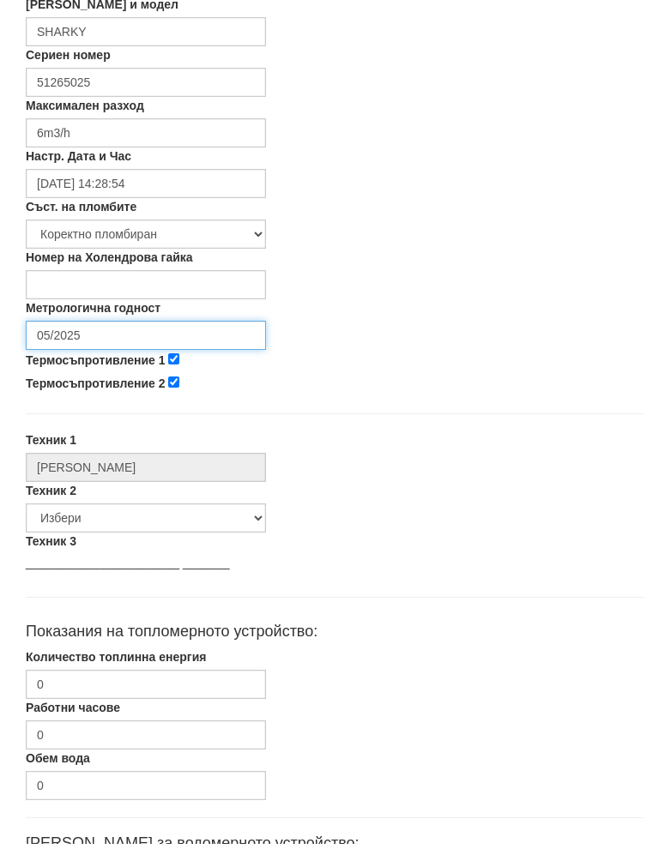
click at [73, 338] on input "05/2025" at bounding box center [146, 352] width 240 height 29
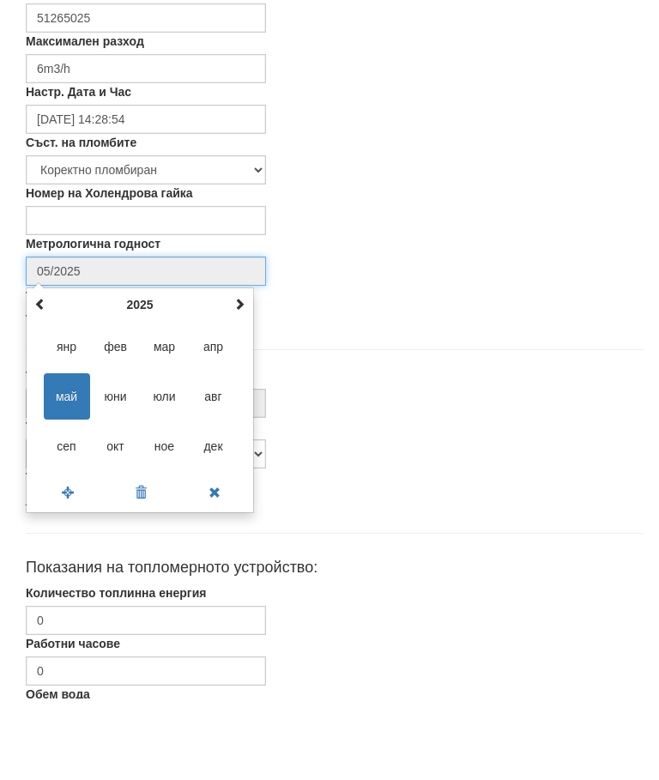
click at [139, 373] on th "2025" at bounding box center [140, 386] width 178 height 26
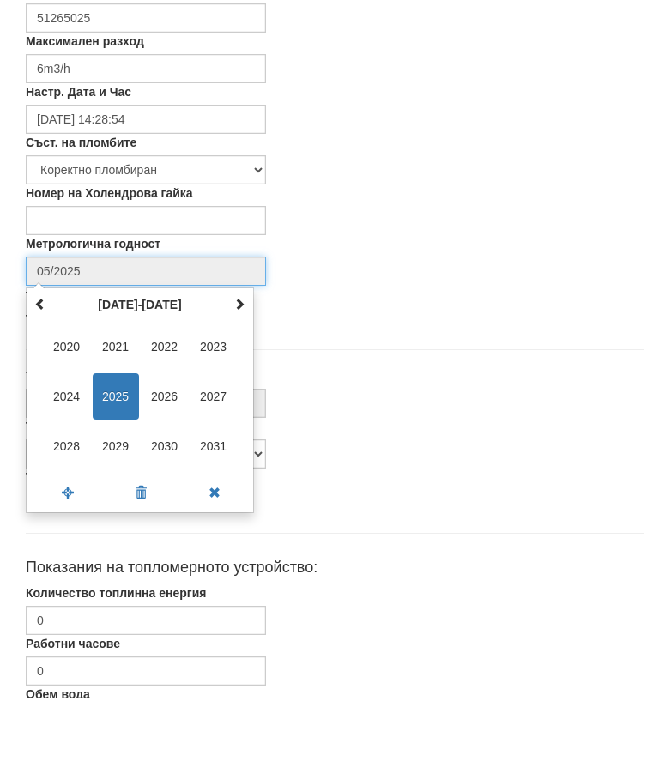
click at [214, 455] on span "2027" at bounding box center [213, 478] width 46 height 46
click at [214, 455] on span "авг" at bounding box center [213, 478] width 46 height 46
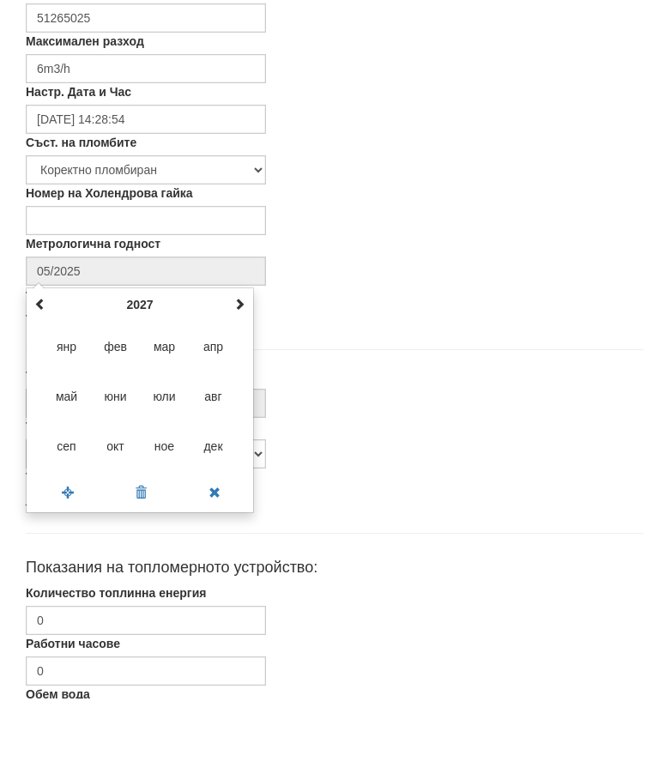
type input "08/2027"
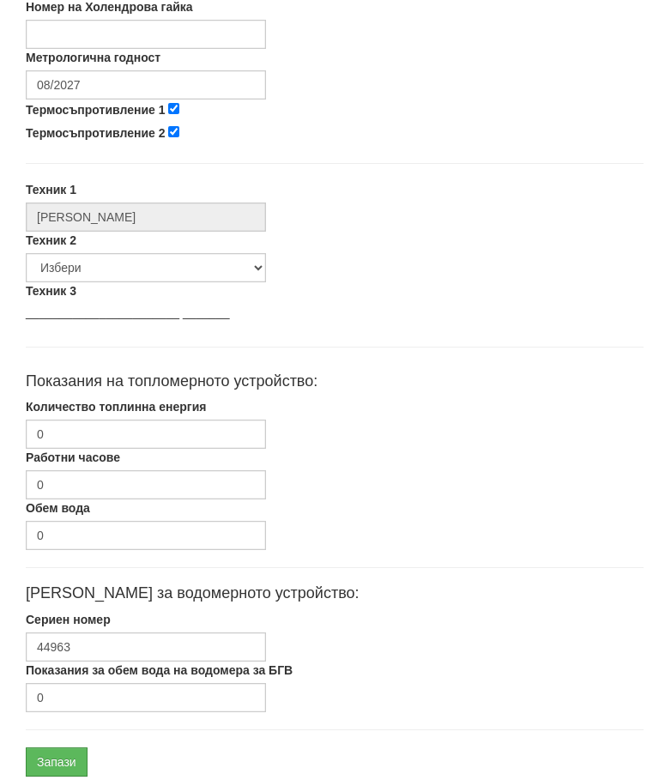
scroll to position [813, 0]
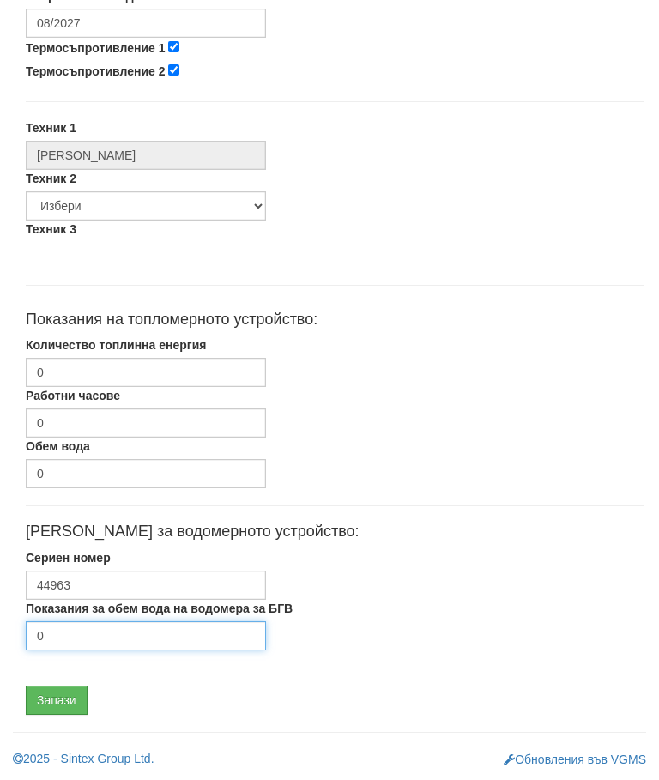
click at [70, 630] on input "0" at bounding box center [146, 635] width 240 height 29
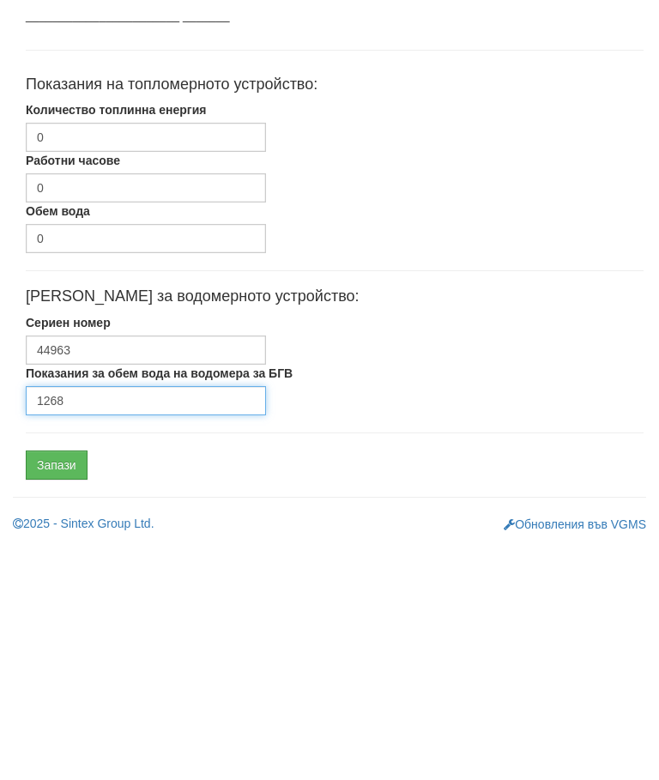
type input "1268"
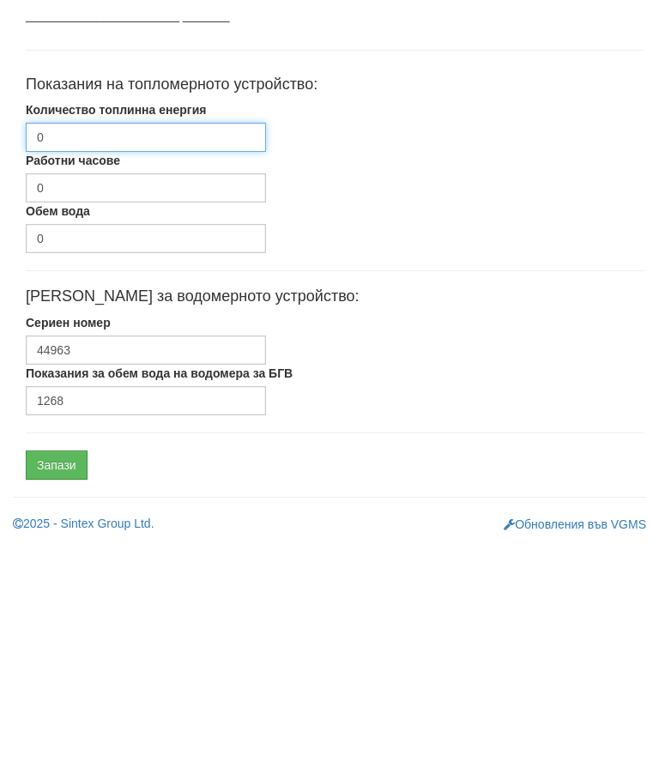
click at [71, 358] on input "0" at bounding box center [146, 372] width 240 height 29
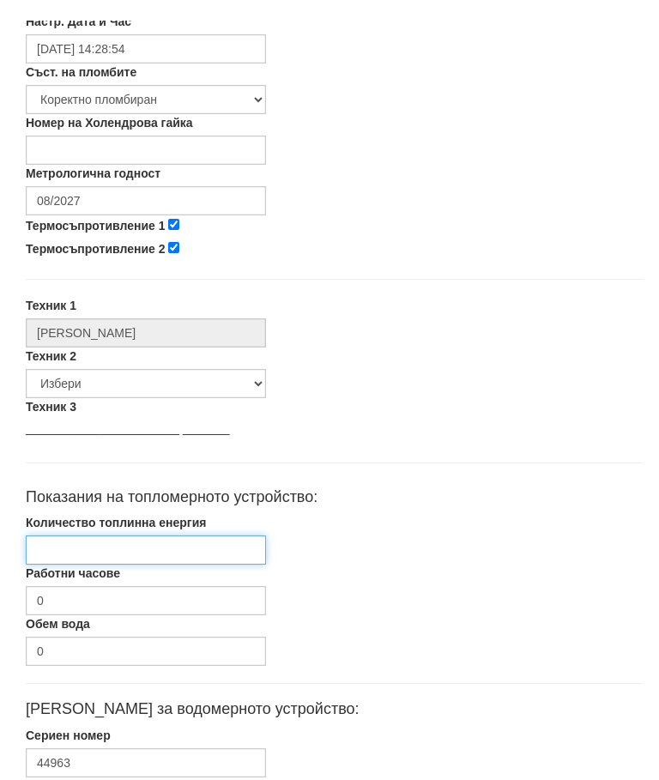
scroll to position [659, 0]
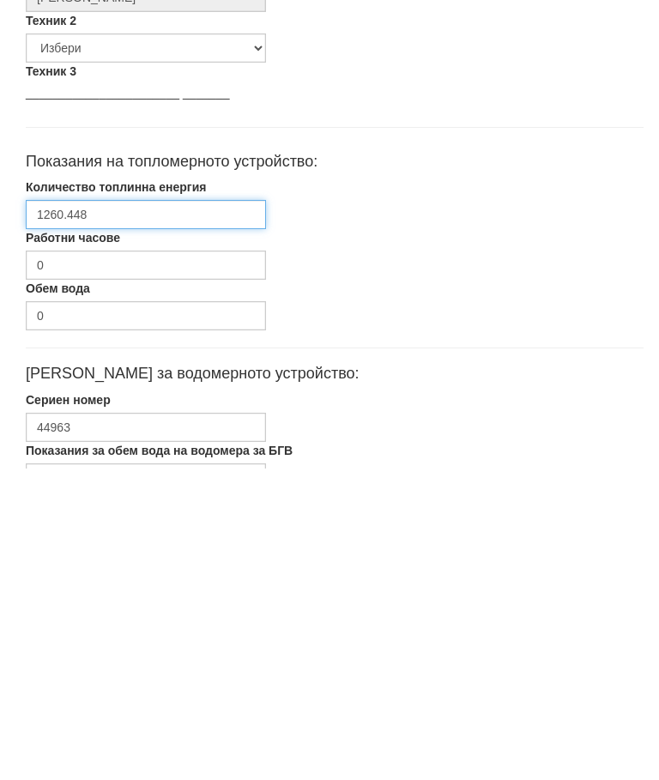
click at [47, 512] on input "1260.448" at bounding box center [146, 526] width 240 height 29
click at [46, 512] on input "1260.448" at bounding box center [146, 526] width 240 height 29
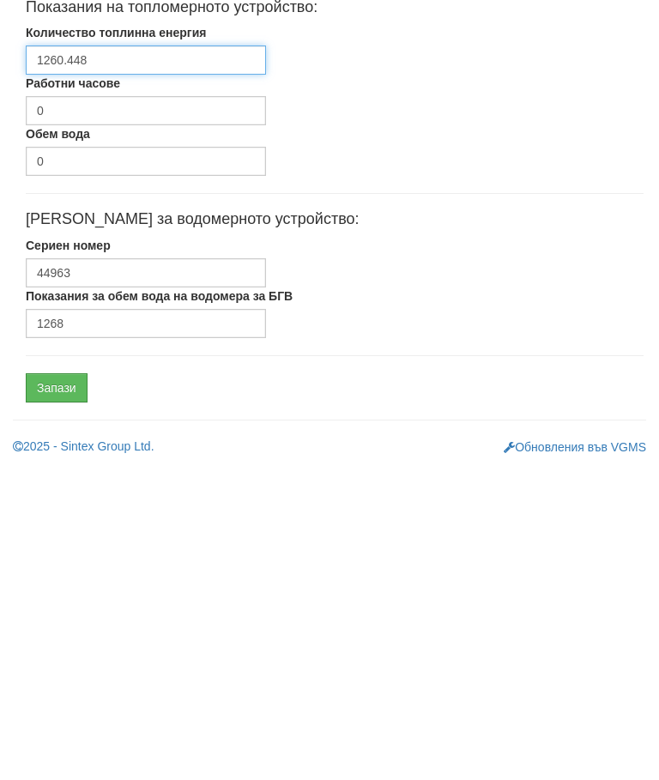
type input "1260.448"
click at [51, 686] on input "Запази" at bounding box center [57, 700] width 62 height 29
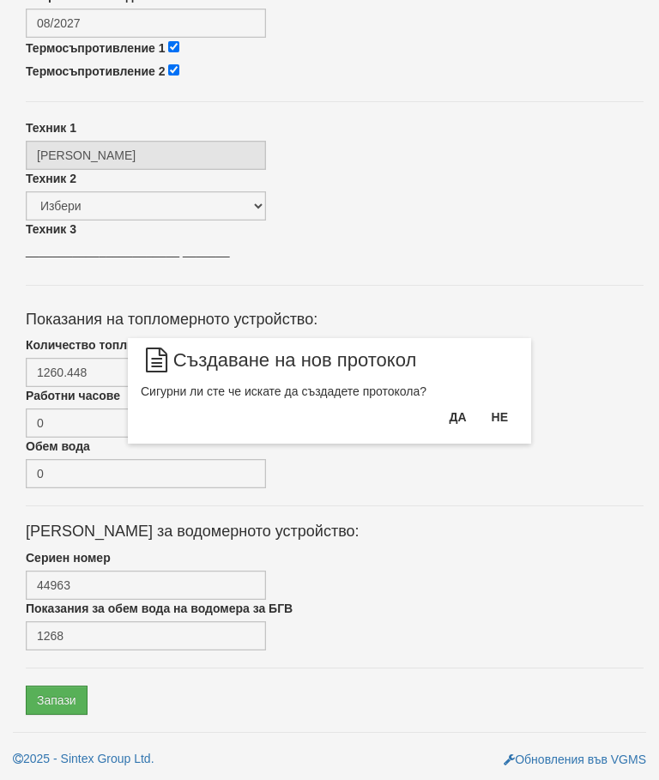
click at [460, 407] on button "Да" at bounding box center [457, 416] width 38 height 27
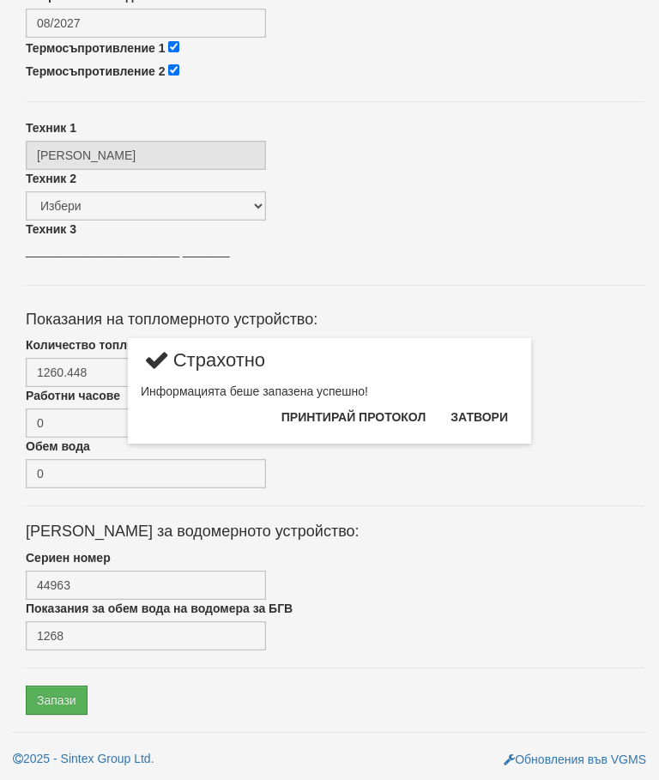
click at [492, 409] on button "Затвори" at bounding box center [479, 416] width 78 height 27
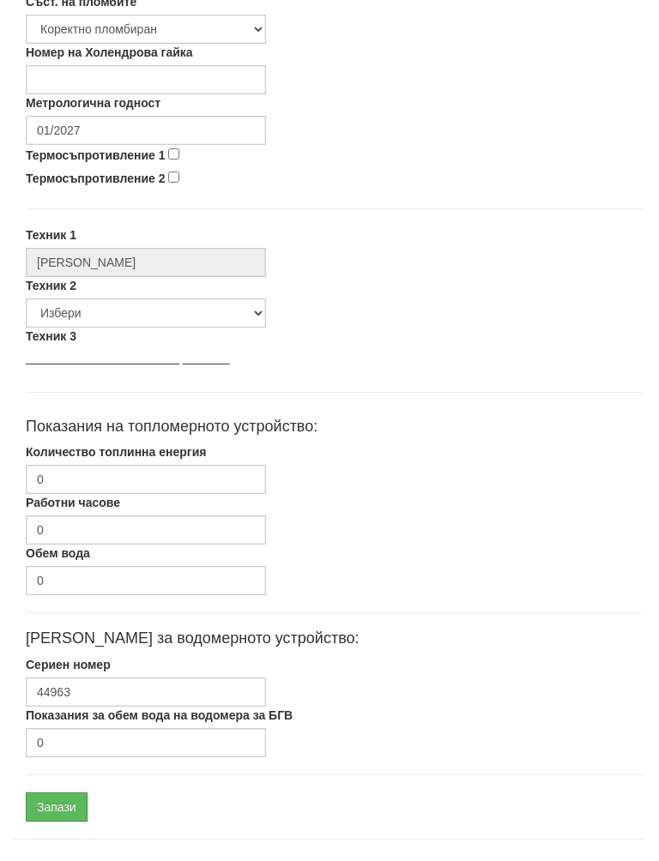
scroll to position [732, 0]
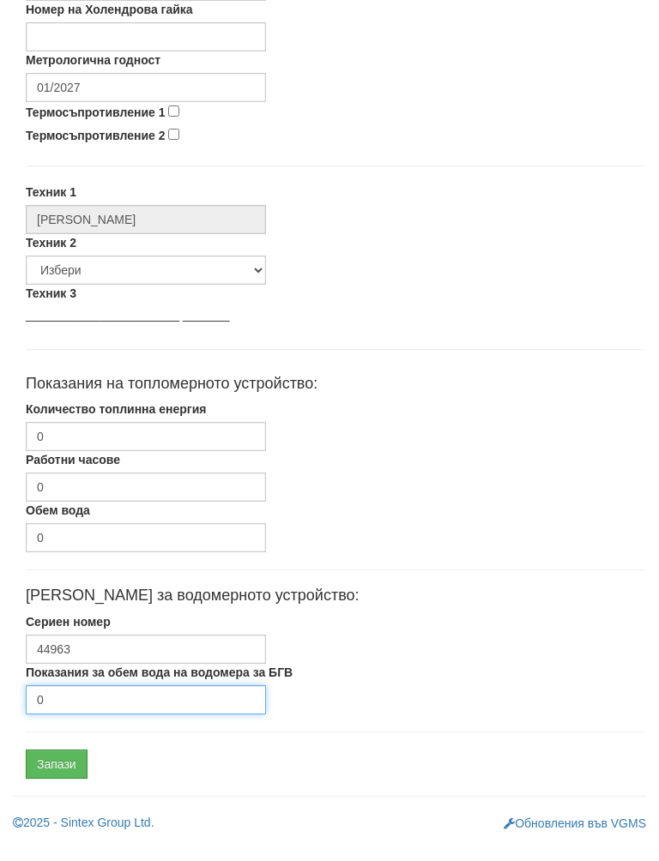
click at [73, 703] on input "0" at bounding box center [146, 717] width 240 height 29
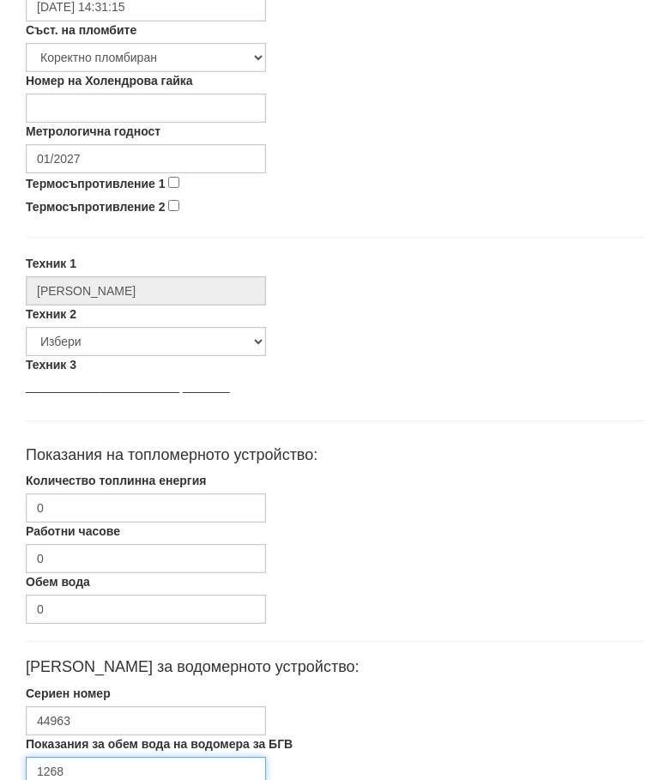
scroll to position [672, 0]
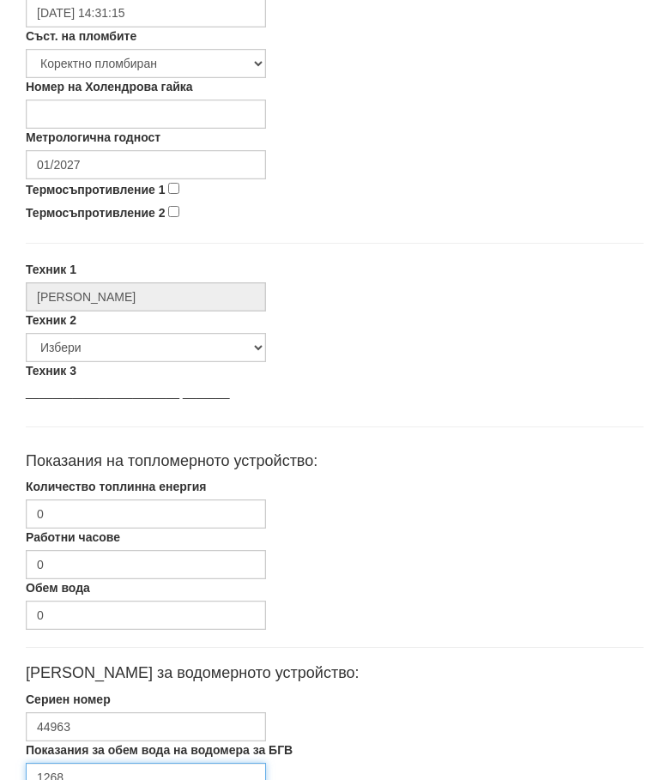
type input "1268"
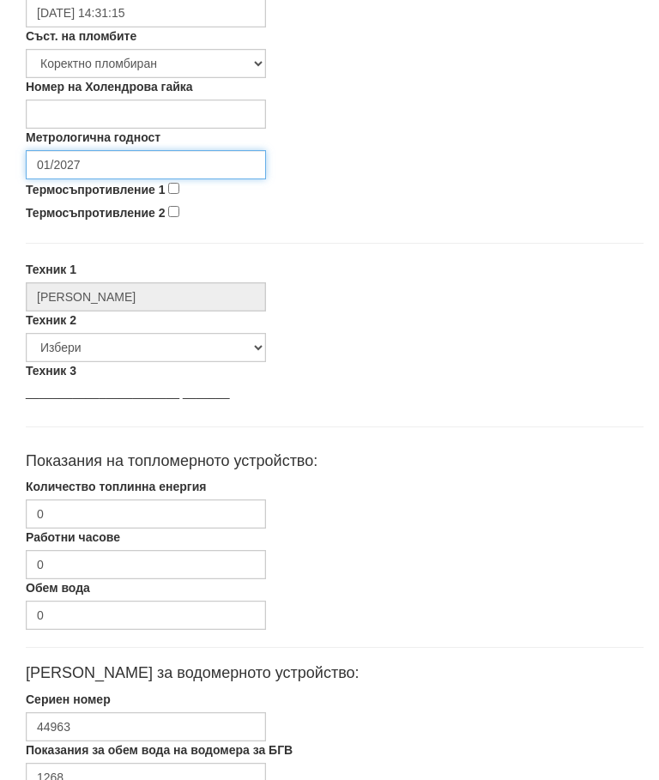
click at [77, 158] on input "01/2027" at bounding box center [146, 164] width 240 height 29
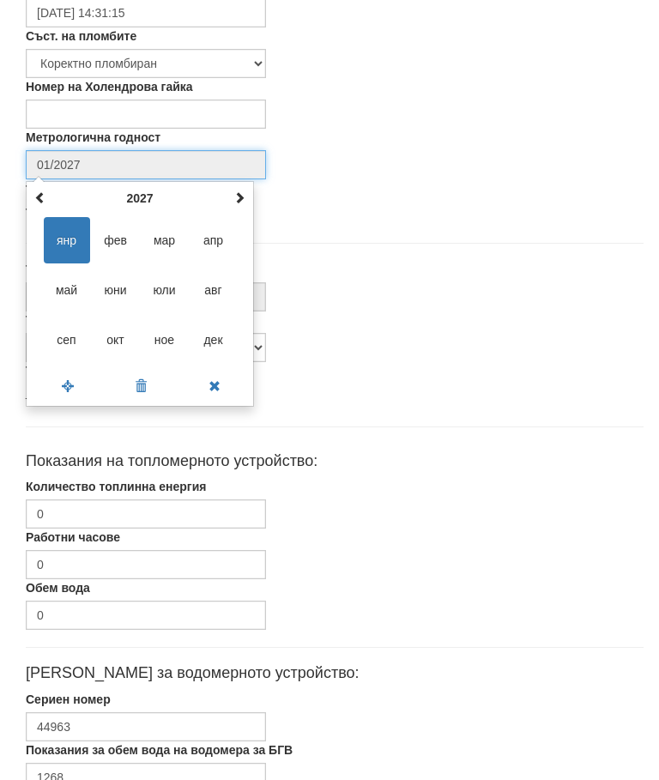
click at [136, 191] on th "2027" at bounding box center [140, 198] width 178 height 26
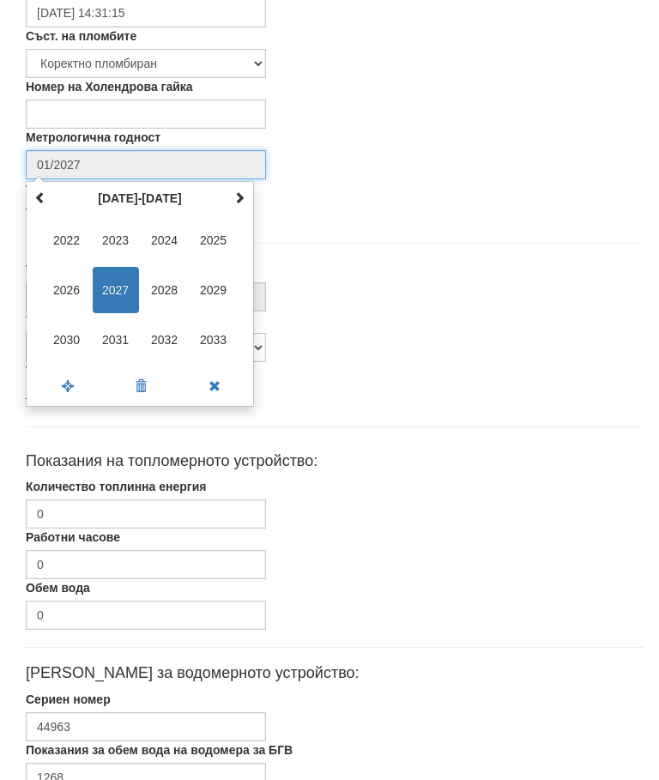
click at [63, 332] on span "2030" at bounding box center [67, 340] width 46 height 46
click at [213, 279] on span "авг" at bounding box center [213, 290] width 46 height 46
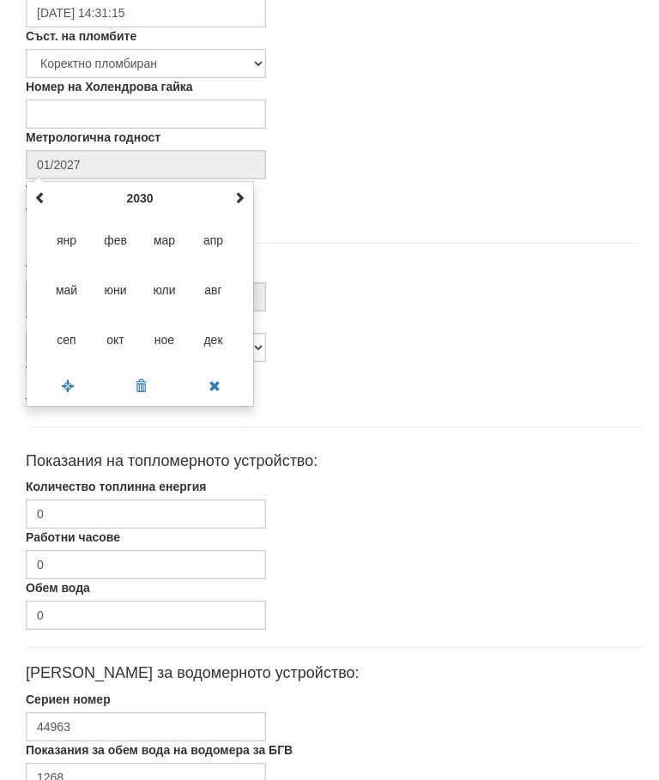
type input "08/2030"
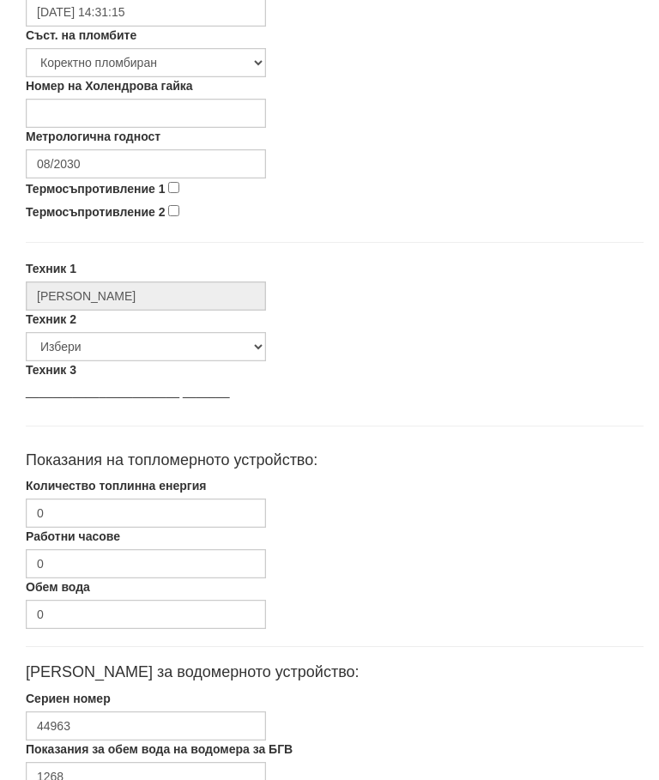
scroll to position [749, 0]
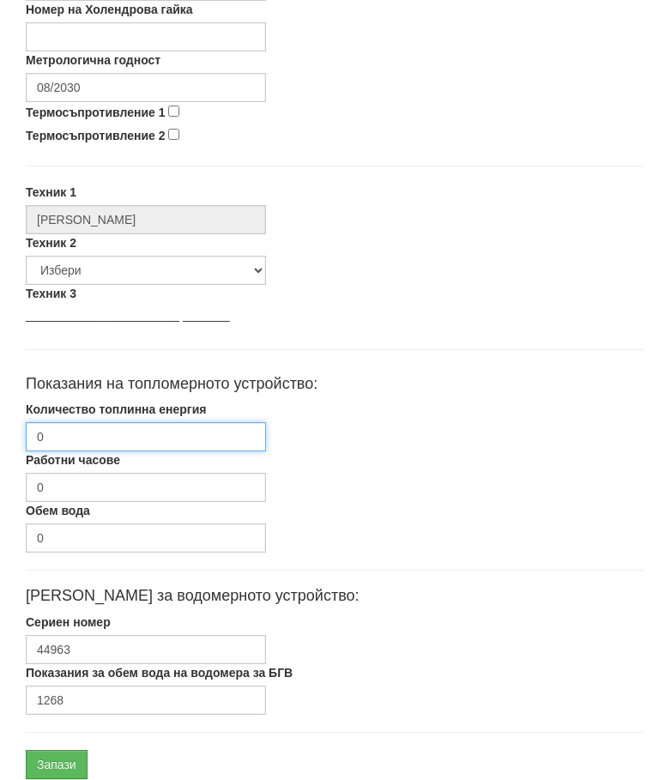
click at [74, 435] on input "0" at bounding box center [146, 436] width 240 height 29
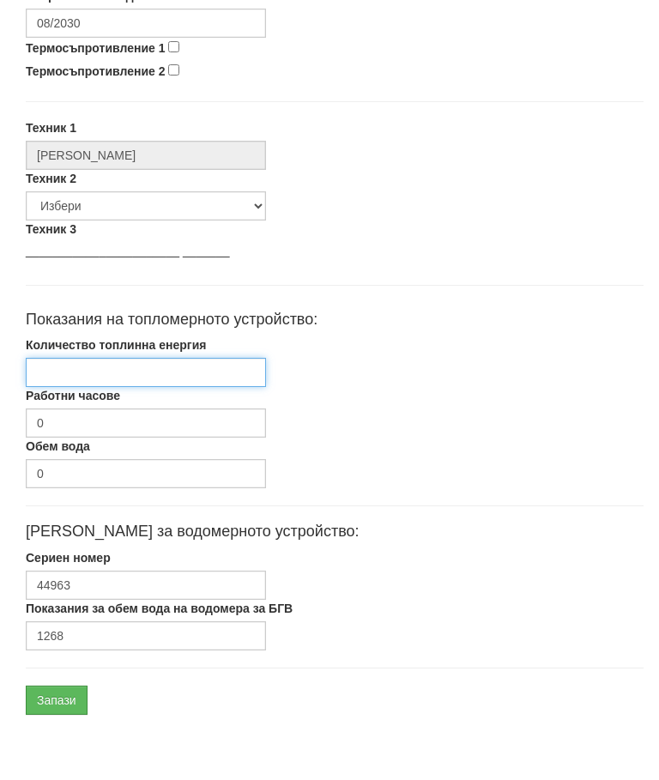
paste input "1260.448"
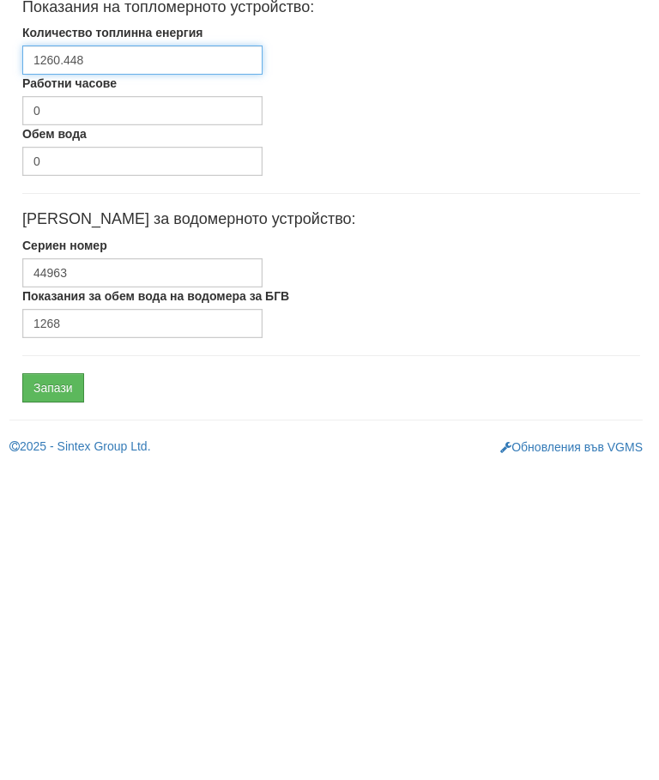
scroll to position [813, 3]
type input "1260.448"
click at [48, 686] on input "Запази" at bounding box center [53, 700] width 62 height 29
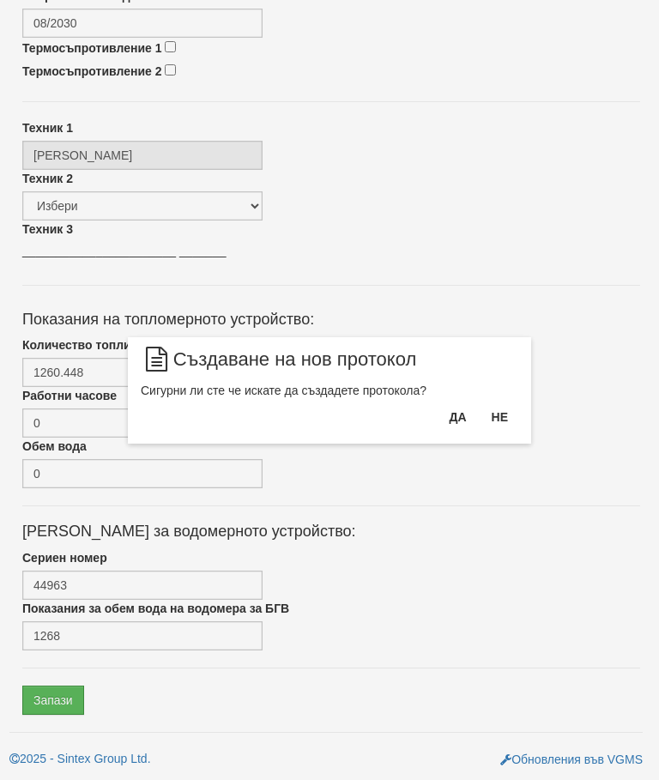
click at [449, 417] on button "Да" at bounding box center [457, 416] width 38 height 27
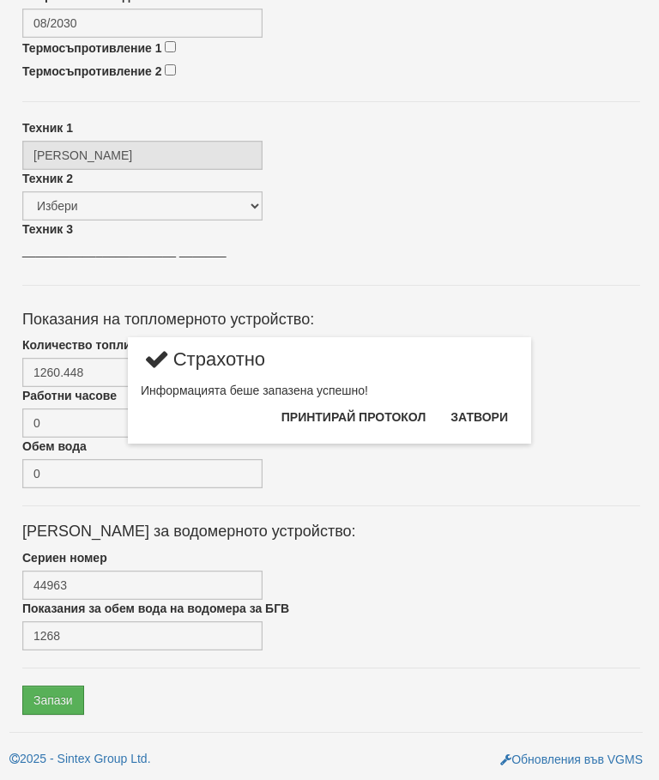
click at [498, 408] on button "Затвори" at bounding box center [479, 416] width 78 height 27
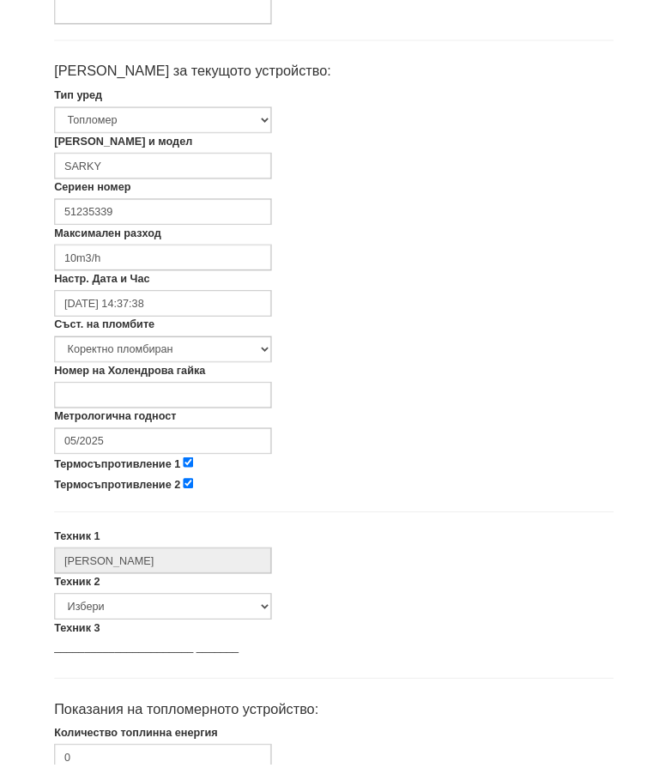
scroll to position [333, 0]
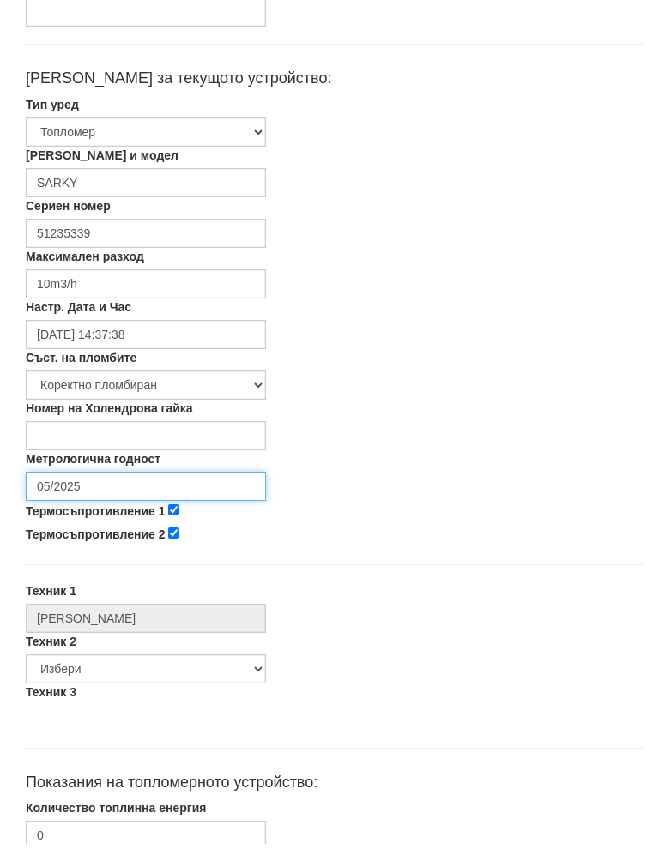
click at [70, 489] on input "05/2025" at bounding box center [146, 503] width 240 height 29
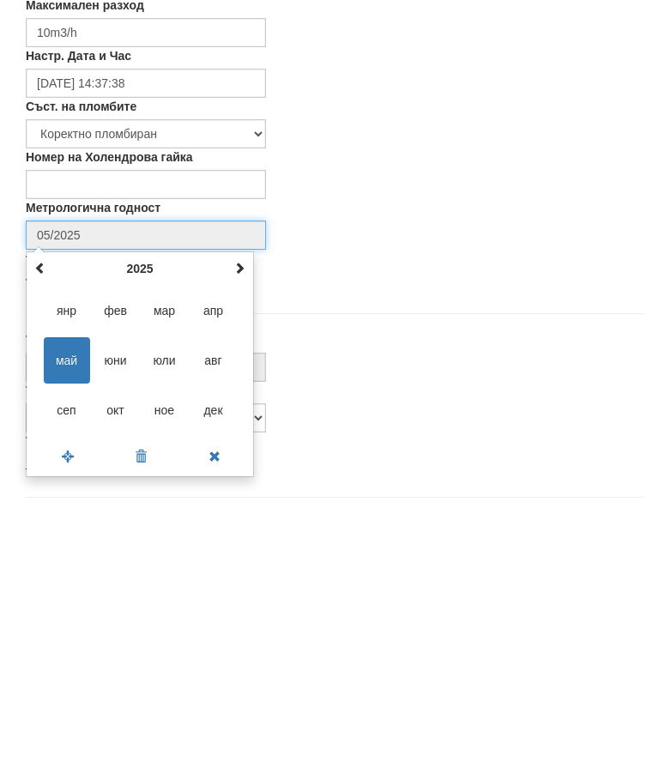
click at [132, 524] on th "2025" at bounding box center [140, 537] width 178 height 26
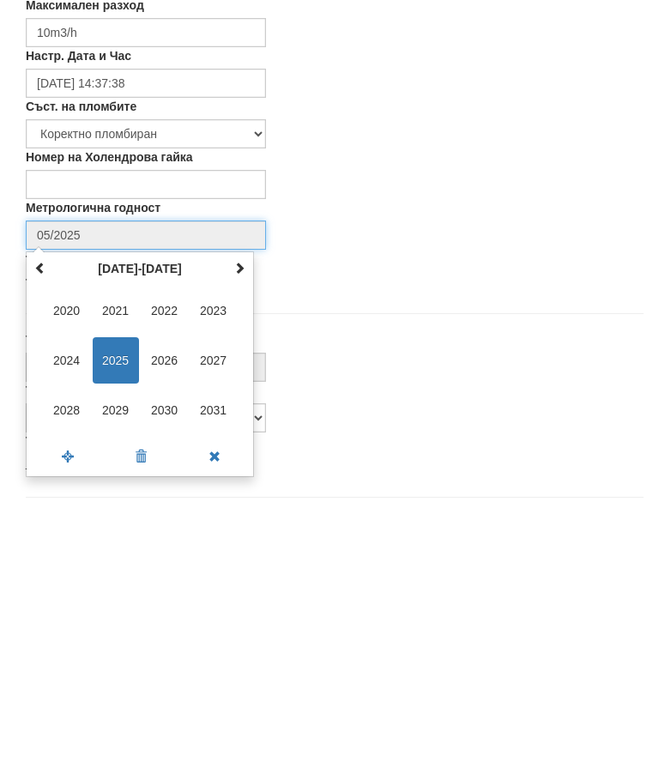
click at [202, 606] on span "2027" at bounding box center [213, 629] width 46 height 46
click at [213, 606] on span "авг" at bounding box center [213, 629] width 46 height 46
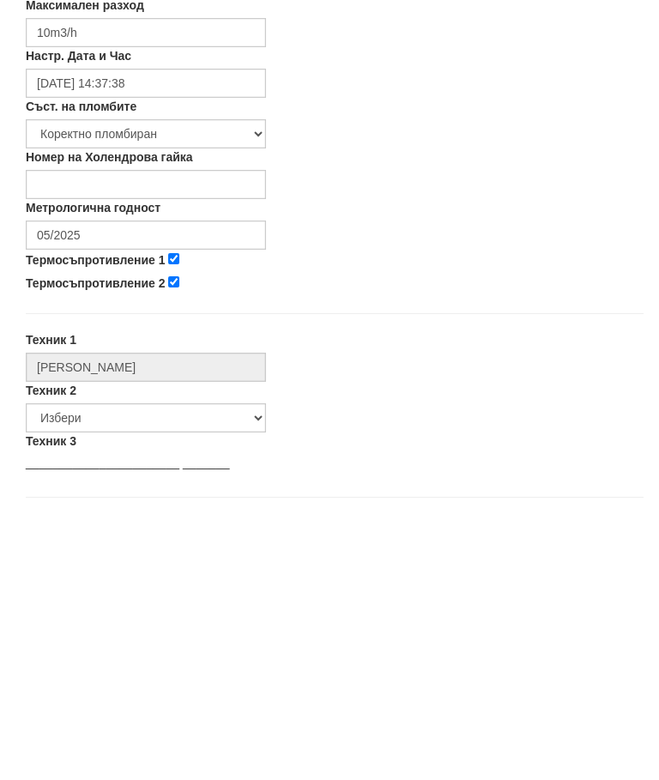
type input "08/2027"
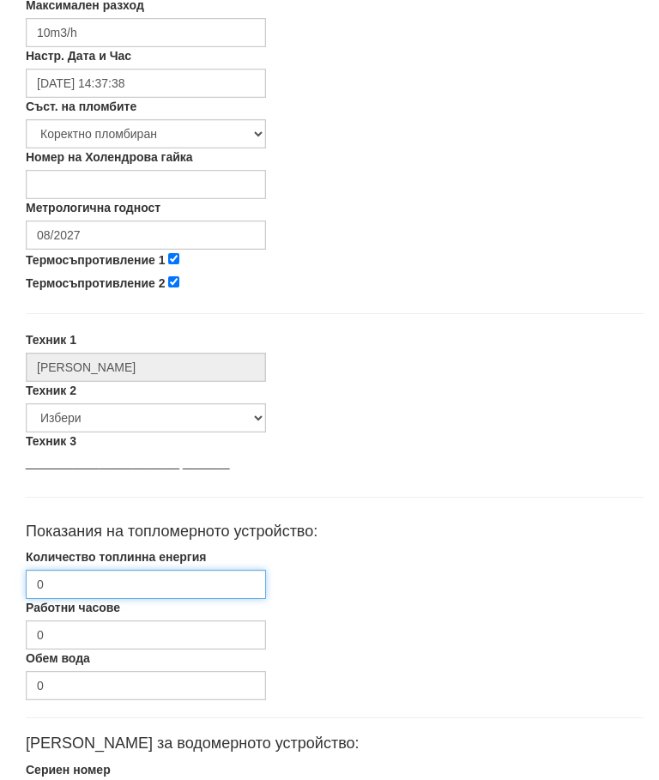
click at [69, 583] on input "0" at bounding box center [146, 585] width 240 height 29
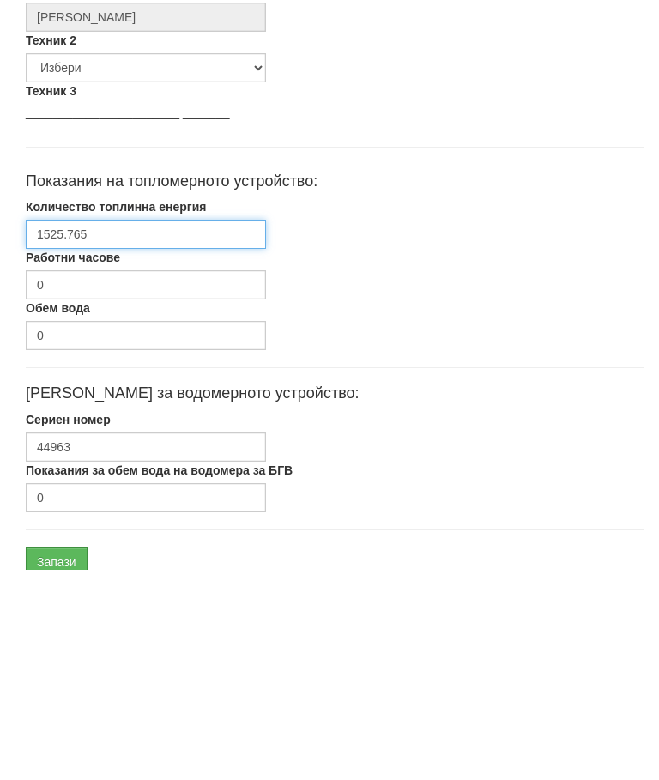
scroll to position [813, 0]
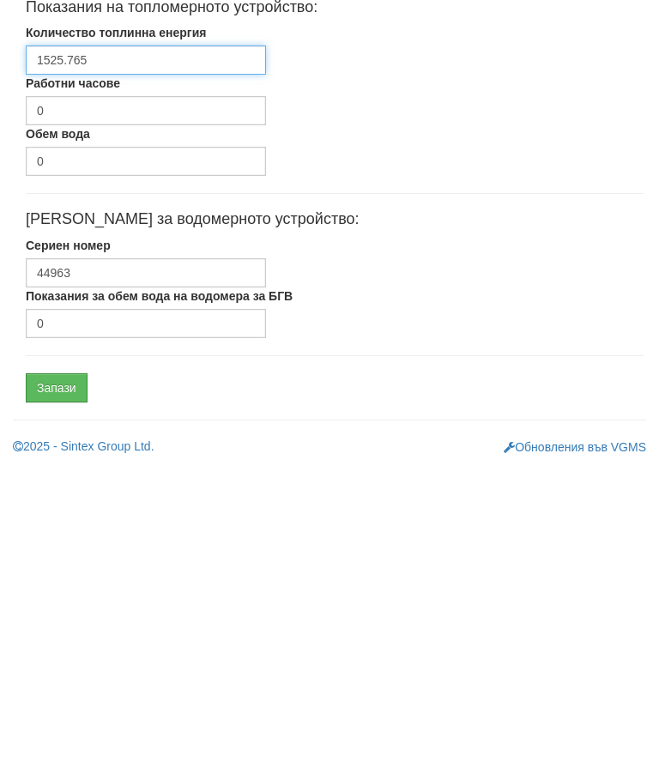
type input "1525.765"
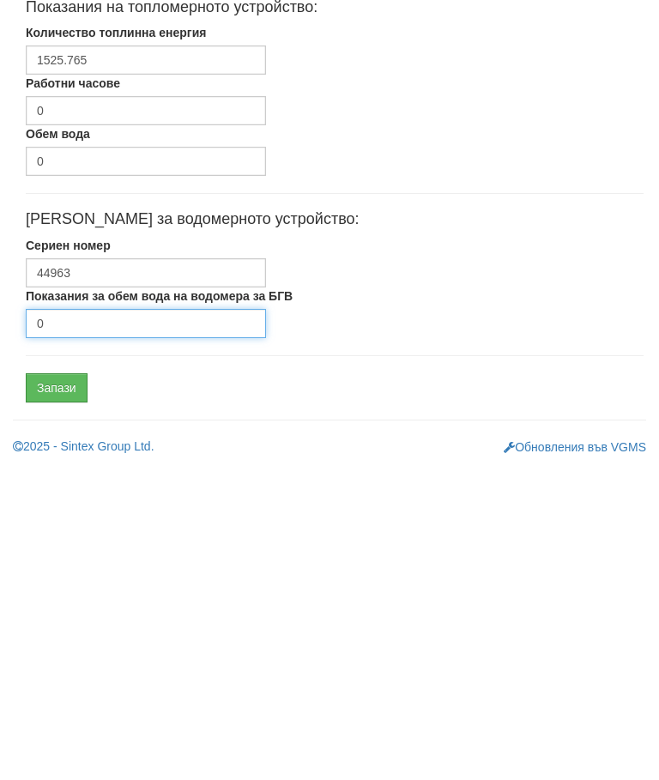
click at [65, 621] on input "0" at bounding box center [146, 635] width 240 height 29
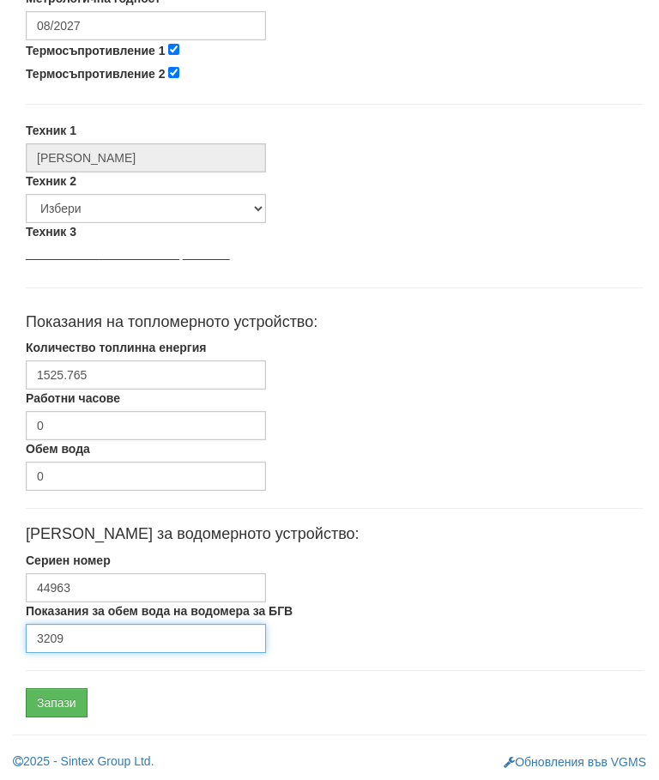
scroll to position [807, 0]
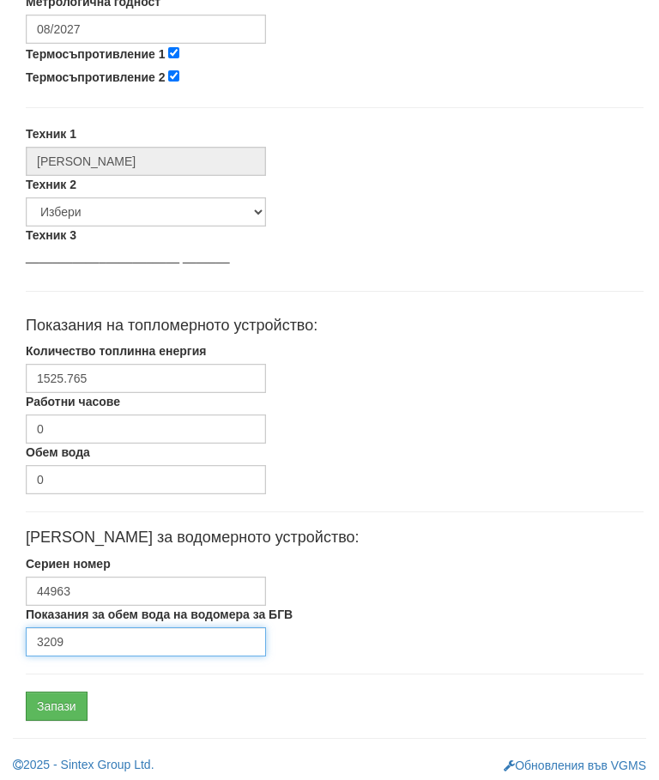
type input "3209"
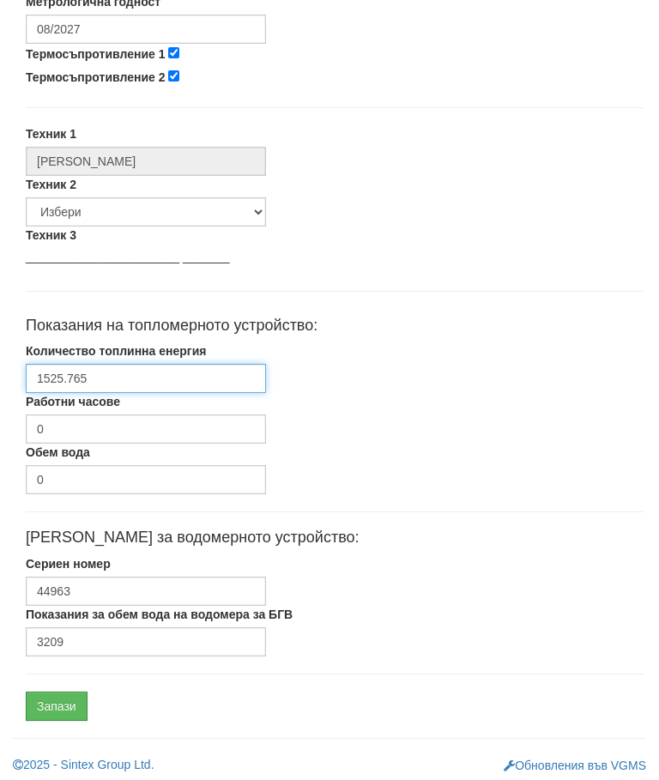
click at [57, 370] on input "1525.765" at bounding box center [146, 378] width 240 height 29
click at [51, 375] on input "1525.765" at bounding box center [146, 378] width 240 height 29
click at [128, 378] on input "1525.765" at bounding box center [146, 378] width 240 height 29
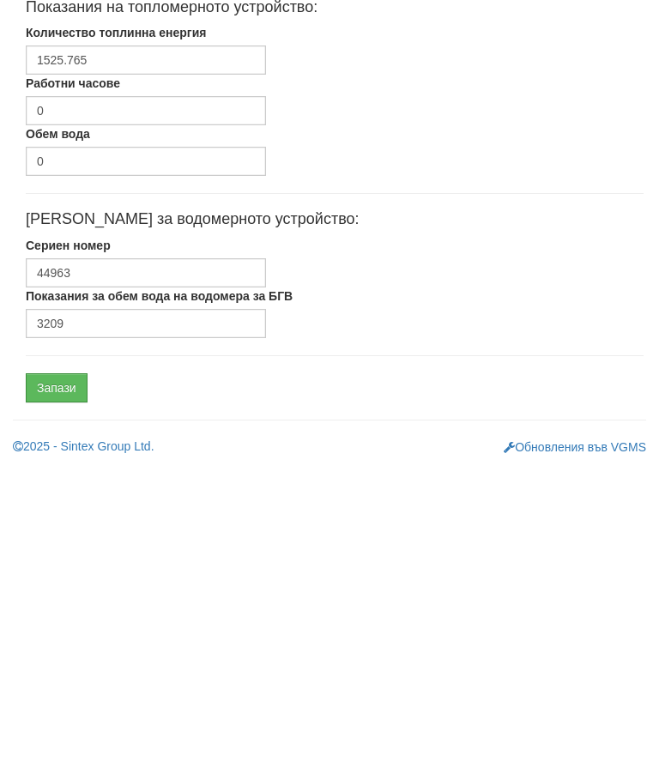
click at [56, 686] on input "Запази" at bounding box center [57, 700] width 62 height 29
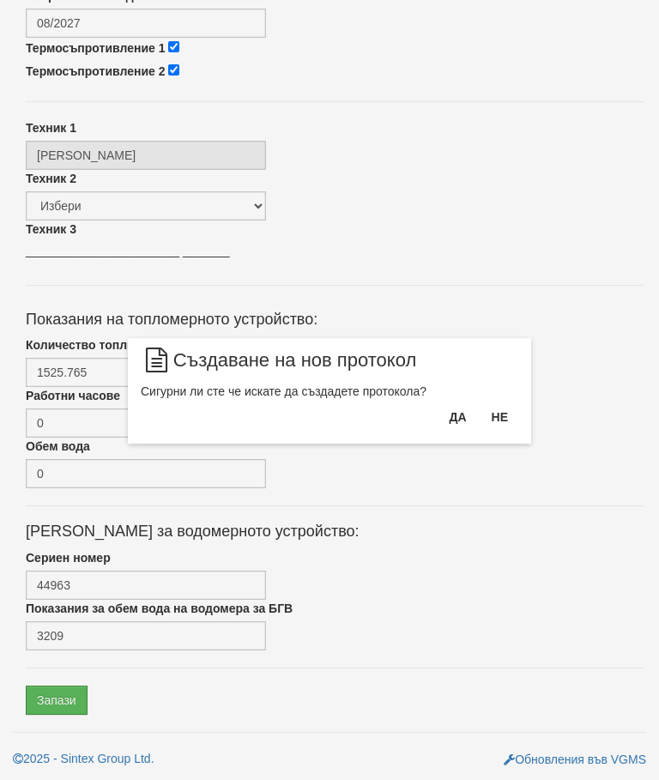
click at [456, 410] on button "Да" at bounding box center [457, 416] width 38 height 27
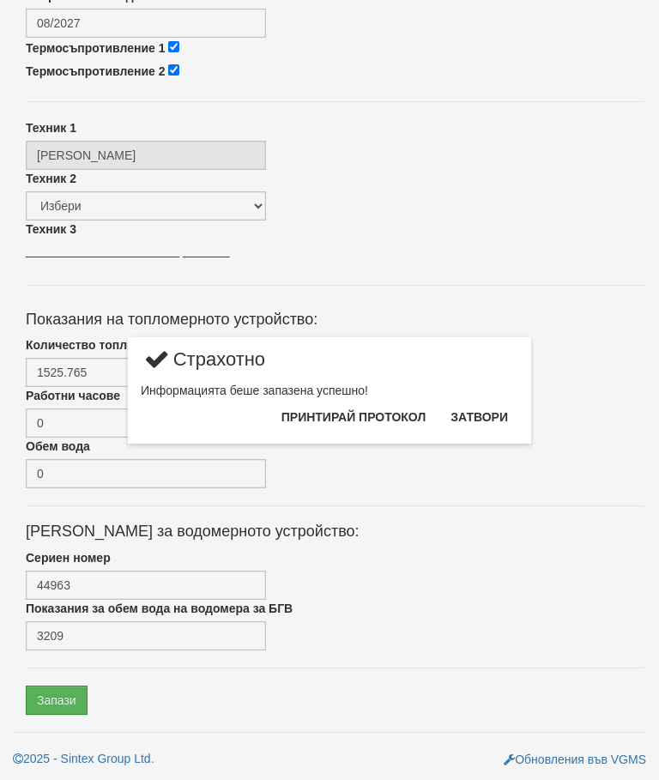
click at [505, 403] on button "Затвори" at bounding box center [479, 416] width 78 height 27
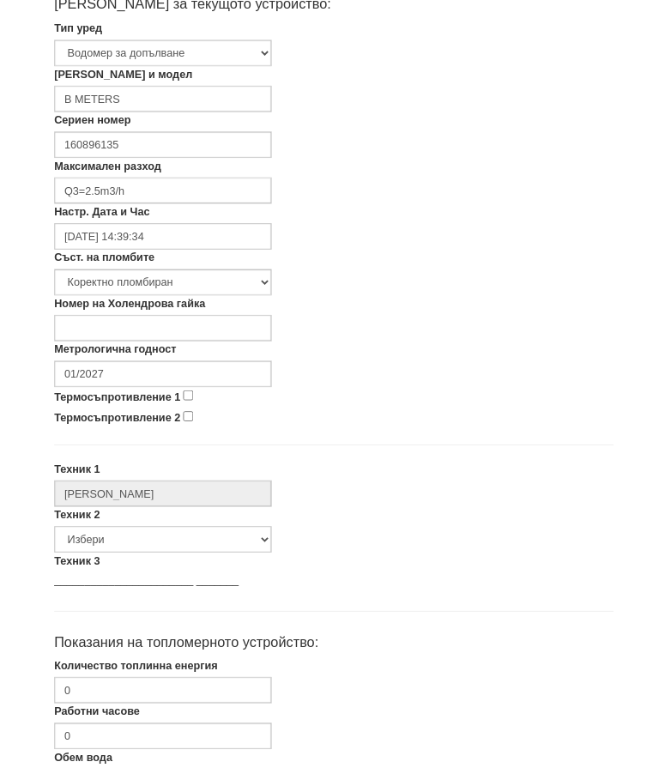
scroll to position [408, 0]
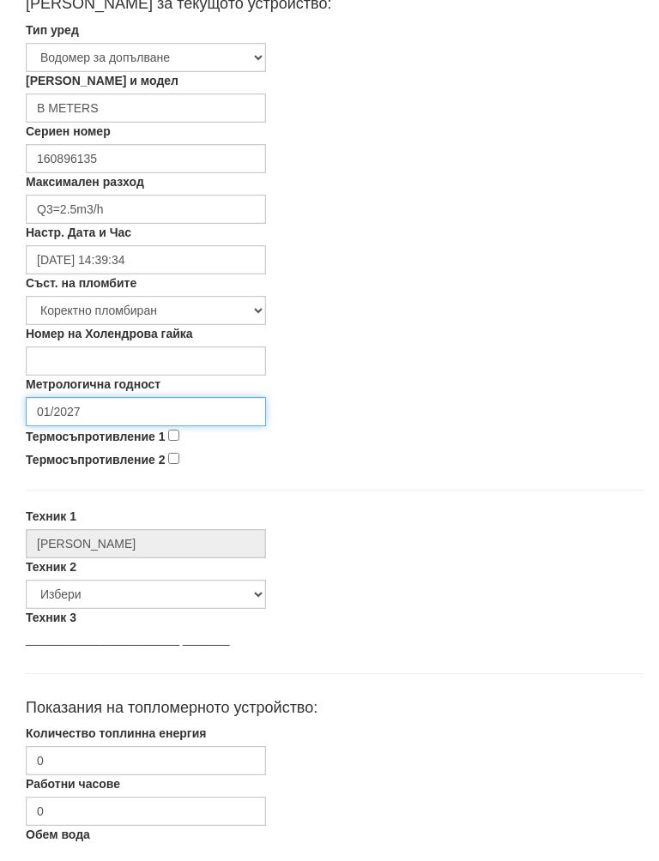
click at [84, 414] on input "01/2027" at bounding box center [146, 428] width 240 height 29
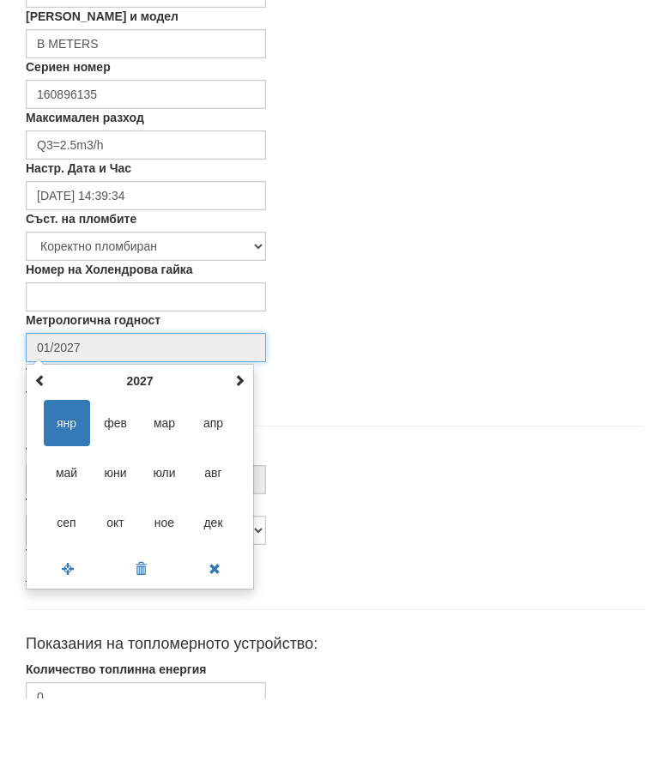
click at [136, 450] on th "2027" at bounding box center [140, 463] width 178 height 26
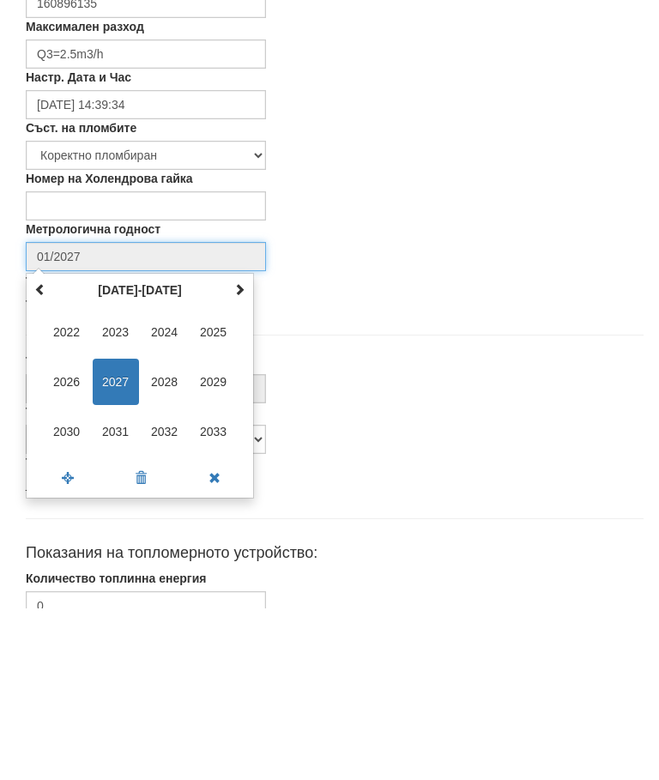
click at [61, 581] on span "2030" at bounding box center [67, 604] width 46 height 46
click at [208, 531] on span "авг" at bounding box center [213, 554] width 46 height 46
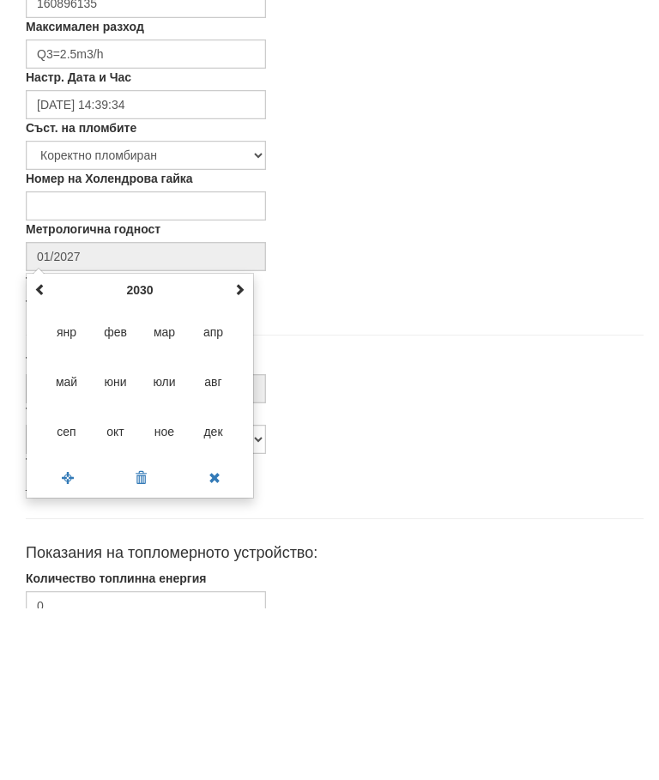
type input "08/2030"
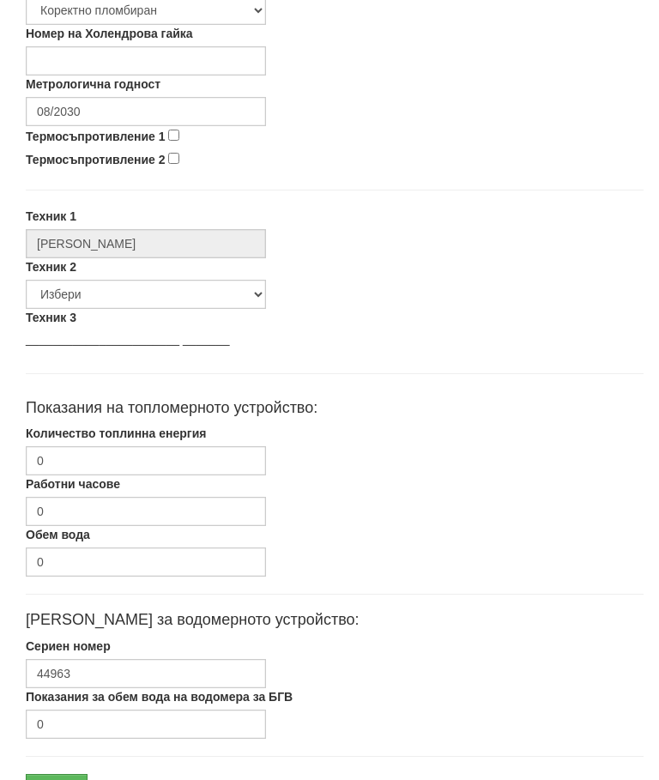
scroll to position [749, 0]
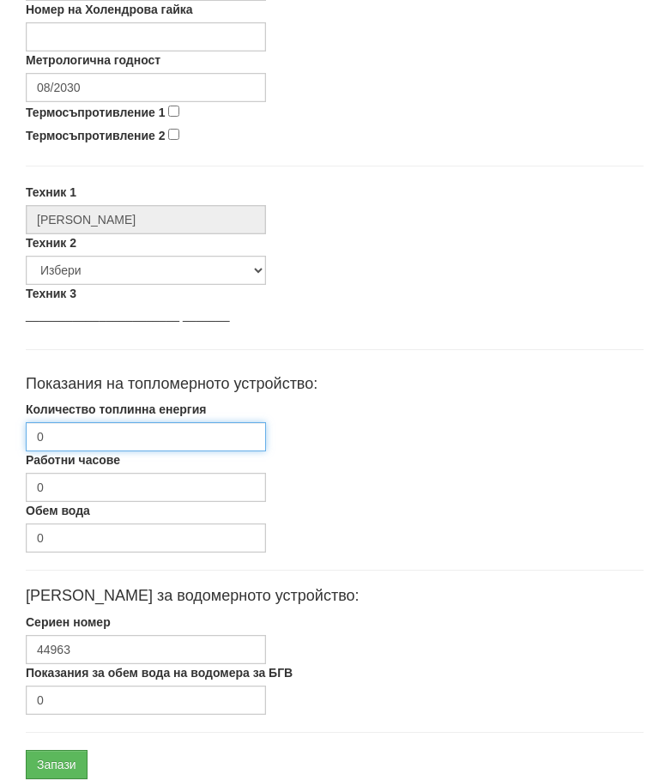
click at [69, 435] on input "0" at bounding box center [146, 436] width 240 height 29
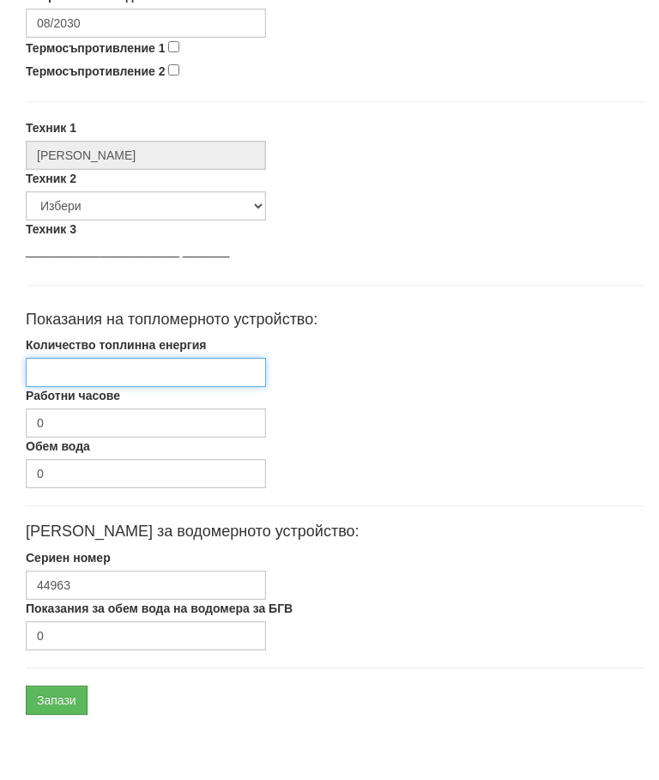
paste input "1525.765"
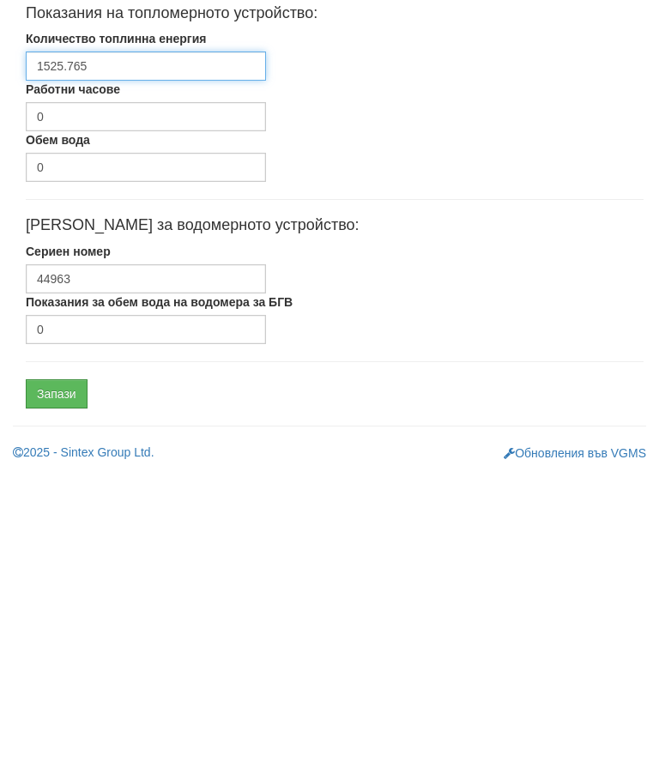
type input "1525.765"
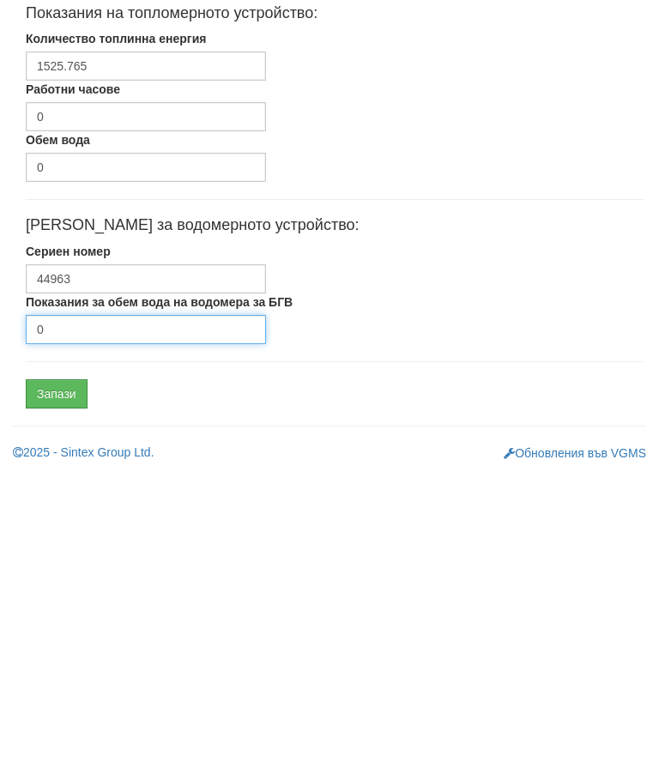
click at [56, 627] on input "0" at bounding box center [146, 641] width 240 height 29
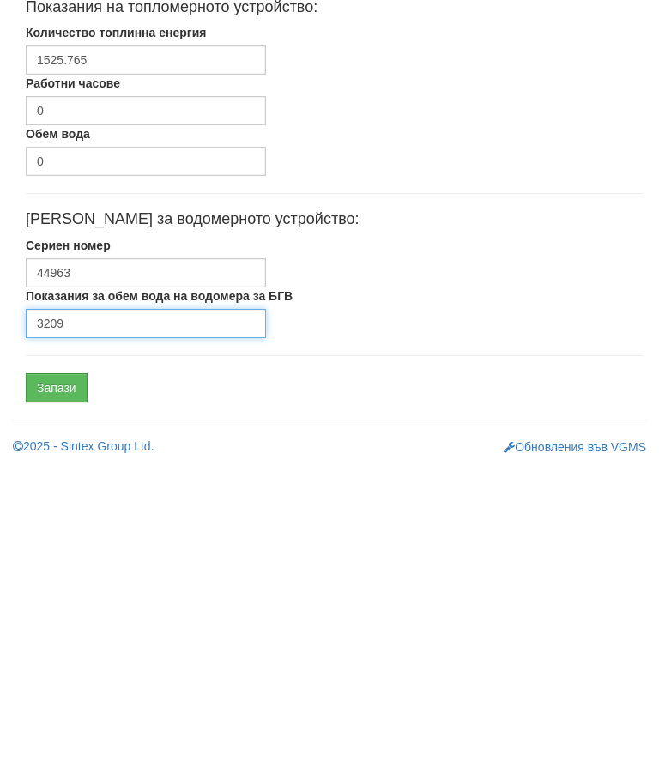
type input "3209"
click at [54, 686] on input "Запази" at bounding box center [57, 700] width 62 height 29
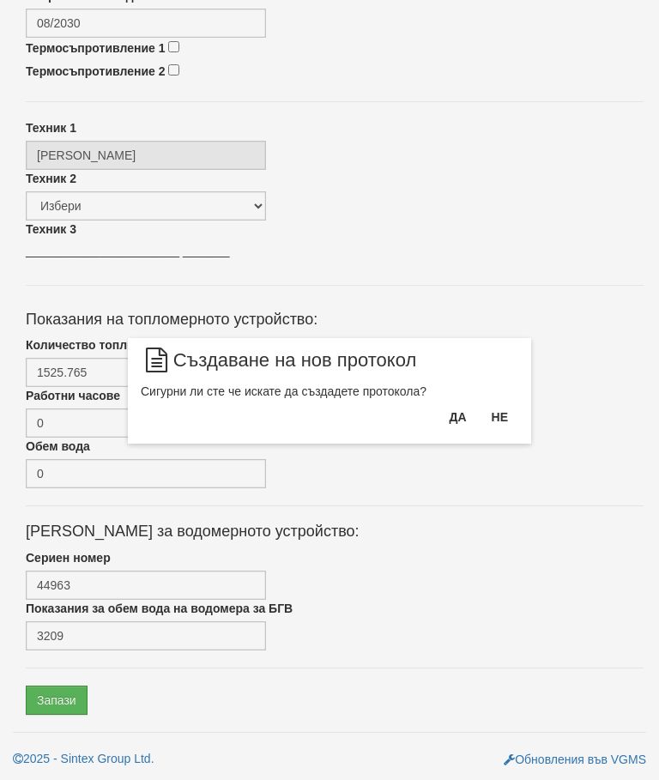
click at [461, 407] on button "Да" at bounding box center [457, 416] width 38 height 27
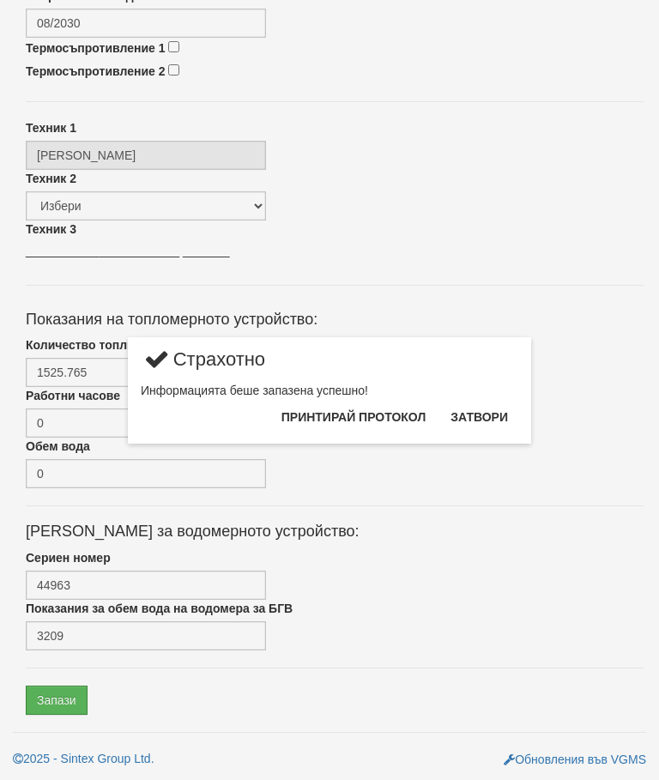
click at [485, 408] on button "Затвори" at bounding box center [479, 416] width 78 height 27
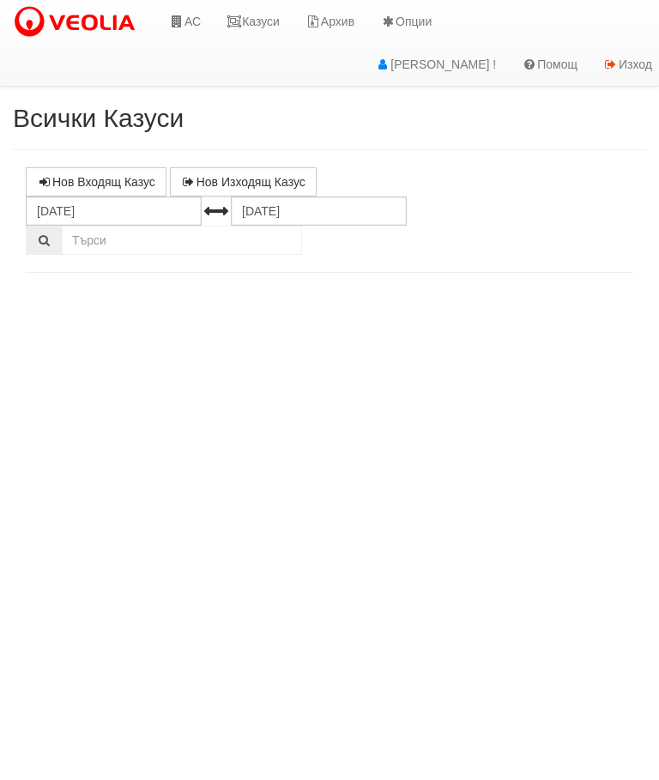
select select "10"
select select "1"
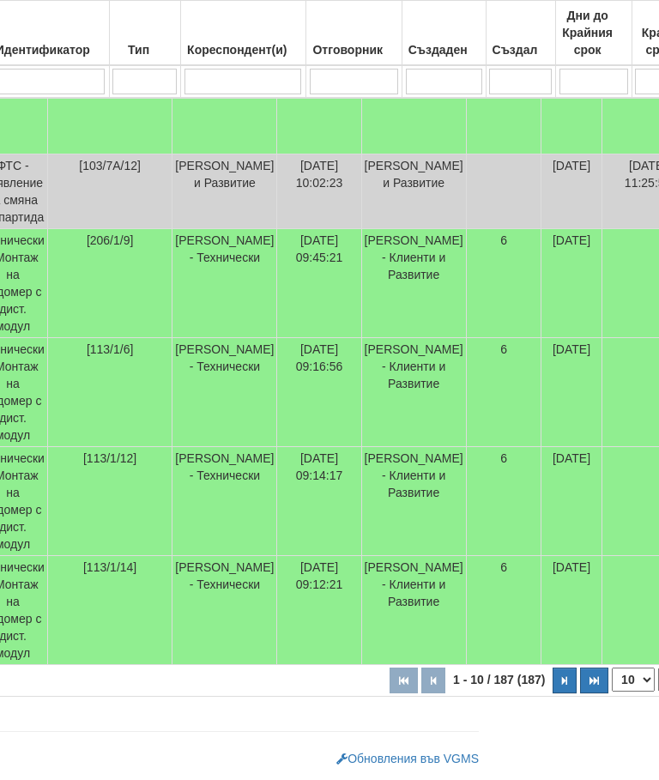
scroll to position [1028, 0]
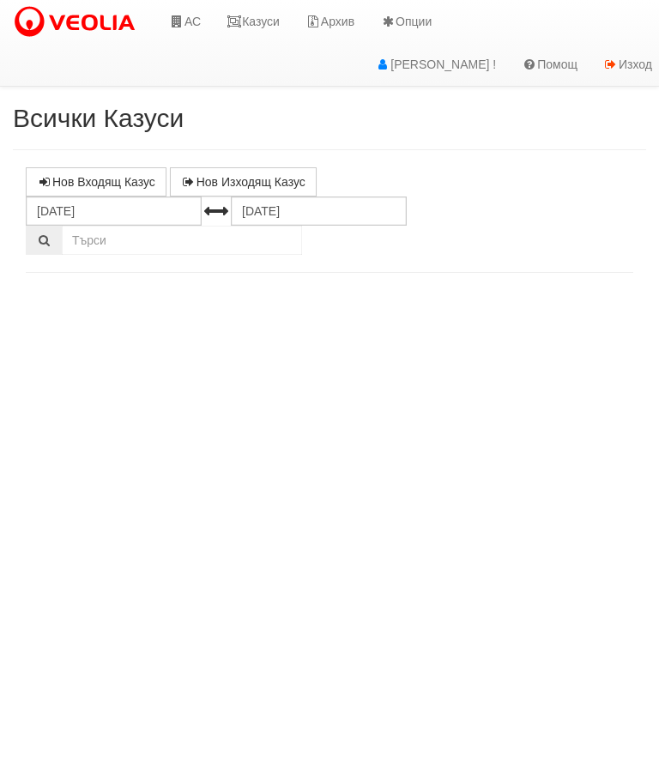
select select "10"
select select "1"
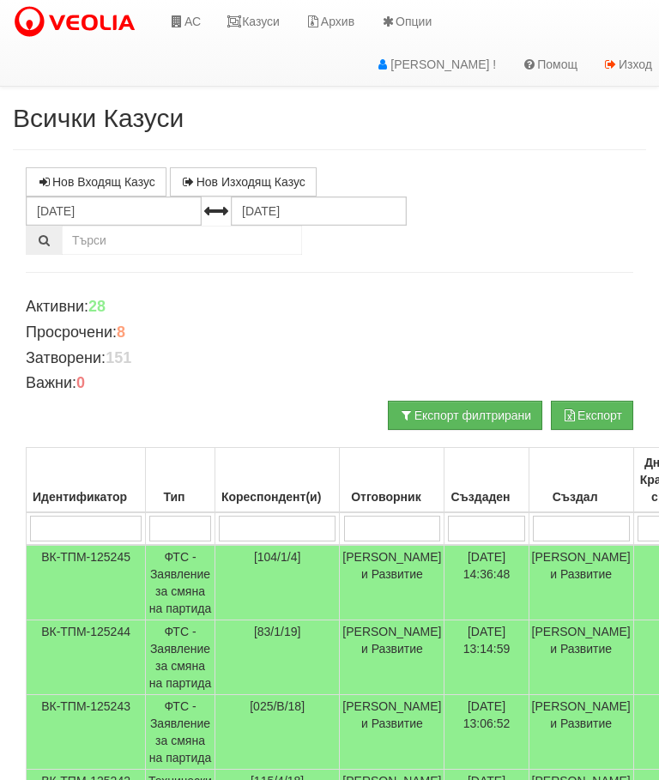
click at [266, 16] on link "Казуси" at bounding box center [253, 21] width 79 height 43
